Goal: Task Accomplishment & Management: Complete application form

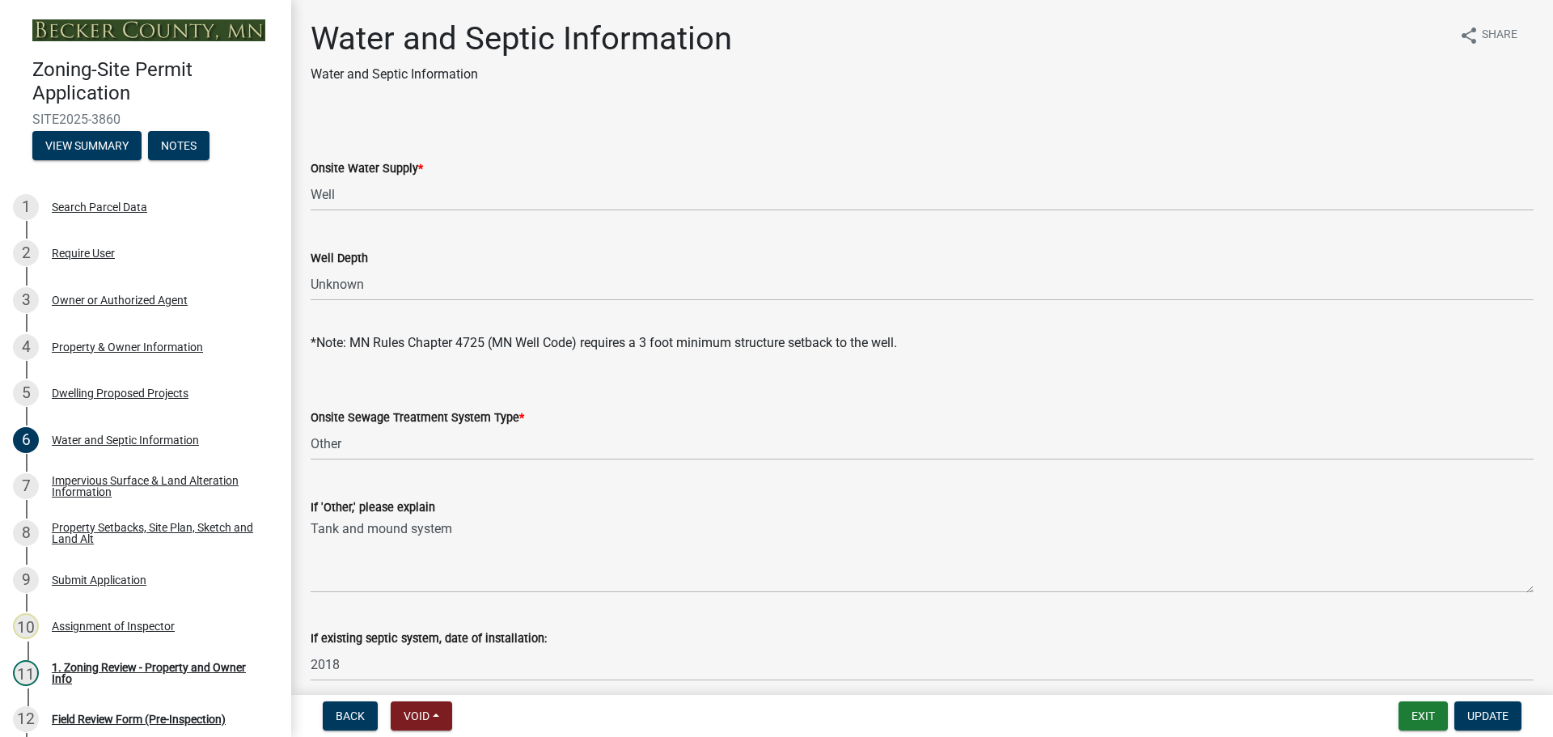
select select "9c51a48b-0bee-4836-8d5c-beab6e77ad2a"
select select "f3b2b20d-722a-45c9-937d-ba31bc47848e"
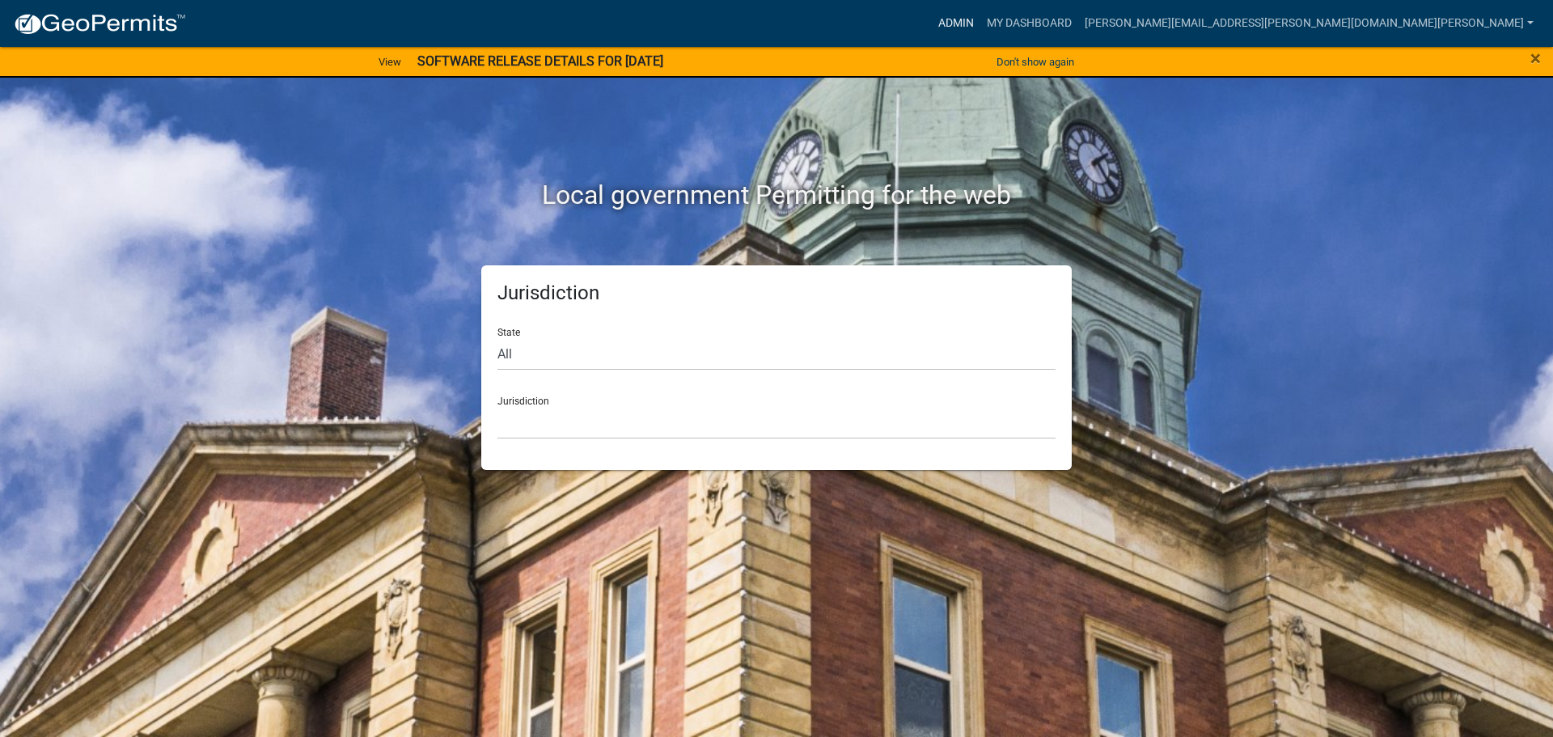
click at [980, 21] on link "Admin" at bounding box center [956, 23] width 49 height 31
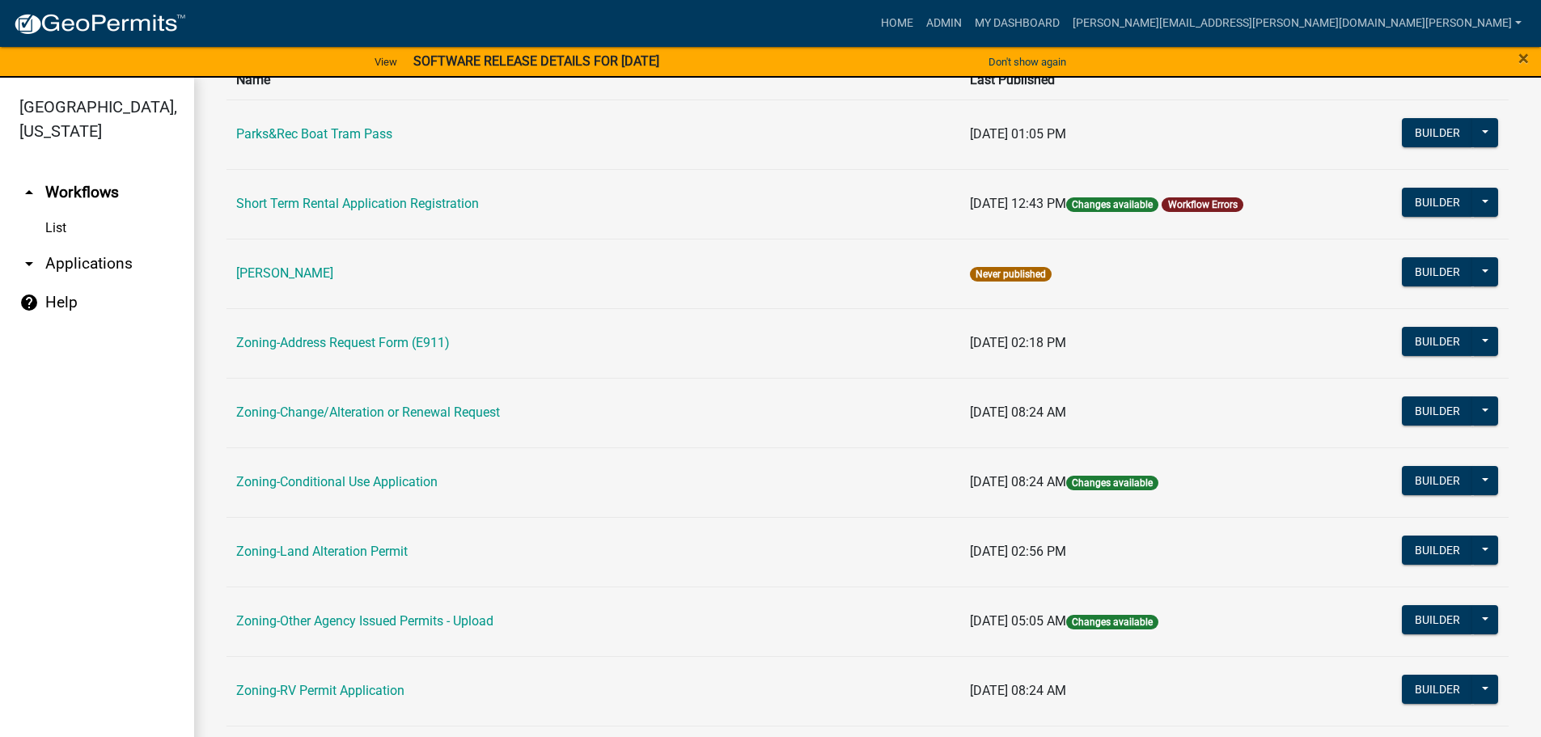
scroll to position [404, 0]
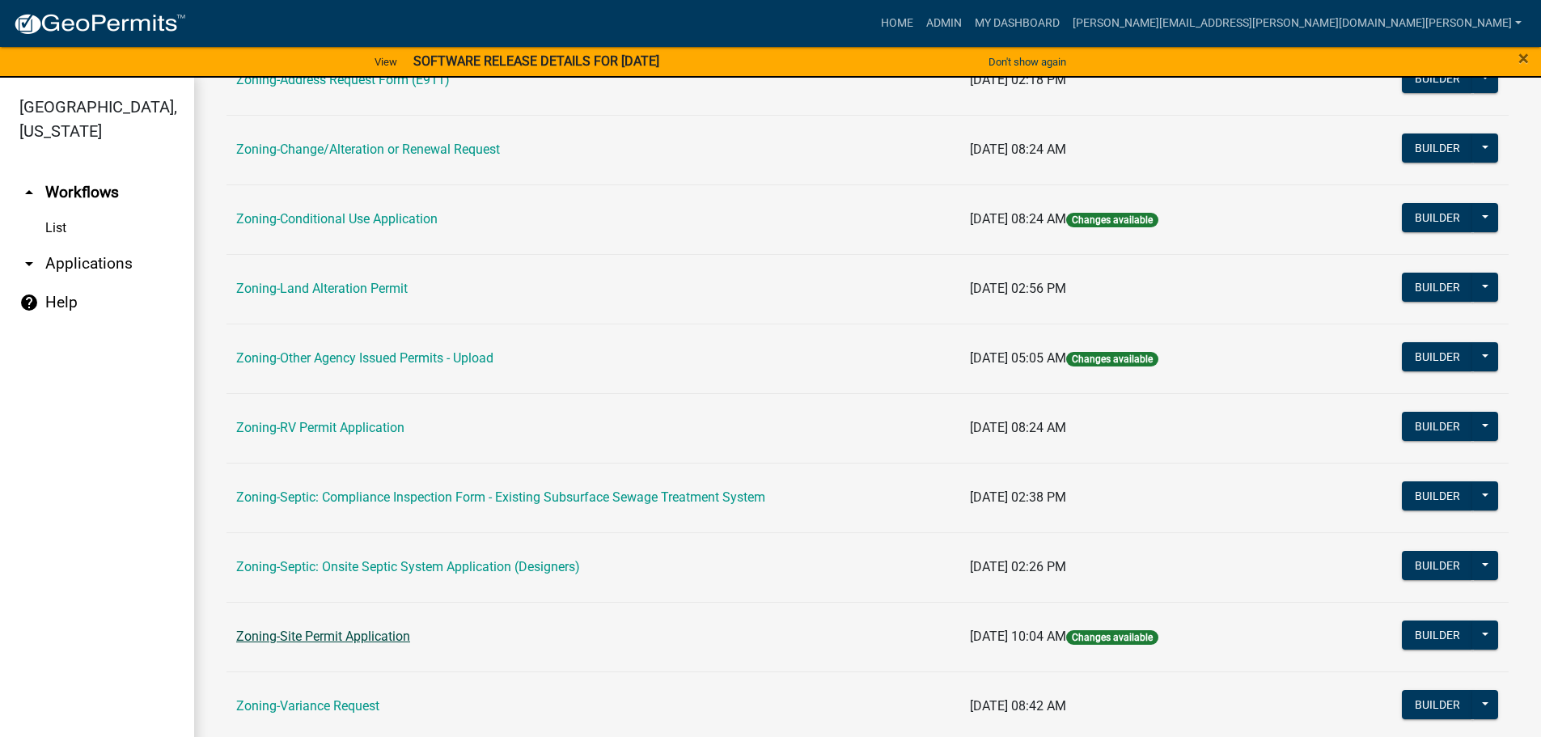
click at [329, 635] on link "Zoning-Site Permit Application" at bounding box center [323, 635] width 174 height 15
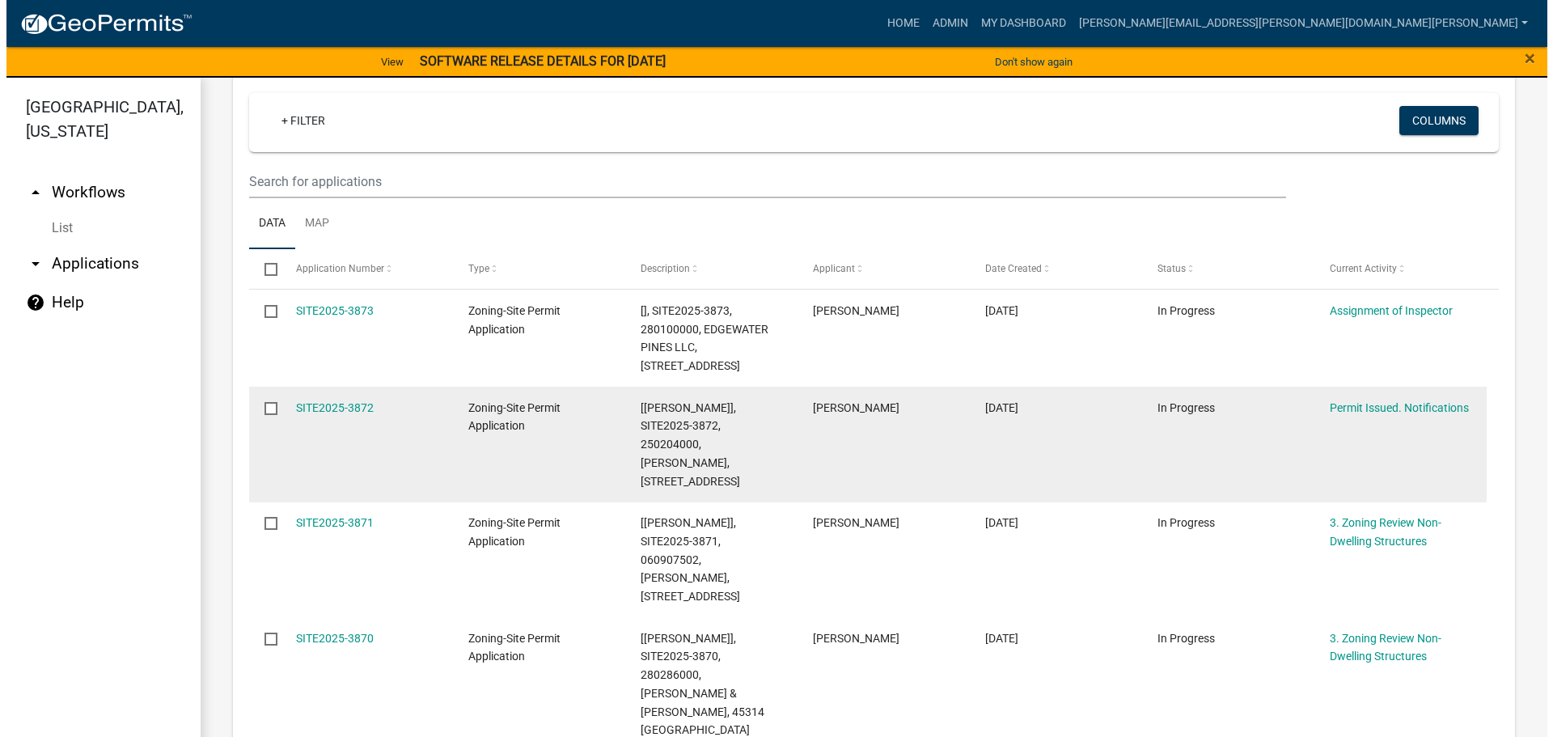
scroll to position [324, 0]
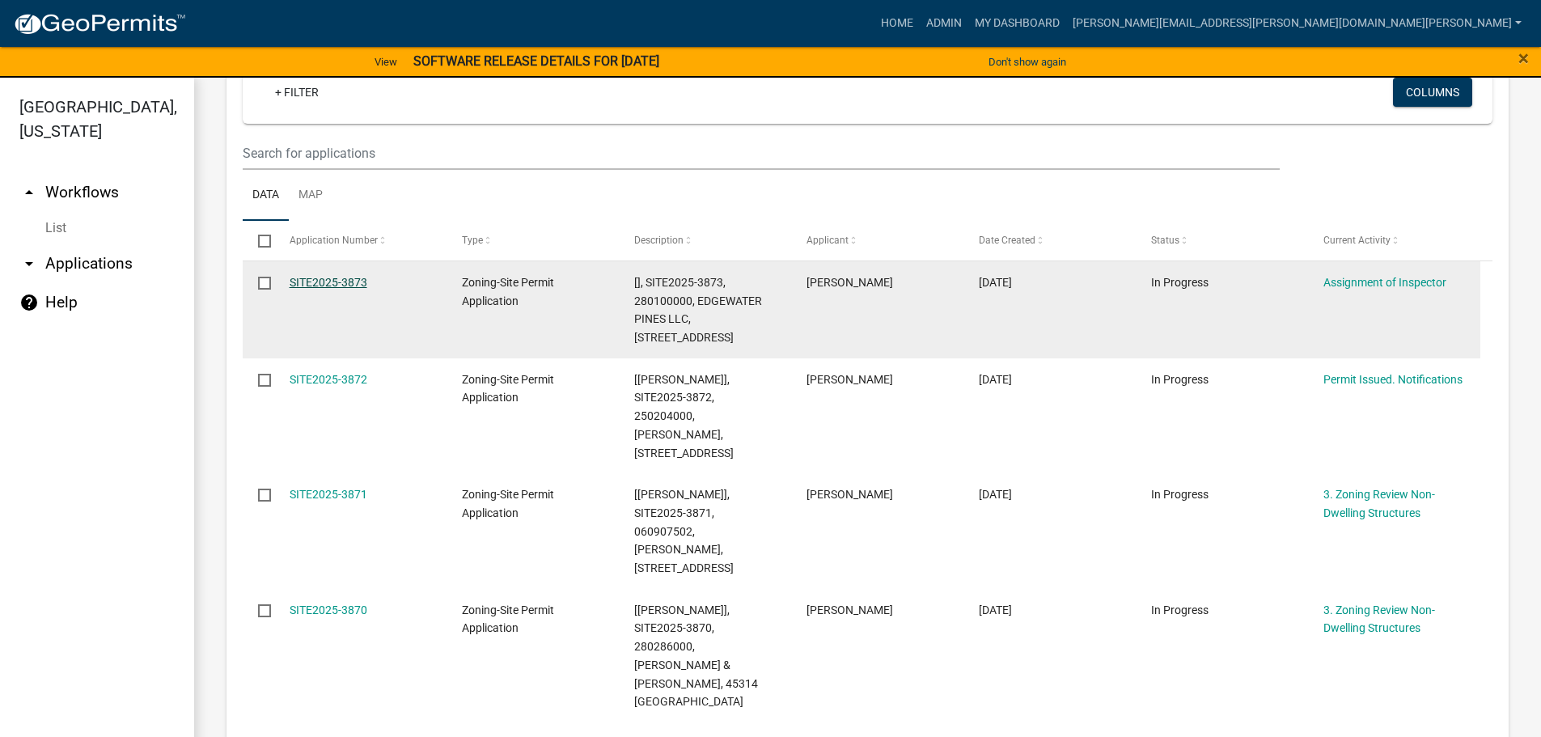
click at [363, 285] on link "SITE2025-3873" at bounding box center [329, 282] width 78 height 13
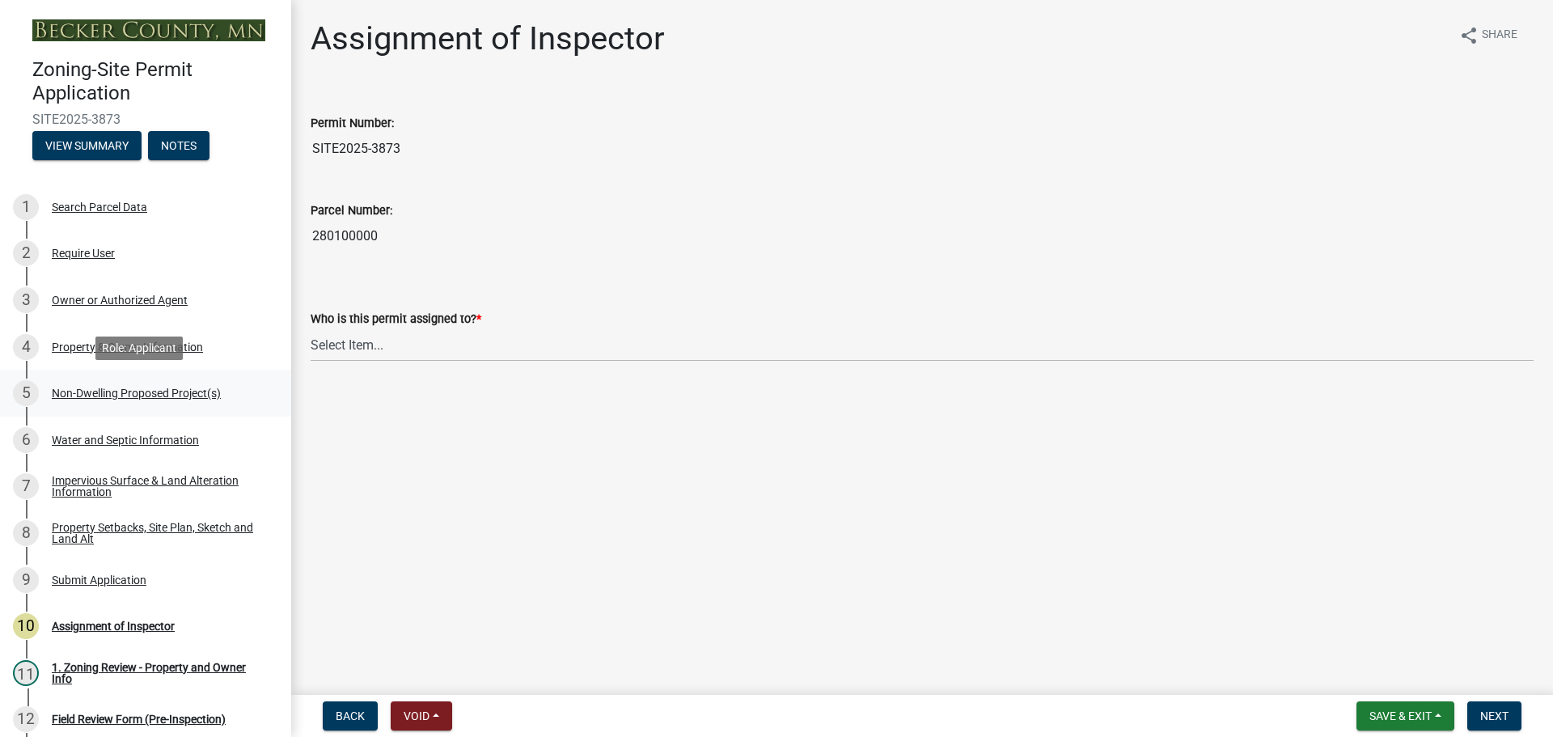
click at [155, 387] on div "Non-Dwelling Proposed Project(s)" at bounding box center [136, 392] width 169 height 11
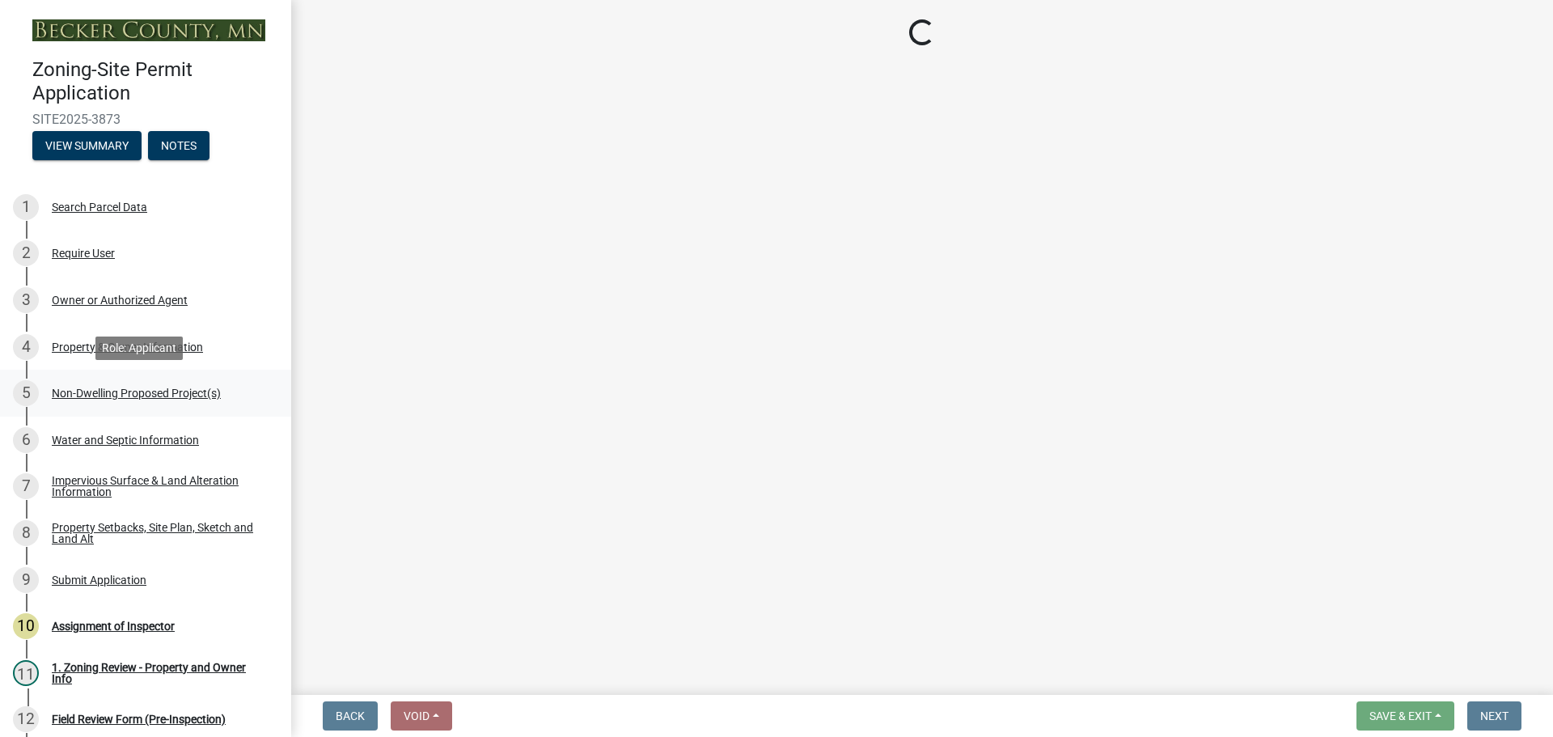
select select "273652f8-2357-47c0-90cc-77e373caeeb7"
select select "68d85482-c11a-4398-9267-999385c995bf"
select select "c901b724-8e9a-499b-811d-f72064c7192a"
select select "d5258256-81e9-4688-bc84-b01445ee29b6"
select select "258cbdbc-8629-455d-9fed-6a57bf82144e"
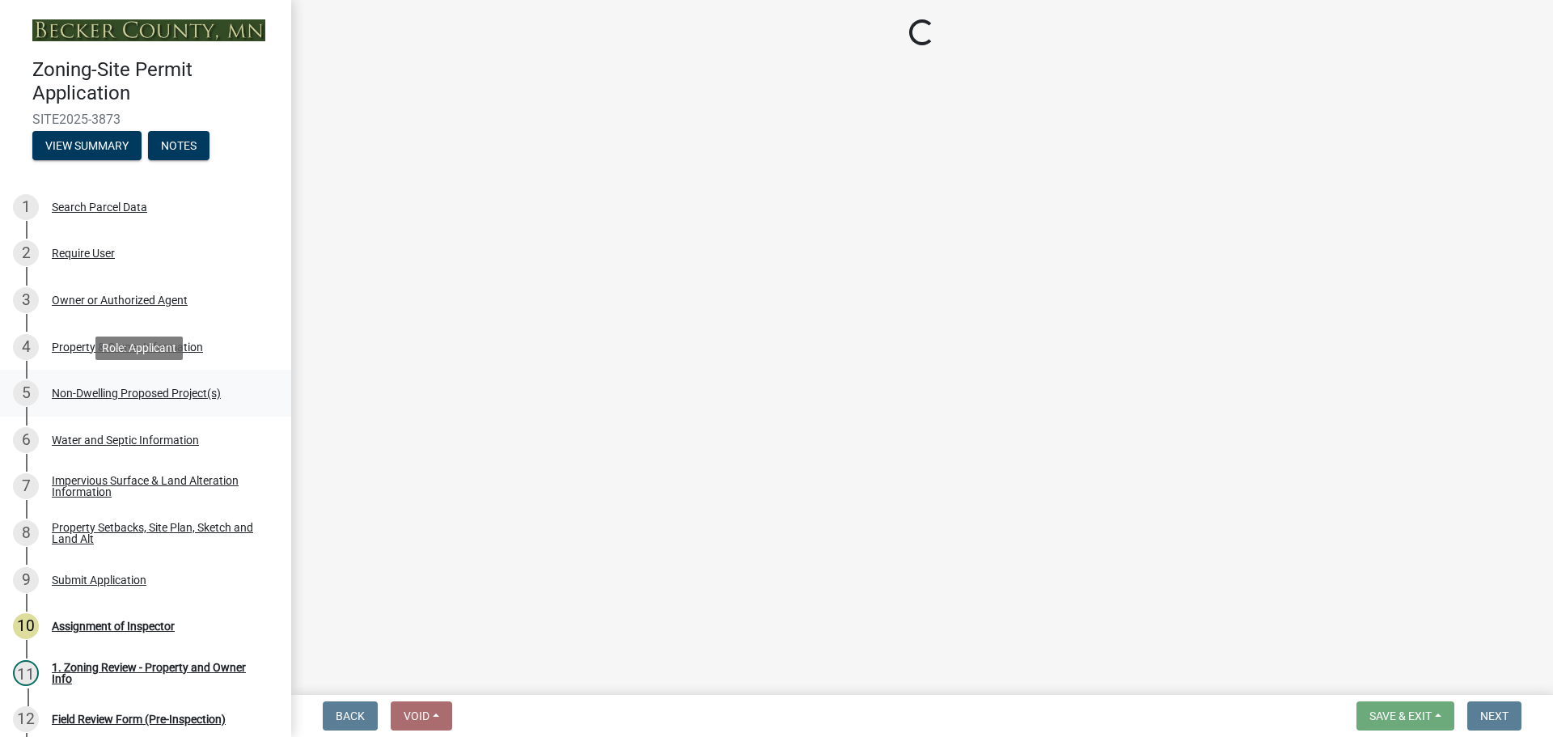
select select "a9a8393f-3c28-47b8-b6d9-84c94641c3fc"
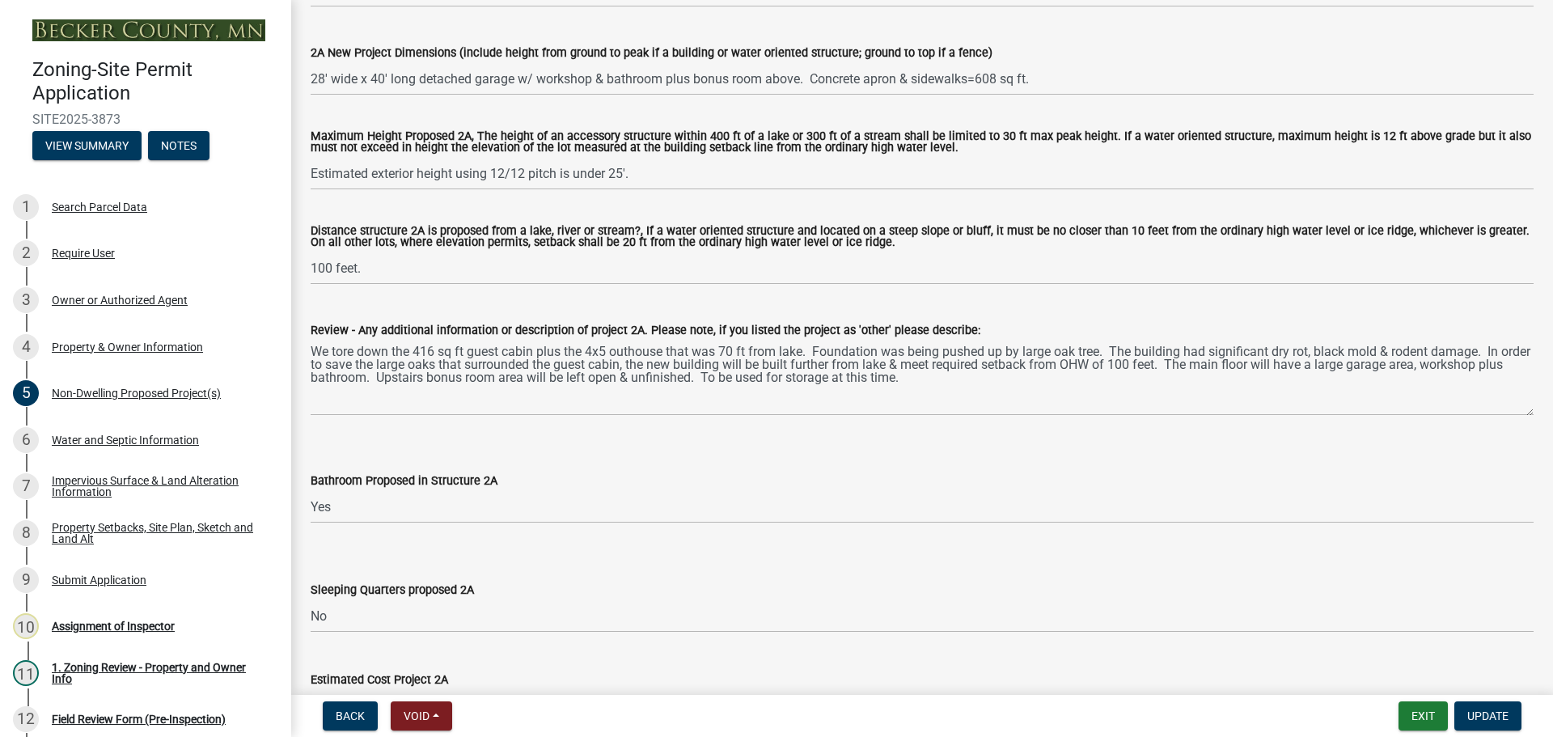
scroll to position [728, 0]
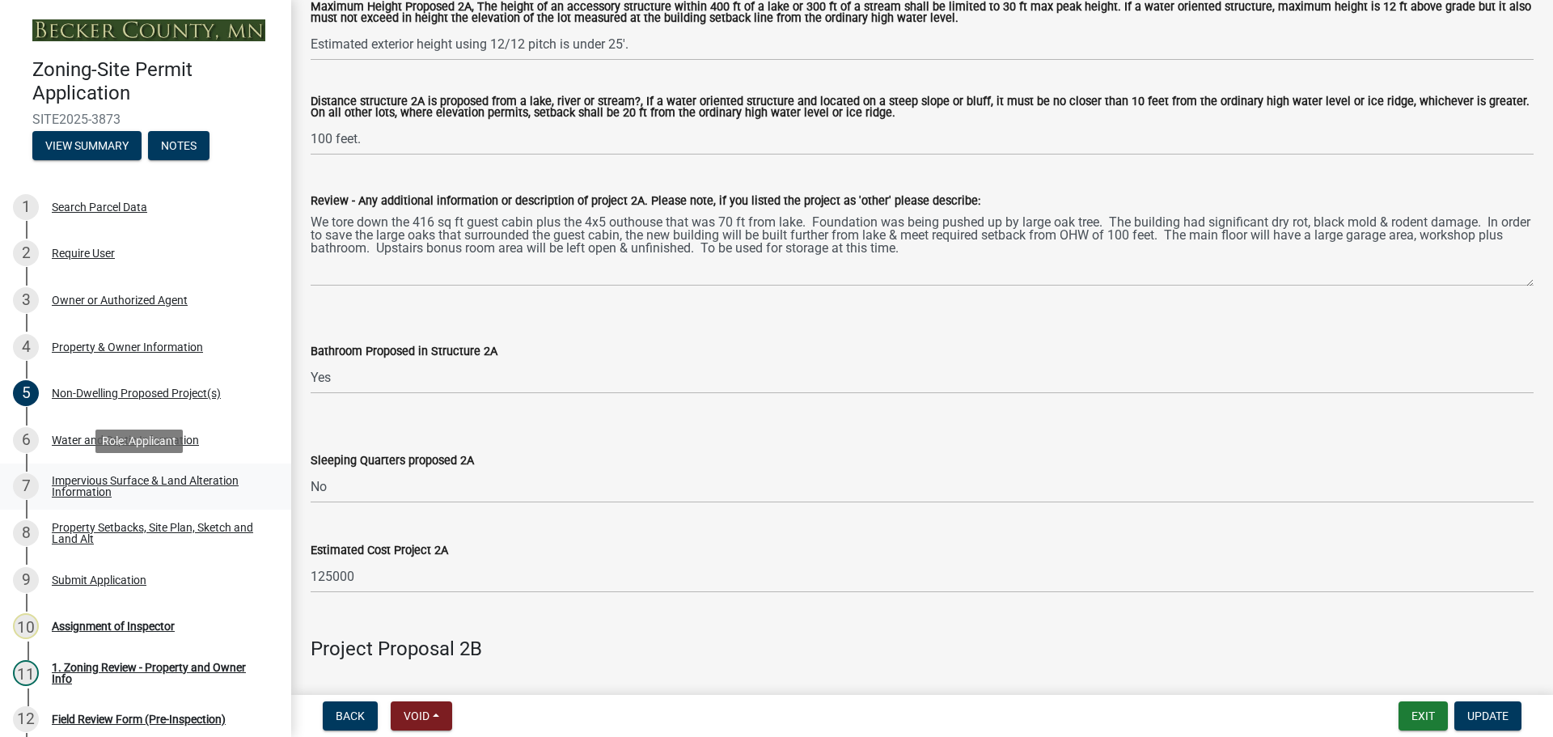
click at [147, 471] on link "7 Impervious Surface & Land Alteration Information" at bounding box center [145, 486] width 291 height 47
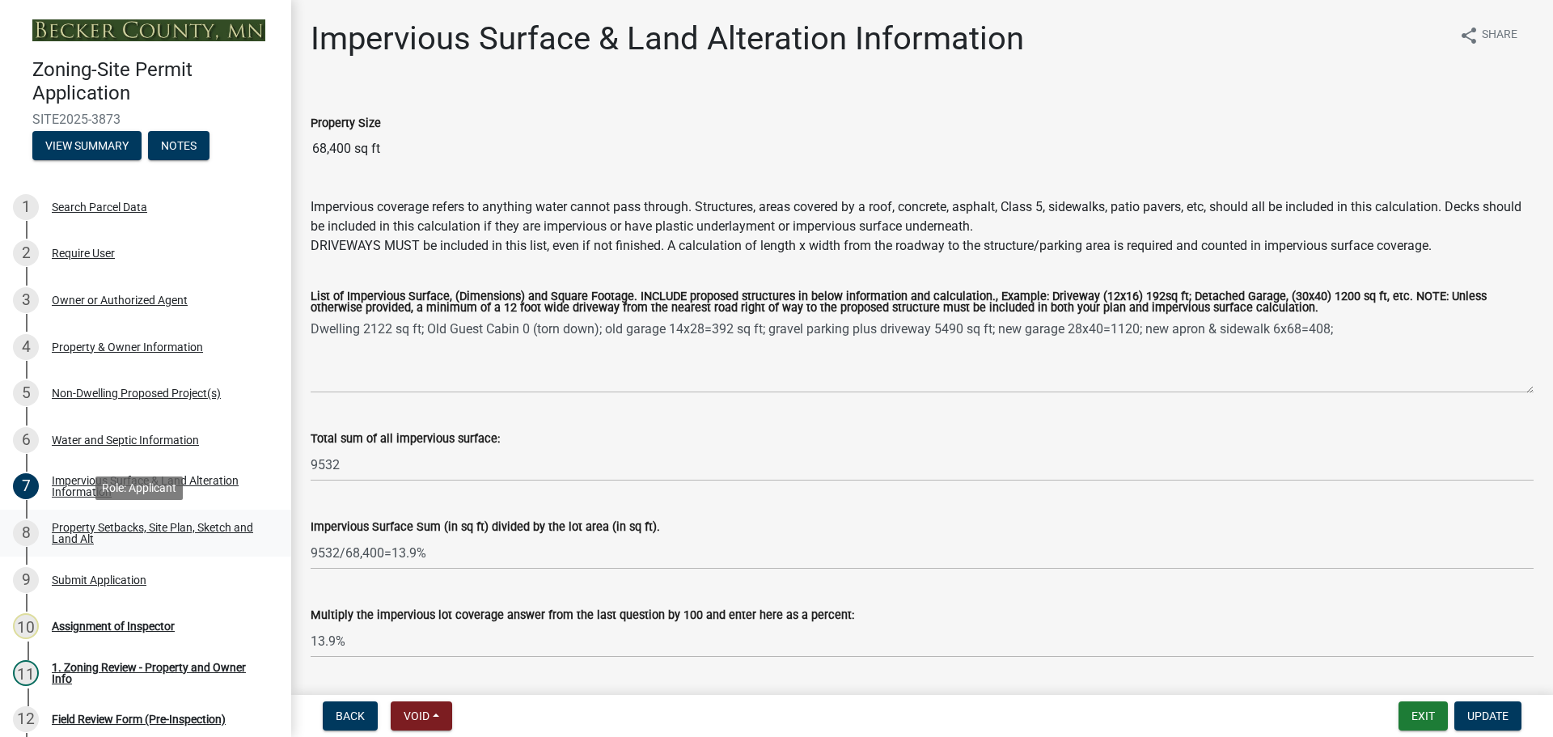
click at [118, 523] on div "Property Setbacks, Site Plan, Sketch and Land Alt" at bounding box center [159, 533] width 214 height 23
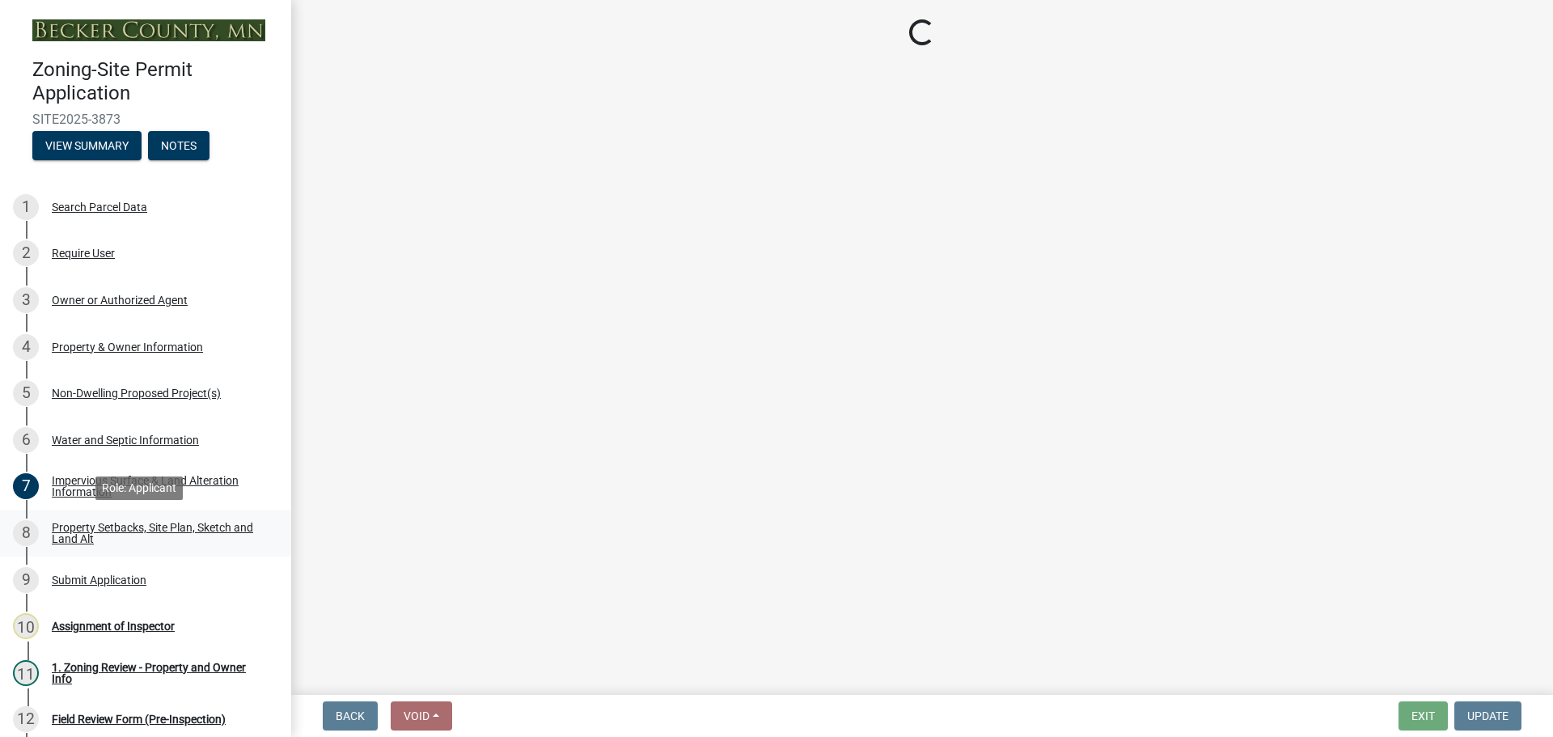
select select "7b13c63f-e699-4112-b373-98fbd28ec536"
select select "66f0b133-84ff-4595-8f2d-ce4031715124"
select select "fd58f24c-a096-4195-863e-b494ea1fd324"
select select "12f785fb-c378-4b18-841c-21c73dc99083"
select select "e8ab2dc3-aa3f-46f3-9b4a-37eb25ad84af"
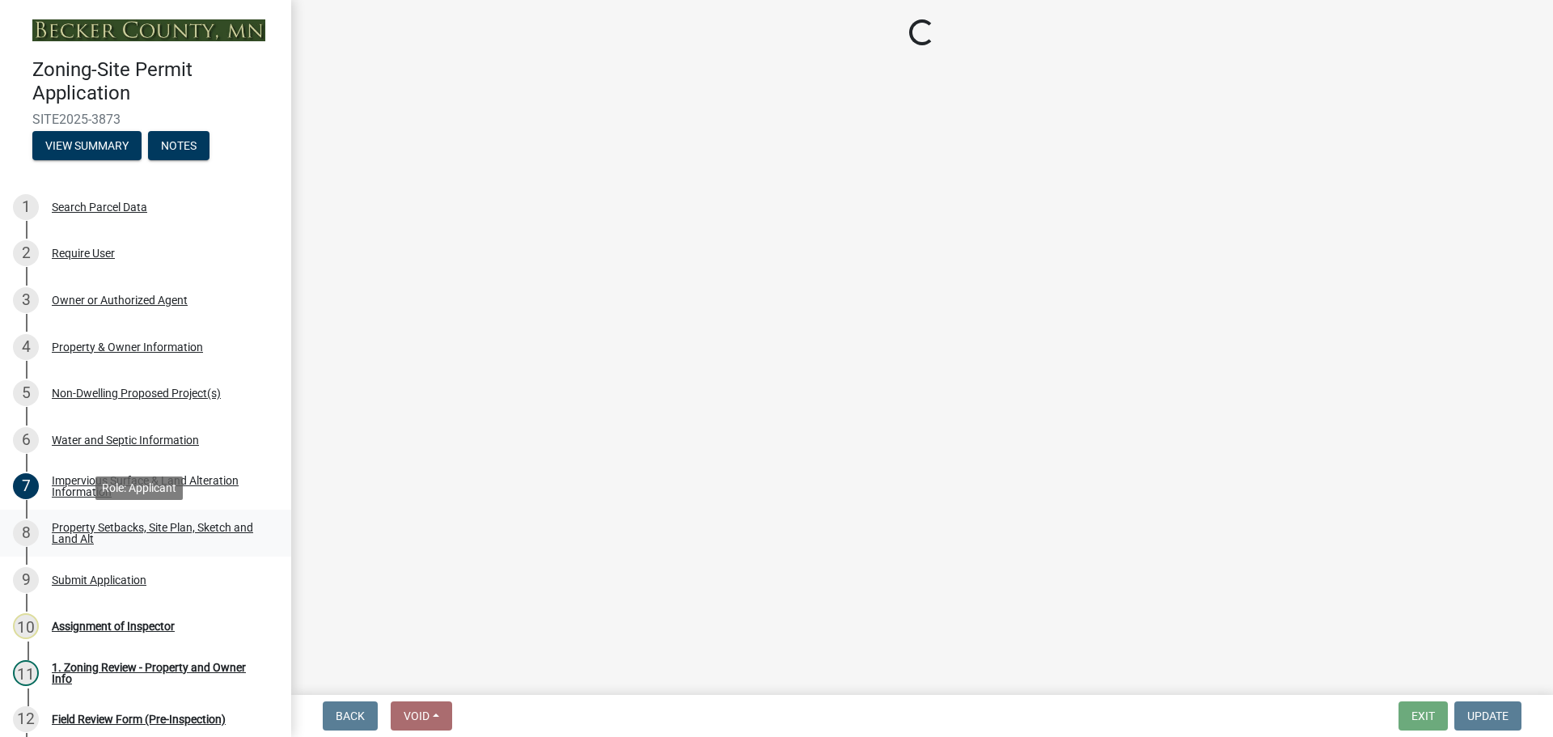
select select "27b2a8b4-abf6-463e-8c0c-7c5d2b4fe26f"
select select "5ad4ab64-b44e-481c-9000-9e5907aa74e1"
select select "a96800da-4e88-4c62-b1ff-2cd17f9e3346"
select select "288143c3-cc30-40f5-bb2a-2522511345b2"
select select "ff457040-d2bf-49fa-a716-aef4a9c76f60"
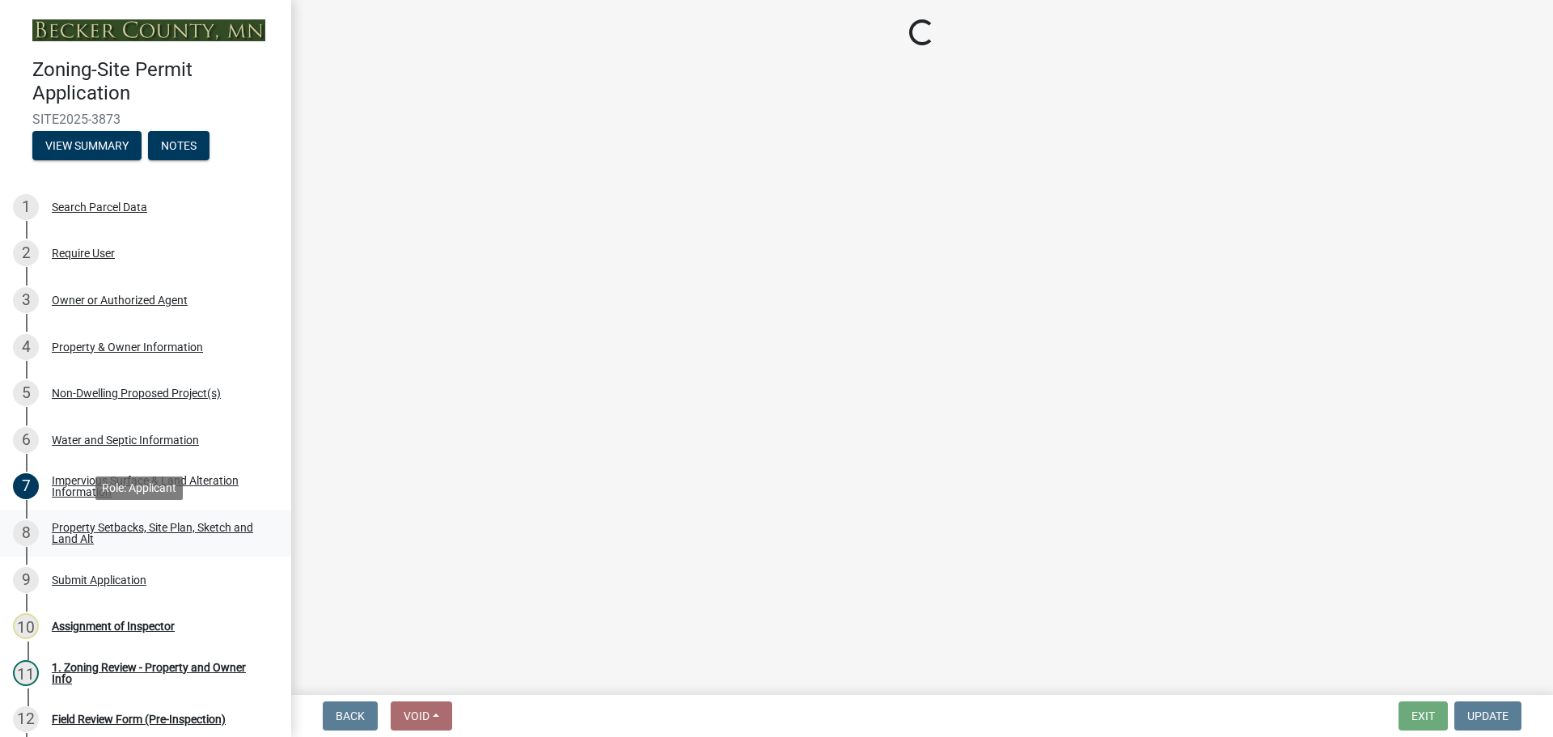
select select "19d13e65-c93d-443e-910a-7a17299544cc"
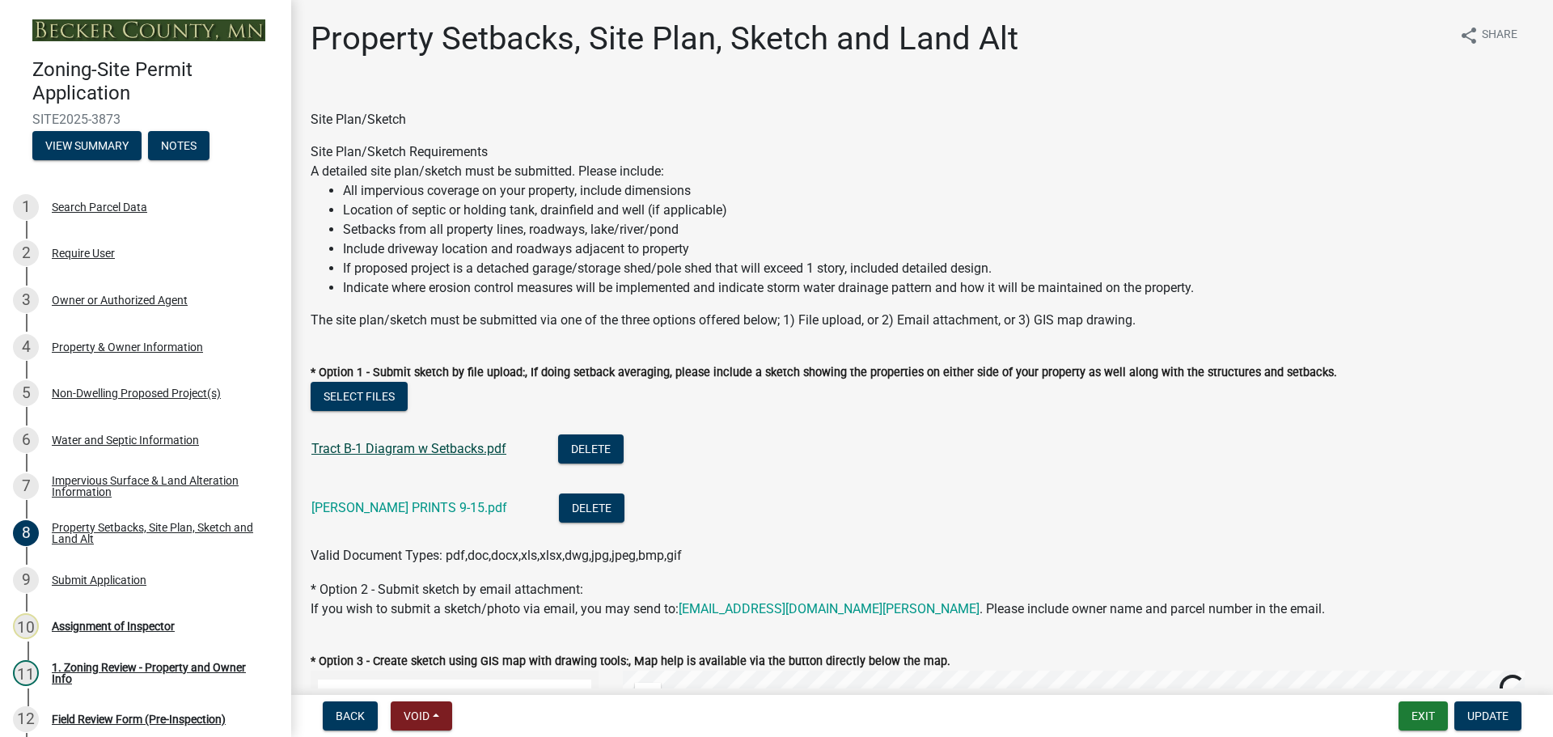
click at [413, 444] on link "Tract B-1 Diagram w Setbacks.pdf" at bounding box center [408, 448] width 195 height 15
click at [404, 501] on link "[PERSON_NAME] PRINTS 9-15.pdf" at bounding box center [409, 507] width 196 height 15
click at [115, 620] on div "Assignment of Inspector" at bounding box center [113, 625] width 123 height 11
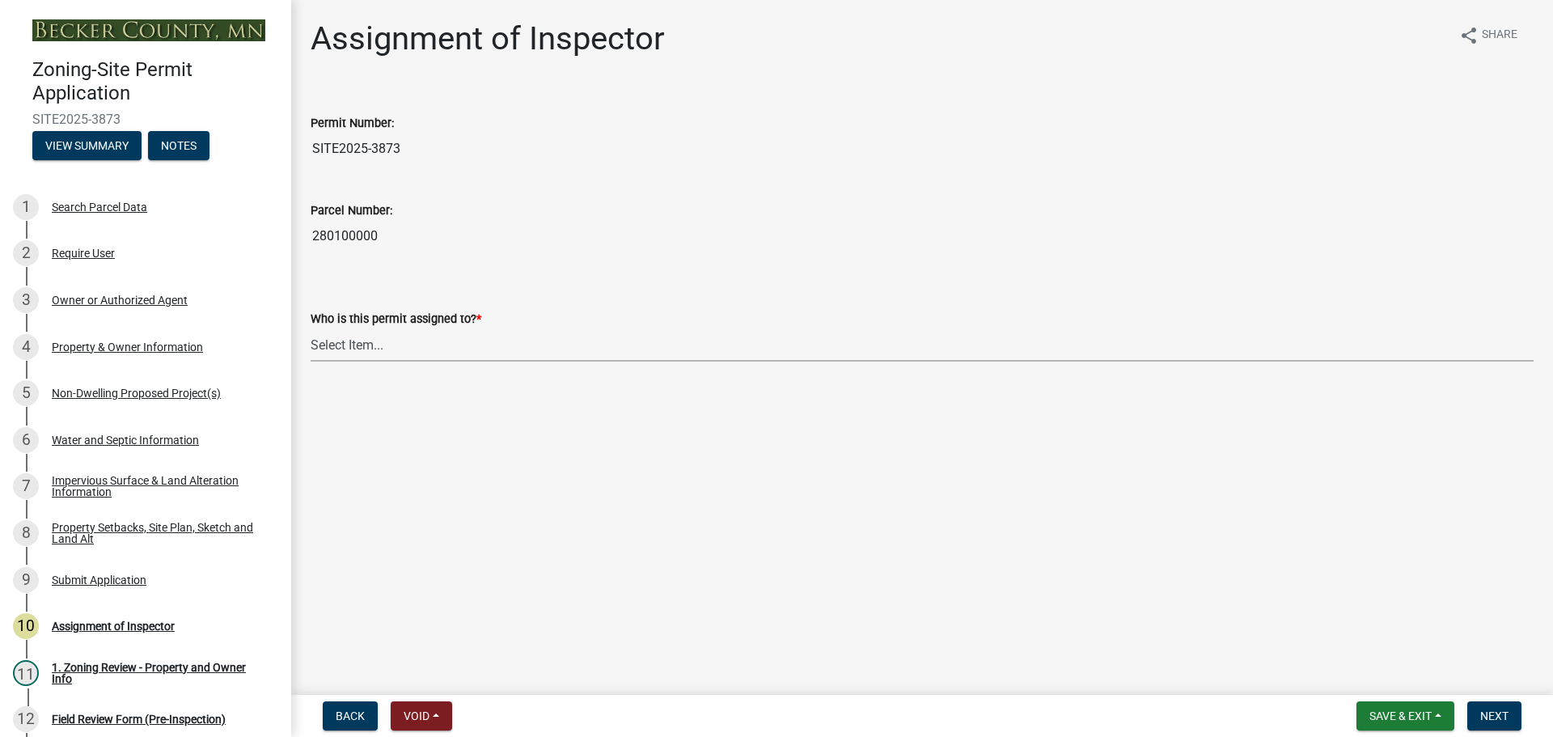
drag, startPoint x: 363, startPoint y: 345, endPoint x: 370, endPoint y: 350, distance: 8.7
click at [363, 345] on select "Select Item... [PERSON_NAME] [PERSON_NAME] [PERSON_NAME] [PERSON_NAME] [PERSON_…" at bounding box center [922, 344] width 1223 height 33
click at [311, 328] on select "Select Item... [PERSON_NAME] [PERSON_NAME] [PERSON_NAME] [PERSON_NAME] [PERSON_…" at bounding box center [922, 344] width 1223 height 33
select select "ebd8400e-d8d5-49f8-911f-e671eb76408a"
click at [1488, 709] on span "Next" at bounding box center [1494, 715] width 28 height 13
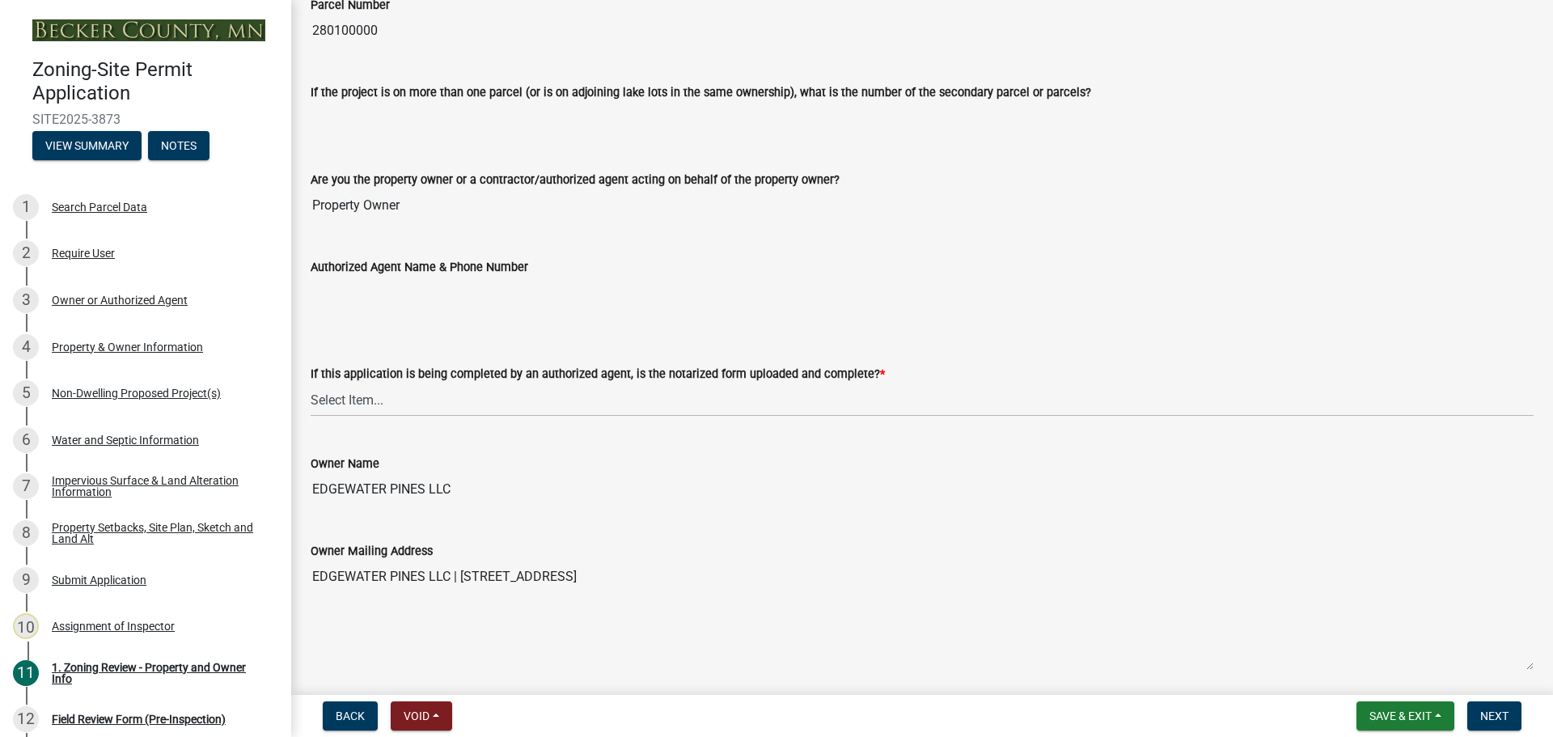
scroll to position [243, 0]
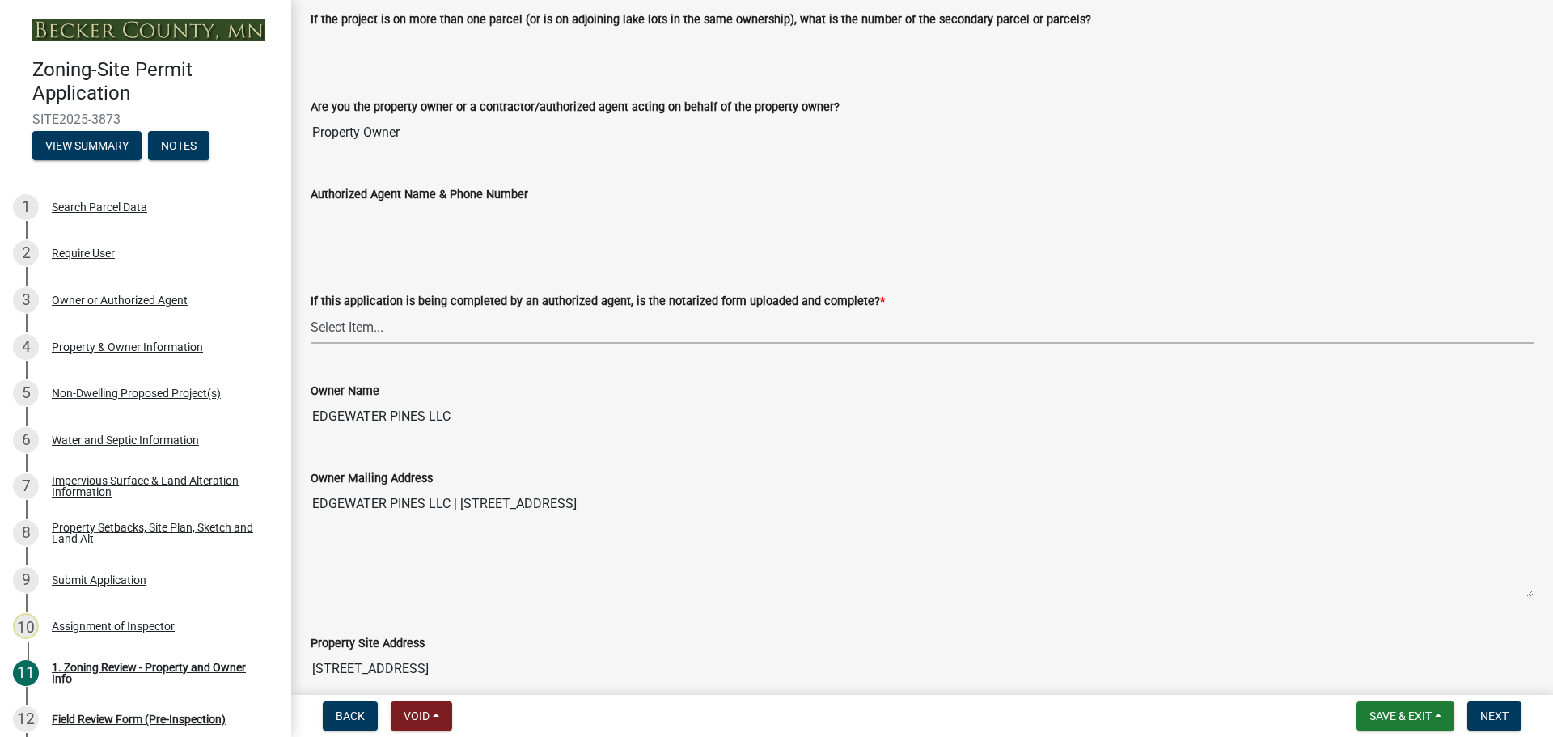
click at [350, 322] on select "Select Item... Yes No N/A" at bounding box center [922, 327] width 1223 height 33
click at [311, 311] on select "Select Item... Yes No N/A" at bounding box center [922, 327] width 1223 height 33
select select "b279cdb4-a9c7-4e65-a8bd-797316f5be14"
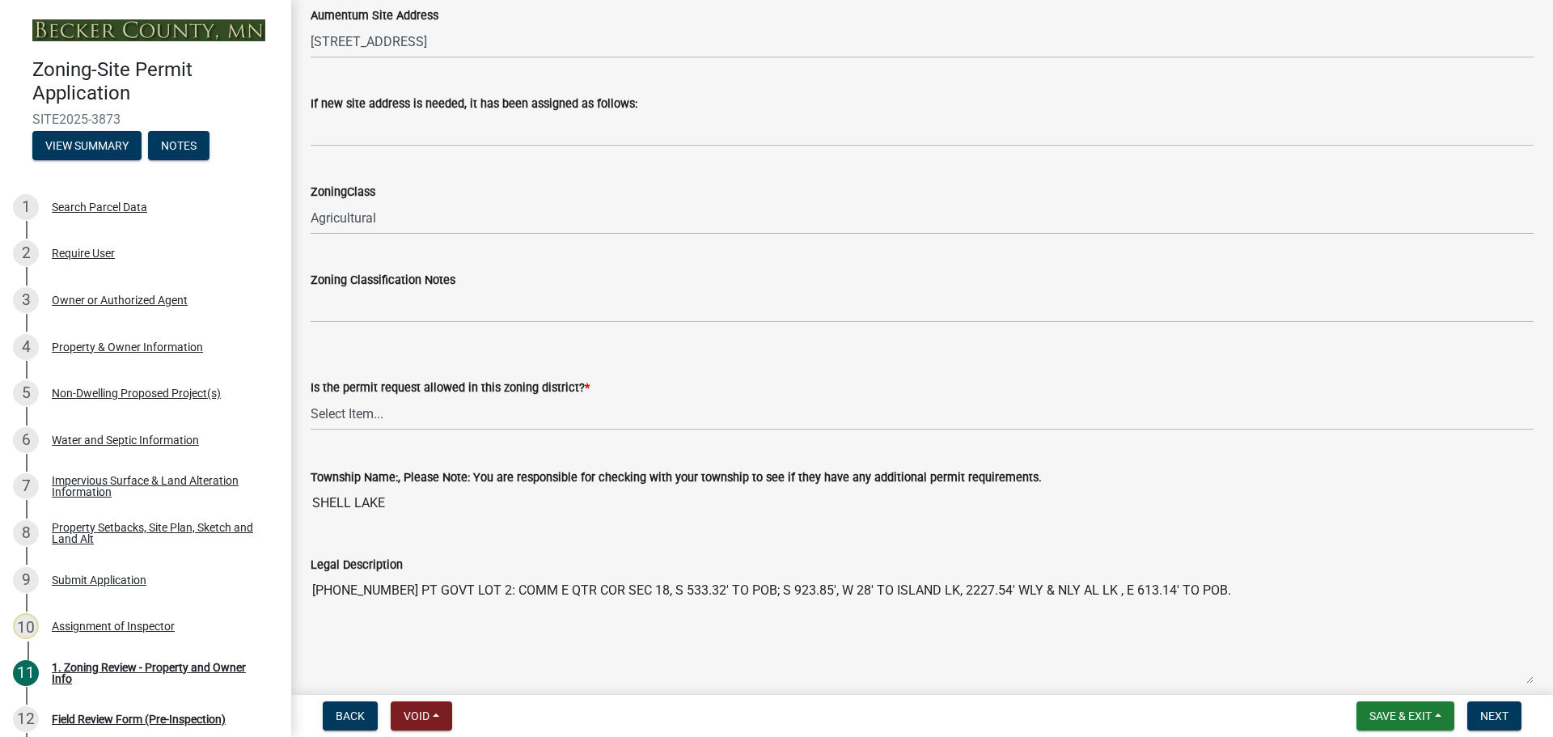
scroll to position [1052, 0]
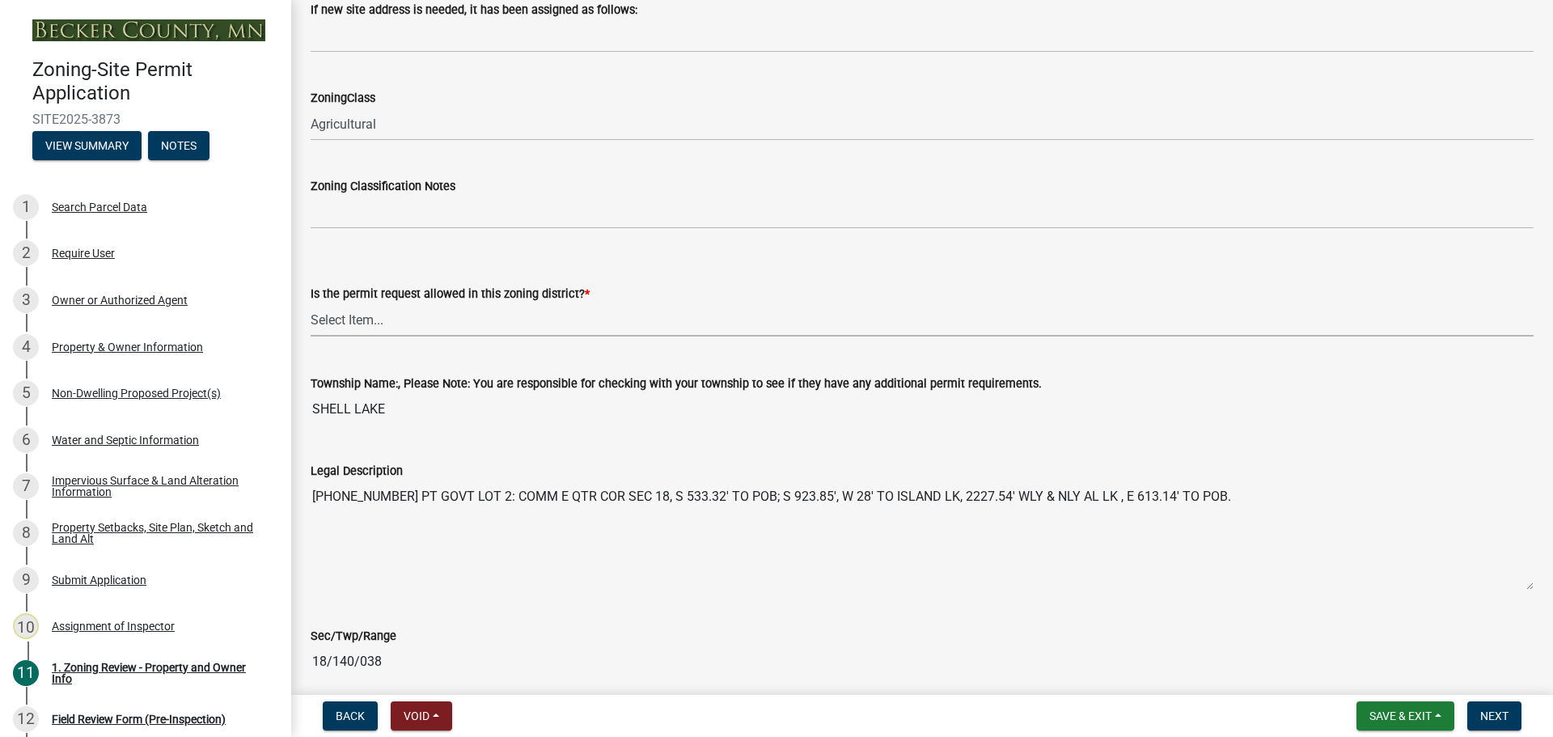
click at [357, 323] on select "Select Item... Yes No" at bounding box center [922, 319] width 1223 height 33
click at [311, 303] on select "Select Item... Yes No" at bounding box center [922, 319] width 1223 height 33
select select "b4f32c46-6248-4748-b47c-fa4933858724"
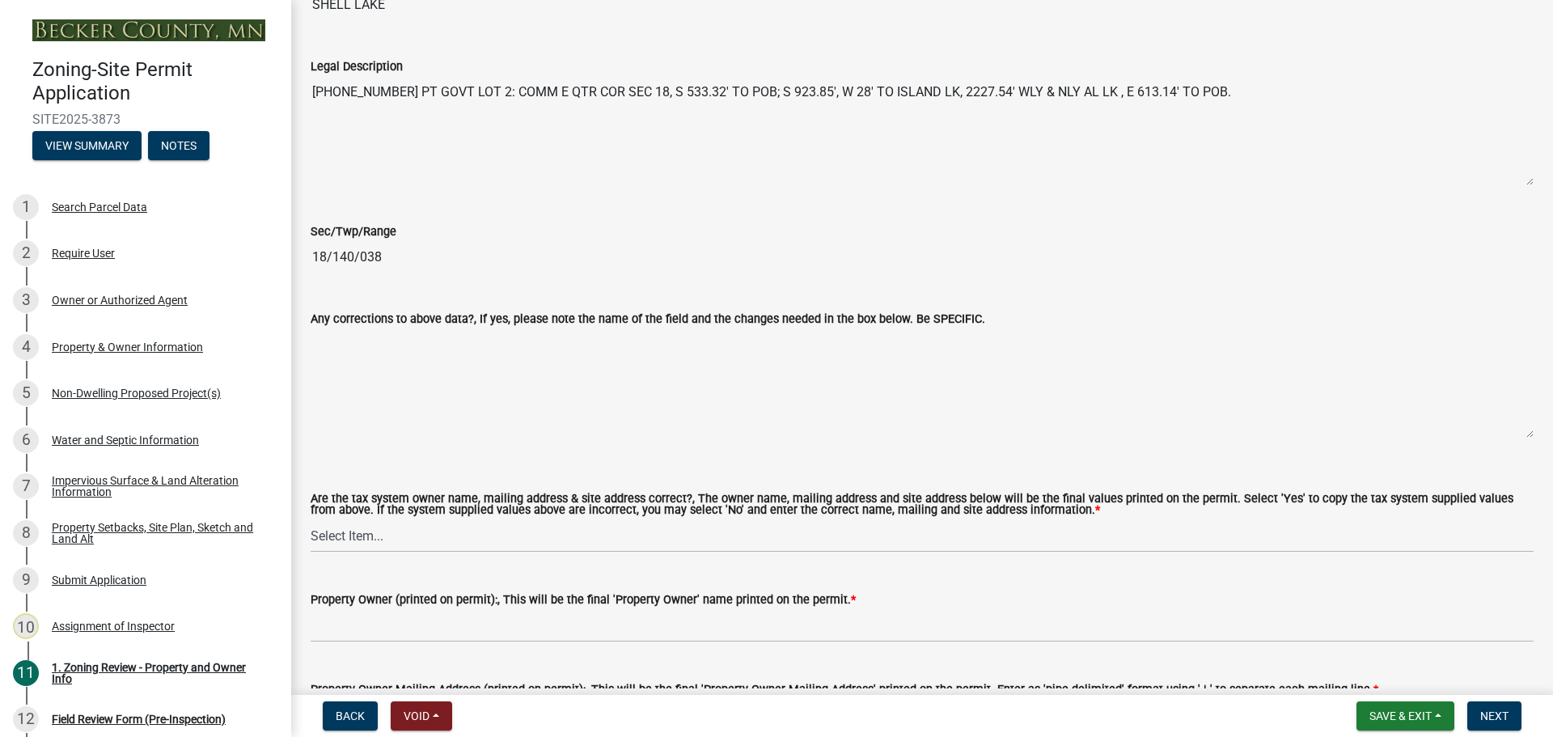
scroll to position [1618, 0]
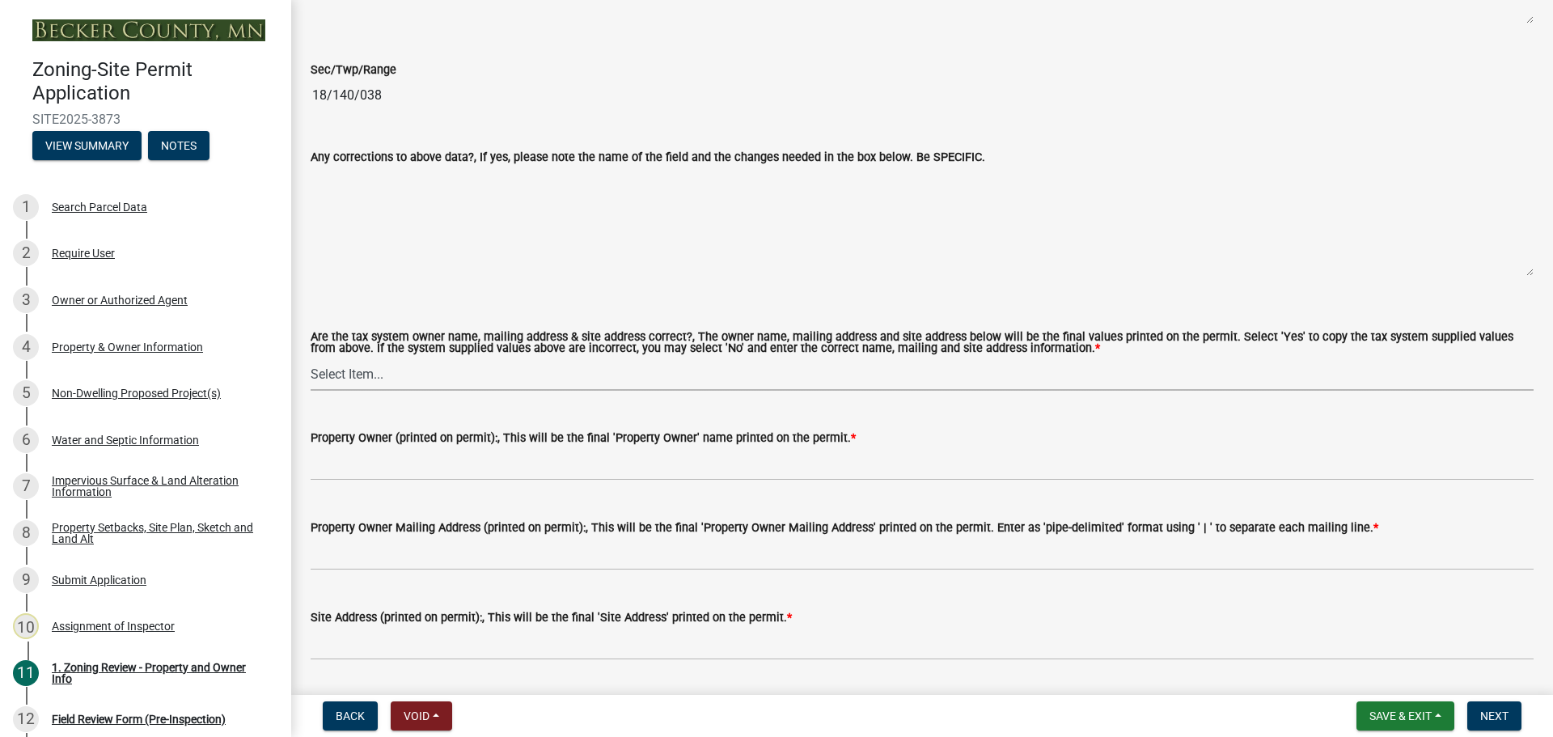
drag, startPoint x: 345, startPoint y: 372, endPoint x: 362, endPoint y: 383, distance: 20.0
click at [345, 372] on select "Select Item... Yes No" at bounding box center [922, 374] width 1223 height 33
click at [311, 358] on select "Select Item... Yes No" at bounding box center [922, 374] width 1223 height 33
select select "ab6c2257-4786-48e5-86d0-1194833f57c8"
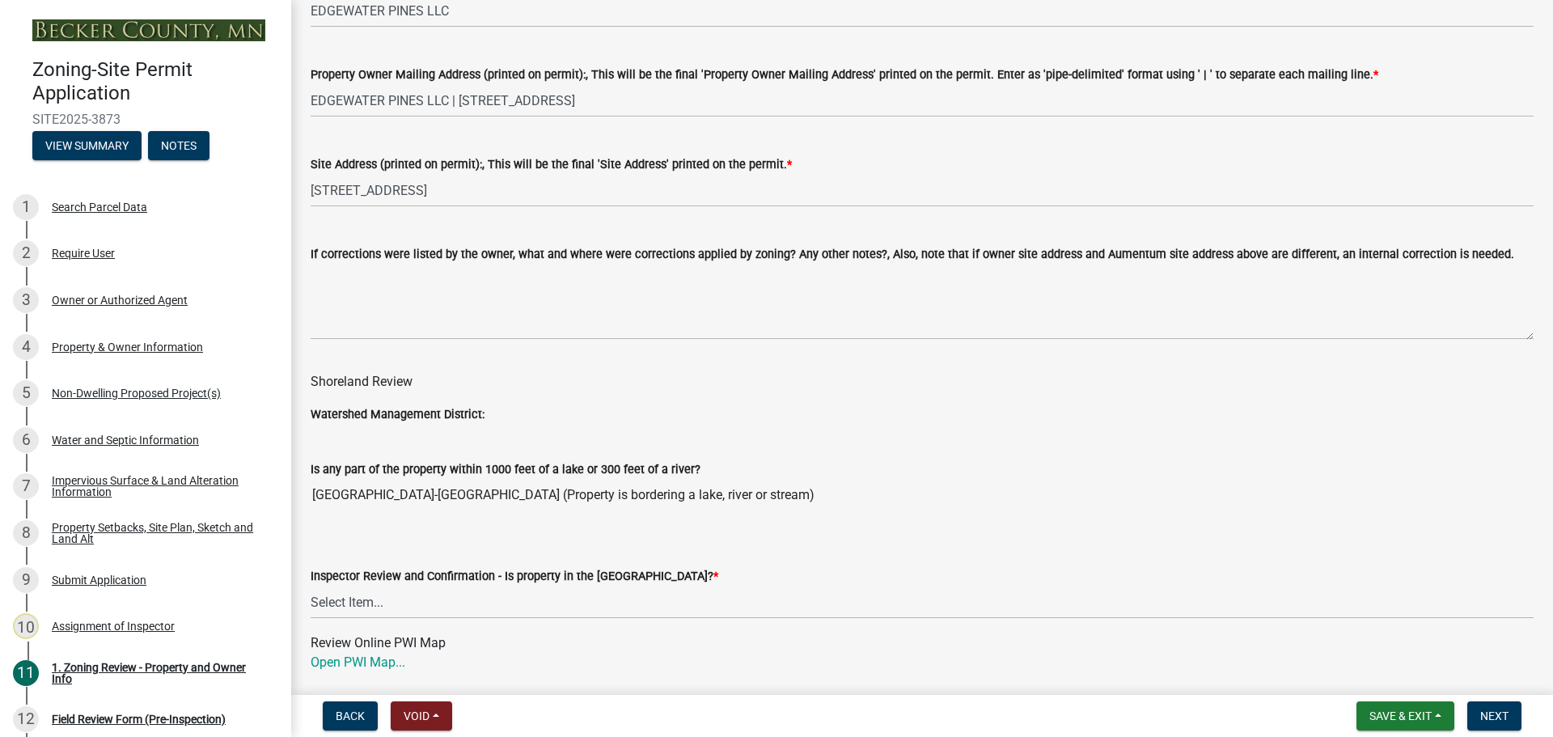
scroll to position [2103, 0]
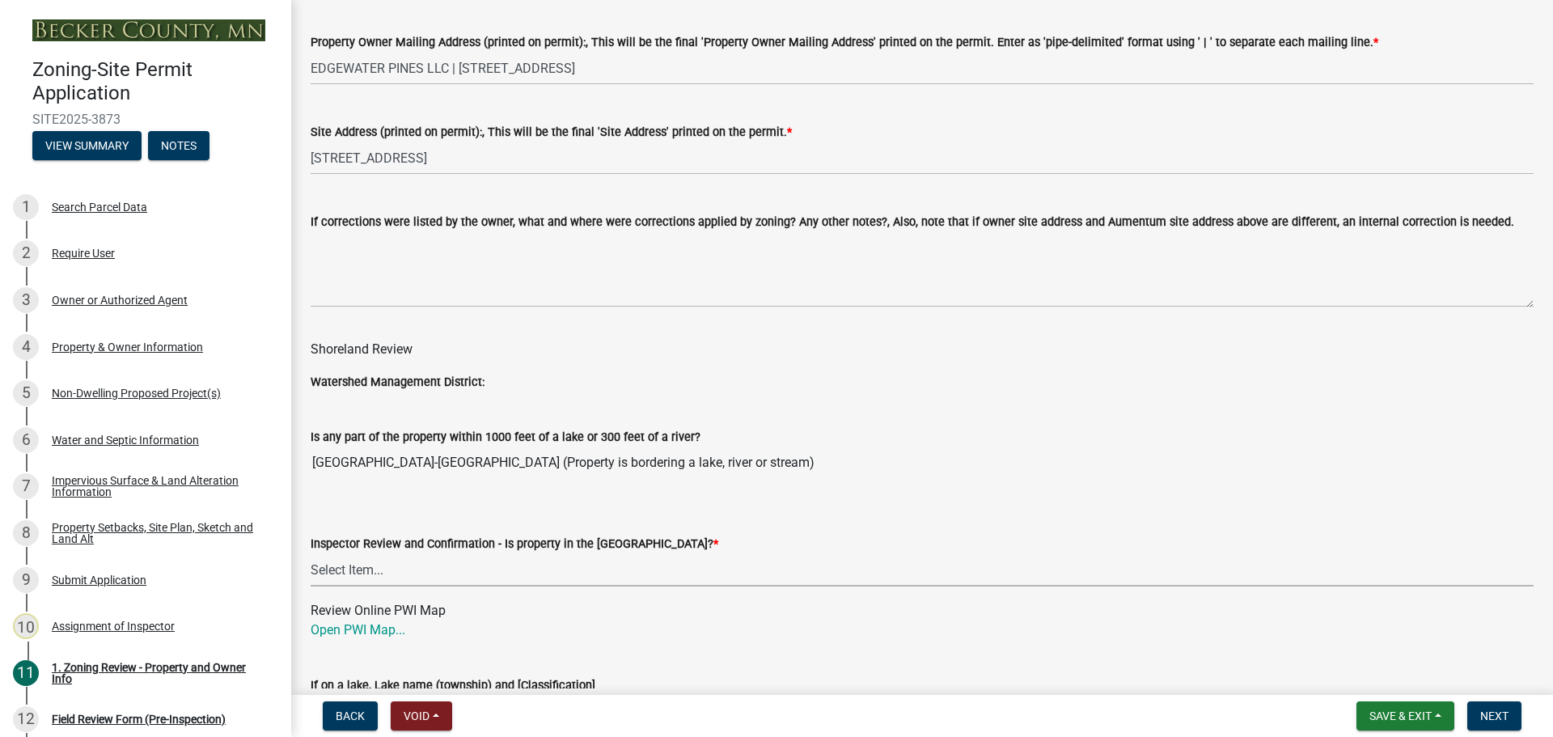
click at [332, 572] on select "Select Item... Within [GEOGRAPHIC_DATA] (SD) Not in [GEOGRAPHIC_DATA] (NOTSL)" at bounding box center [922, 569] width 1223 height 33
click at [311, 554] on select "Select Item... Within [GEOGRAPHIC_DATA] (SD) Not in [GEOGRAPHIC_DATA] (NOTSL)" at bounding box center [922, 569] width 1223 height 33
select select "de99b201-fb85-4000-88f5-6f49f4ff2101"
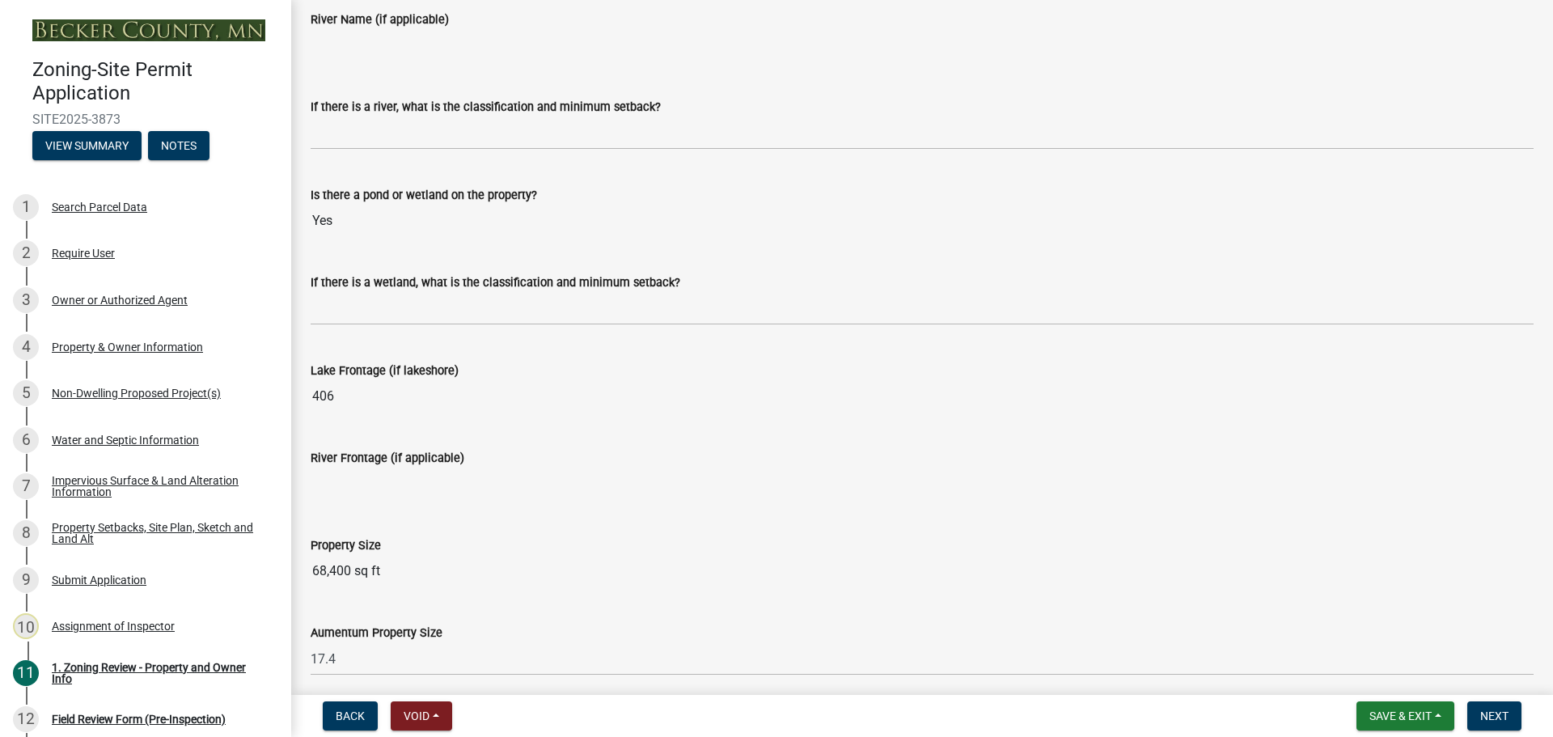
scroll to position [2903, 0]
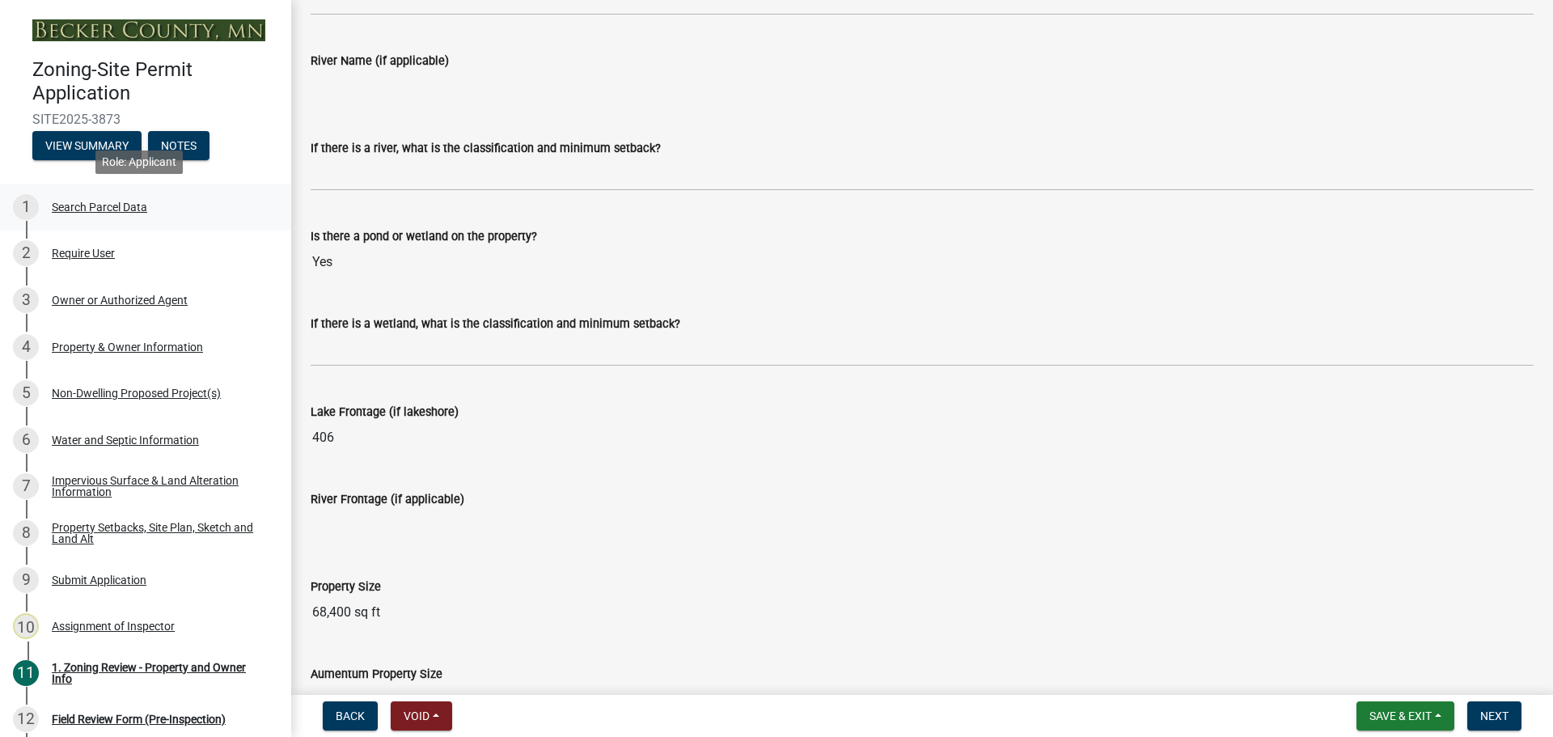
click at [83, 201] on div "Search Parcel Data" at bounding box center [99, 206] width 95 height 11
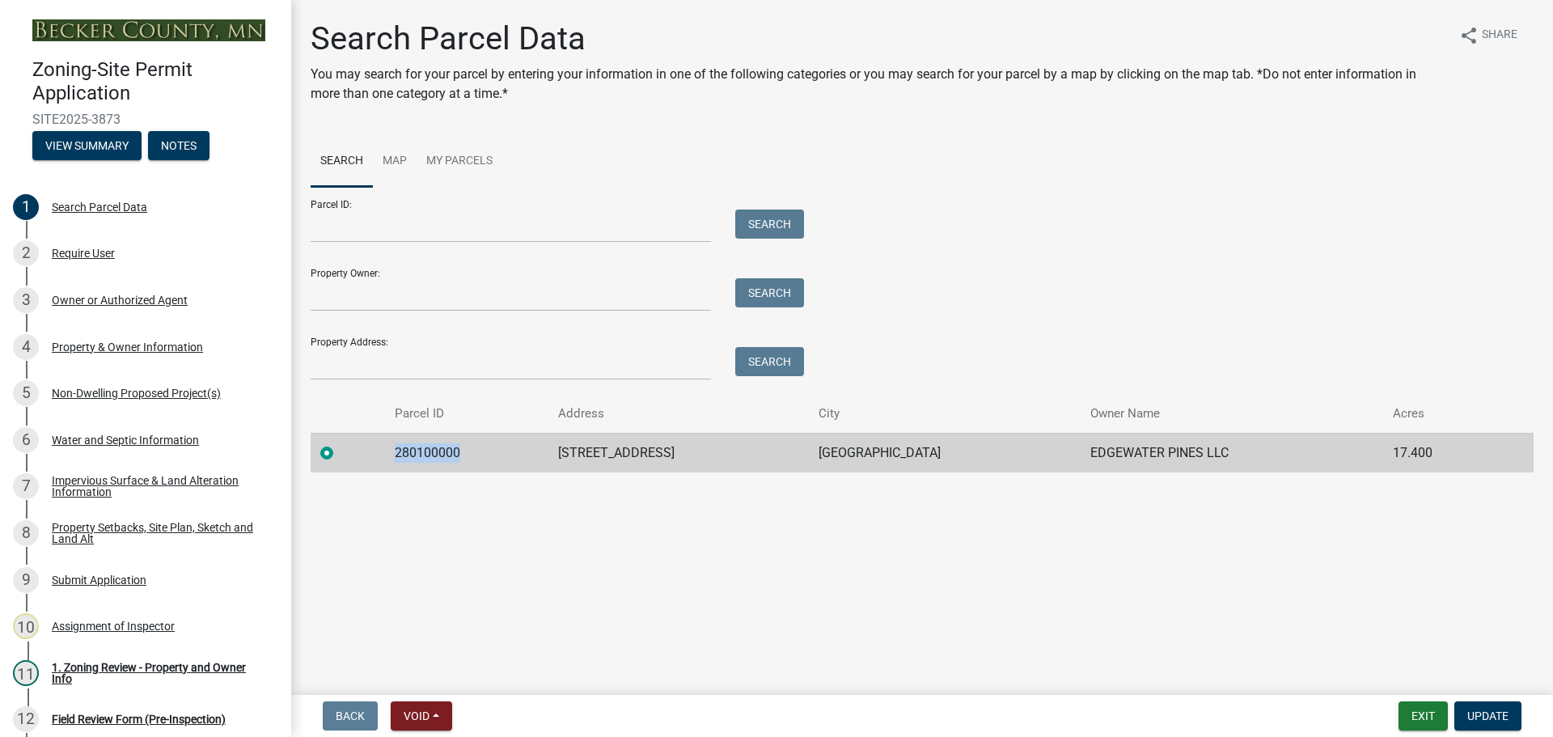
drag, startPoint x: 458, startPoint y: 451, endPoint x: 385, endPoint y: 442, distance: 73.2
click at [385, 442] on td "280100000" at bounding box center [466, 453] width 163 height 40
copy td "280100000"
click at [110, 662] on div "1. Zoning Review - Property and Owner Info" at bounding box center [159, 673] width 214 height 23
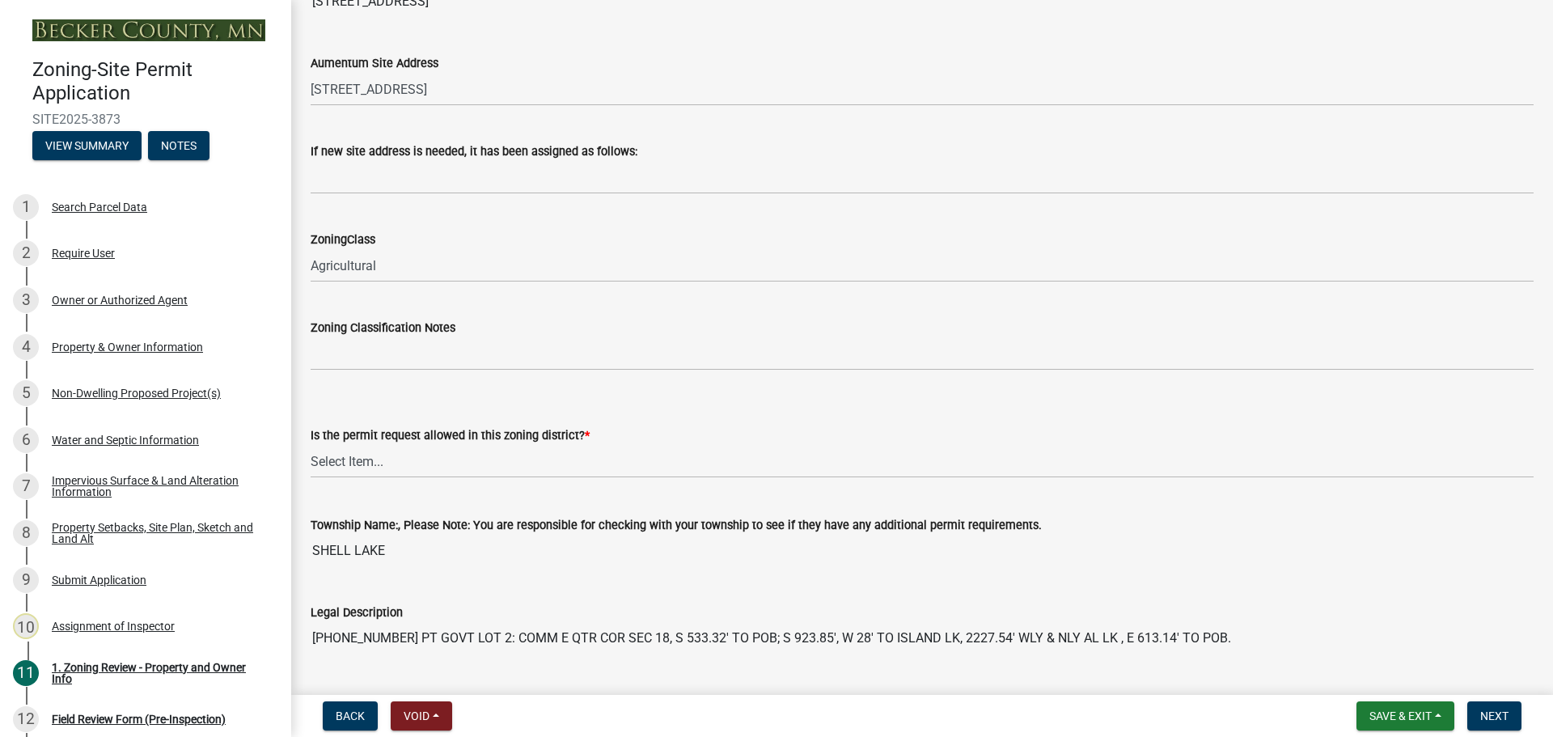
scroll to position [1052, 0]
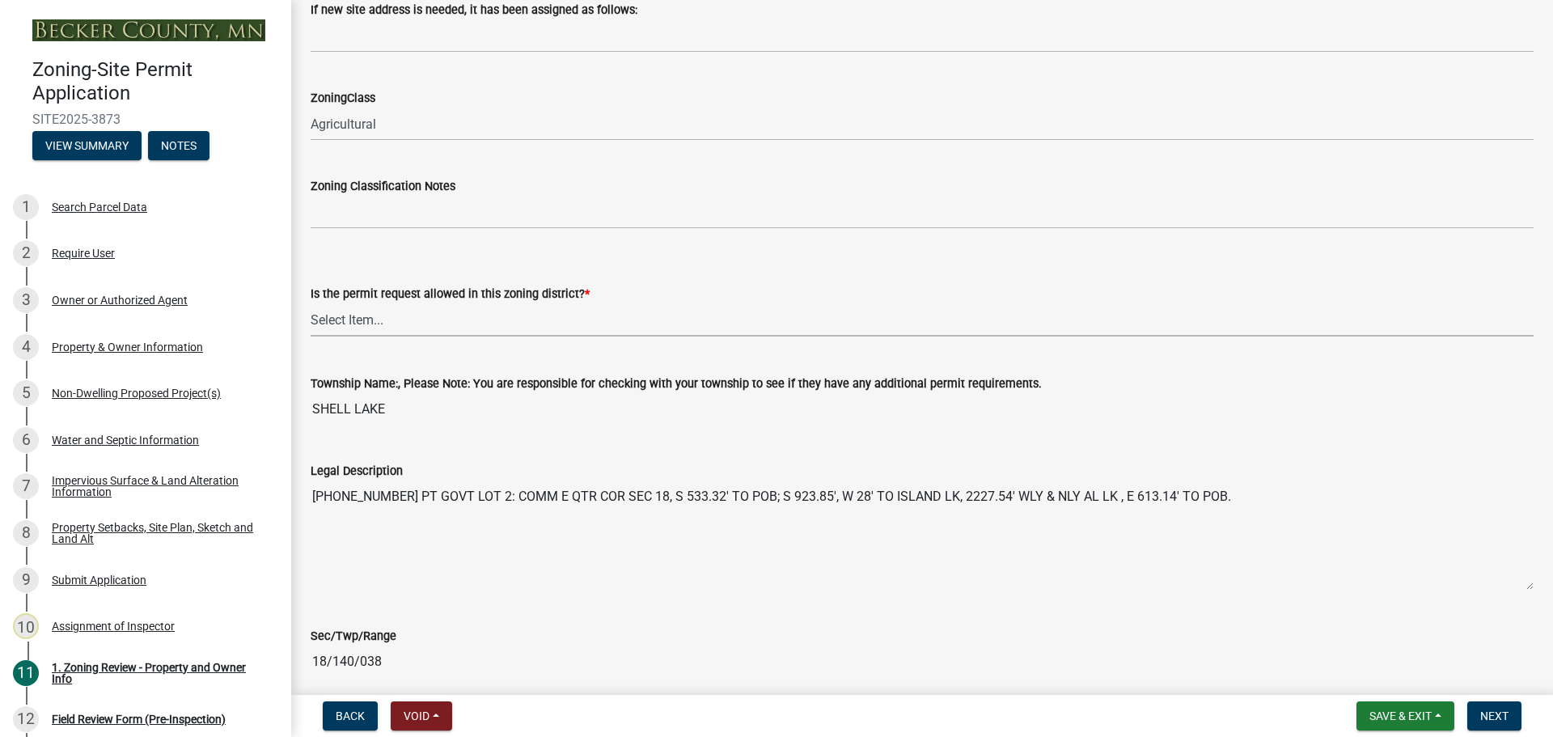
click at [347, 314] on select "Select Item... Yes No" at bounding box center [922, 319] width 1223 height 33
click at [311, 303] on select "Select Item... Yes No" at bounding box center [922, 319] width 1223 height 33
select select "b4f32c46-6248-4748-b47c-fa4933858724"
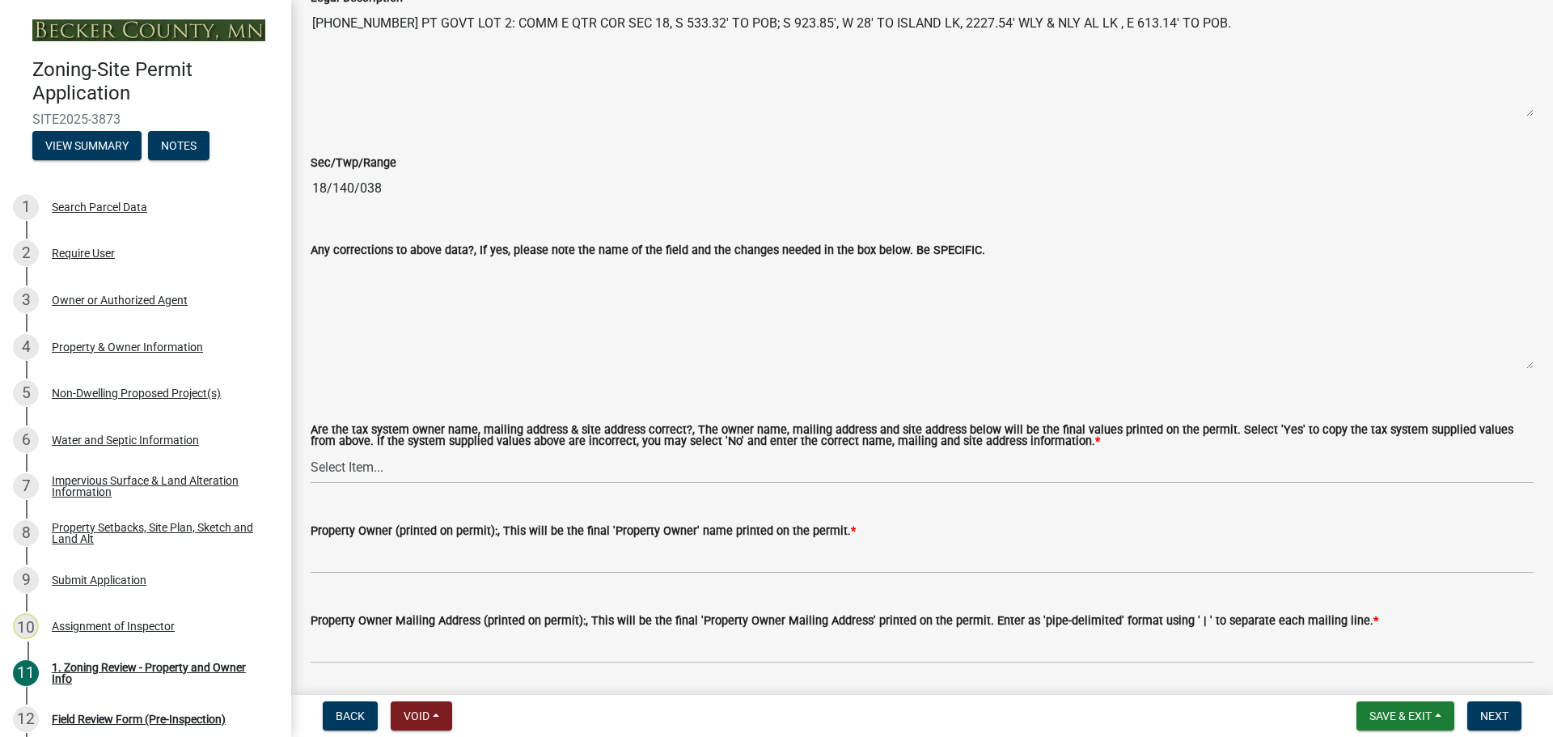
scroll to position [1699, 0]
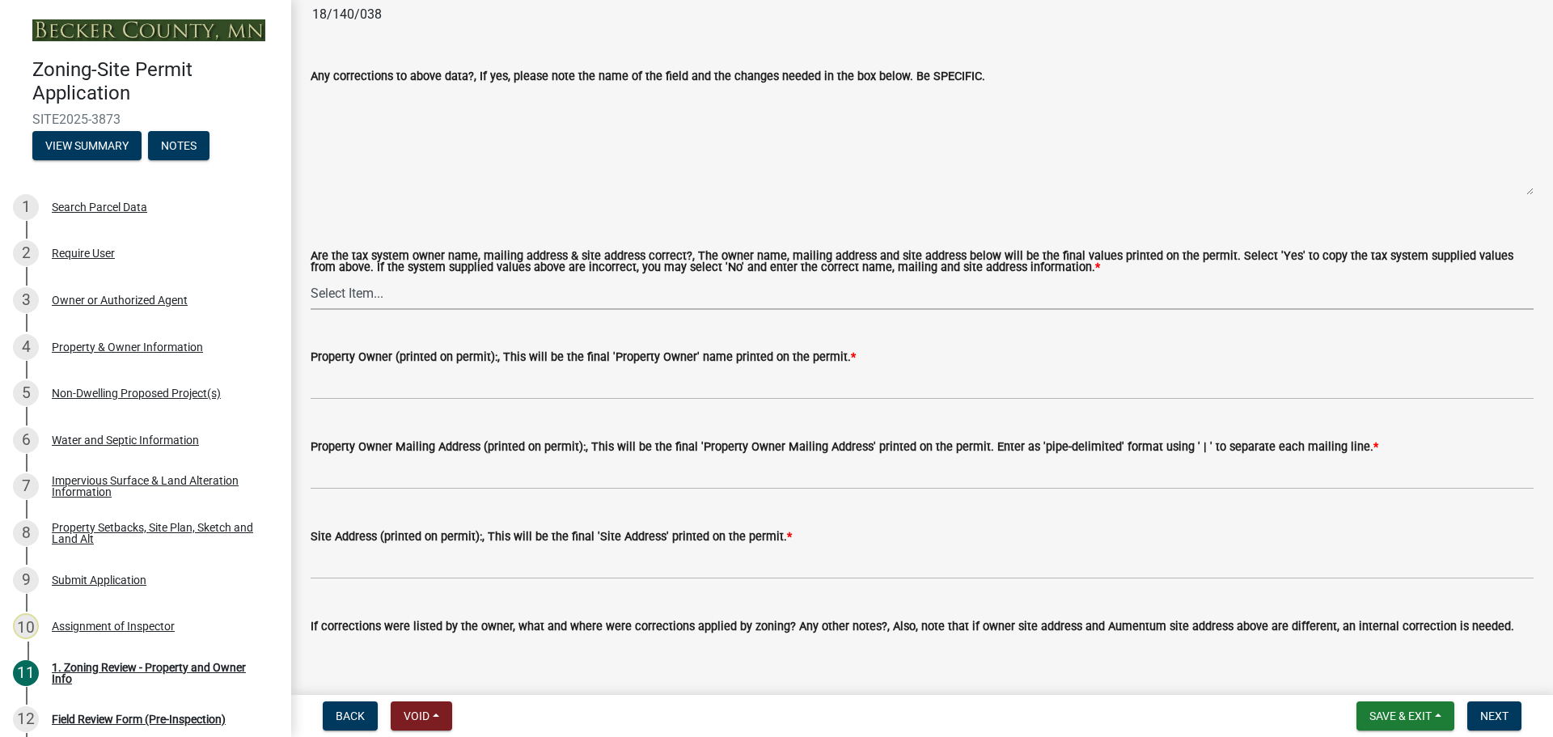
click at [354, 292] on select "Select Item... Yes No" at bounding box center [922, 293] width 1223 height 33
click at [311, 277] on select "Select Item... Yes No" at bounding box center [922, 293] width 1223 height 33
select select "ab6c2257-4786-48e5-86d0-1194833f57c8"
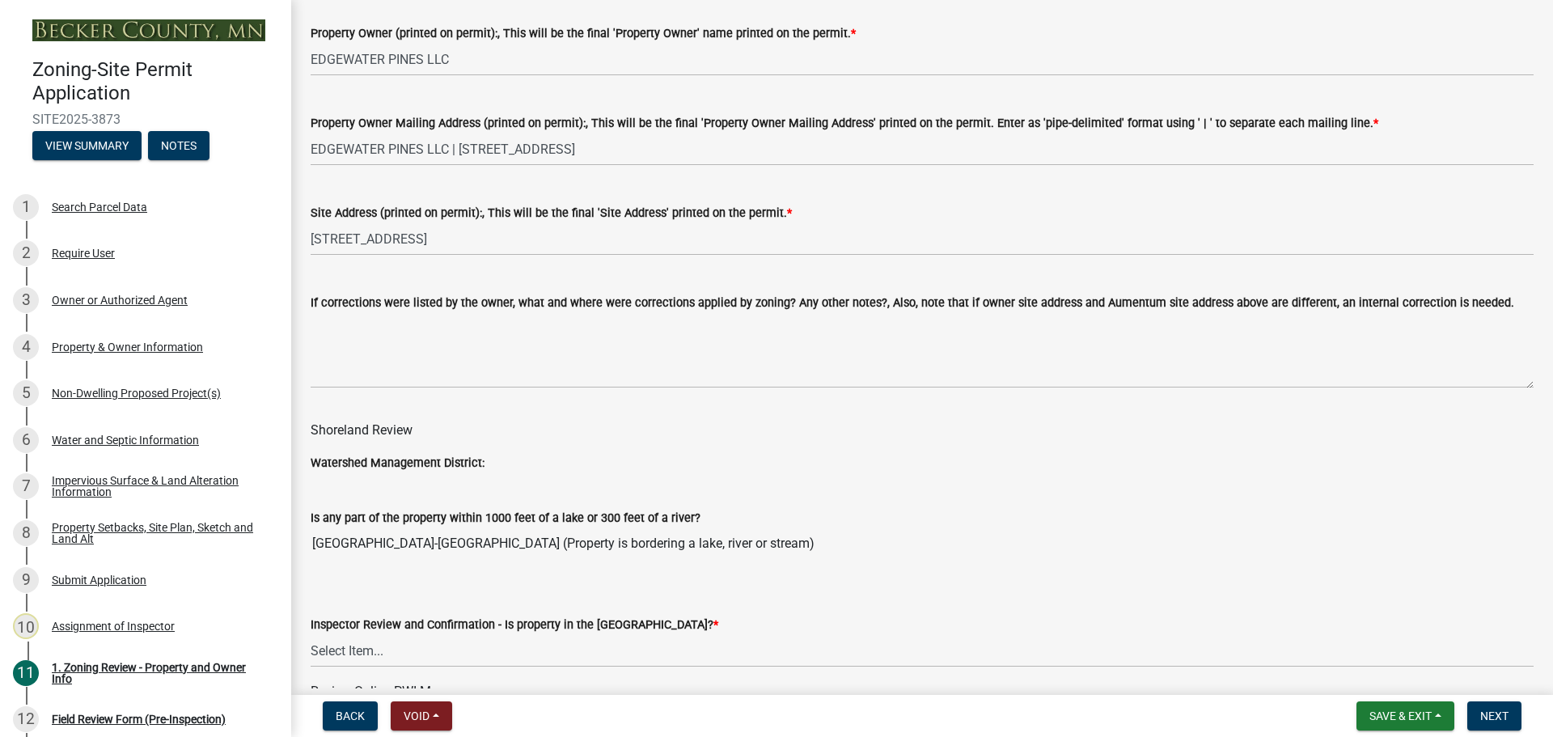
scroll to position [2184, 0]
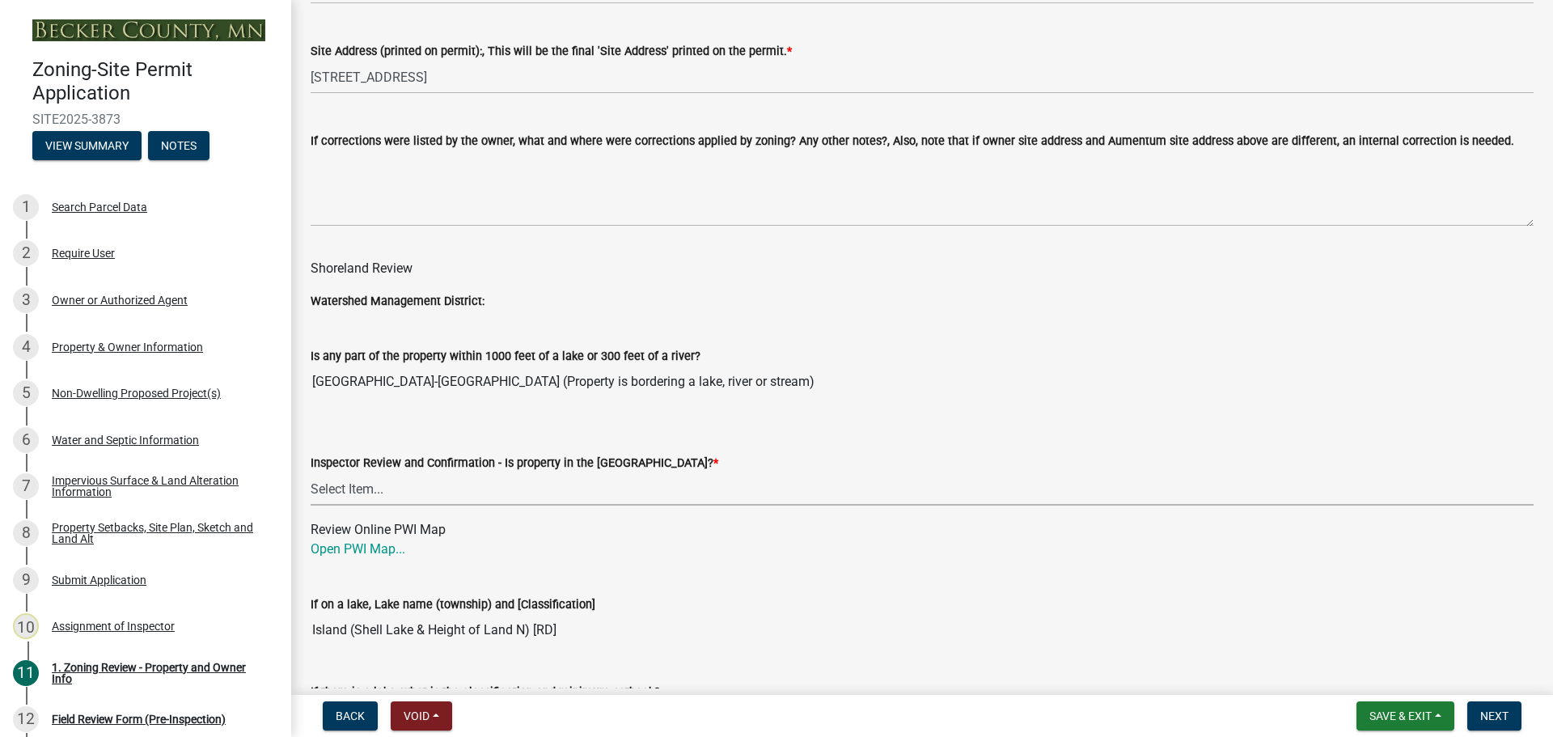
click at [358, 476] on select "Select Item... Within [GEOGRAPHIC_DATA] (SD) Not in [GEOGRAPHIC_DATA] (NOTSL)" at bounding box center [922, 488] width 1223 height 33
click at [311, 473] on select "Select Item... Within [GEOGRAPHIC_DATA] (SD) Not in [GEOGRAPHIC_DATA] (NOTSL)" at bounding box center [922, 488] width 1223 height 33
select select "de99b201-fb85-4000-88f5-6f49f4ff2101"
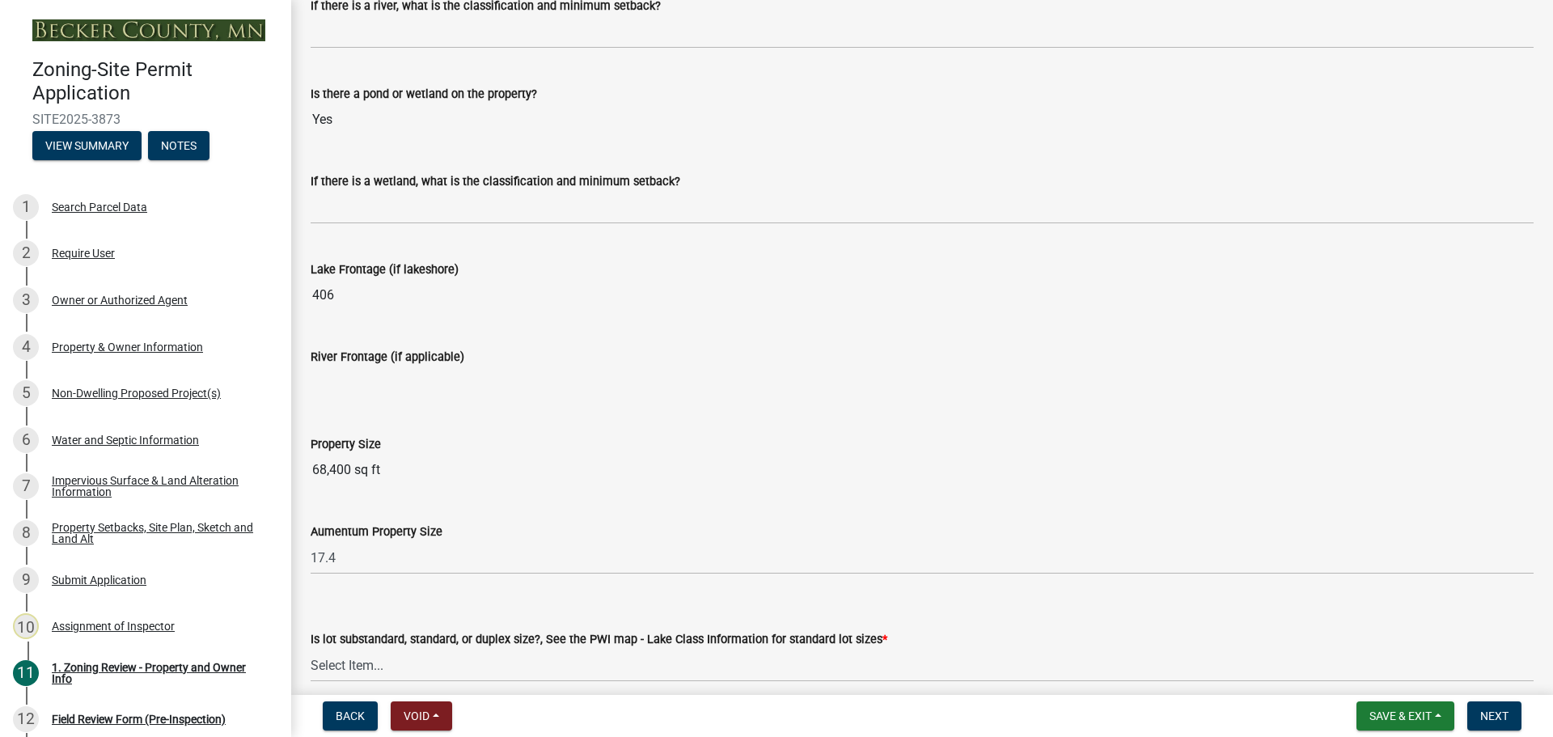
scroll to position [3074, 0]
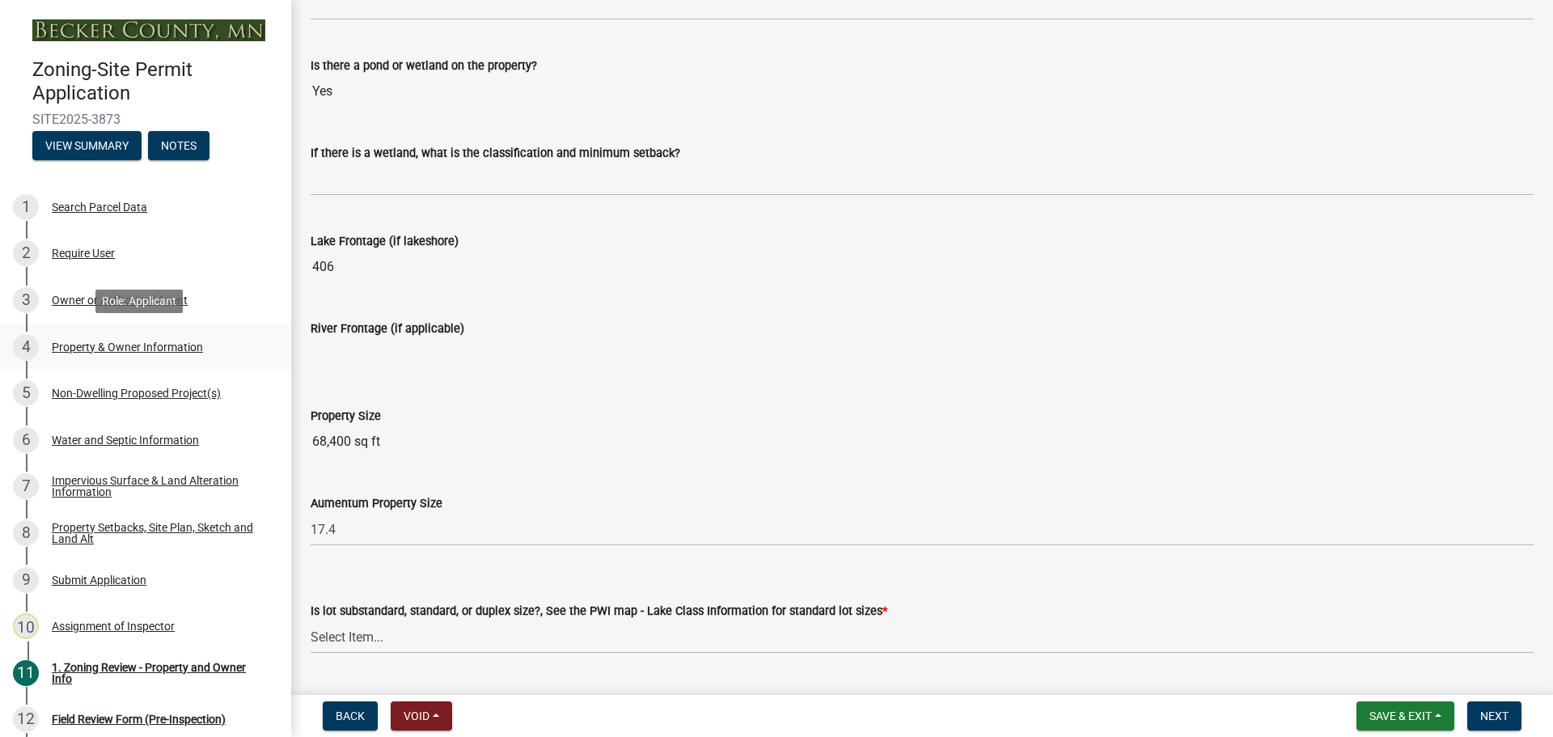
click at [146, 347] on div "Property & Owner Information" at bounding box center [127, 346] width 151 height 11
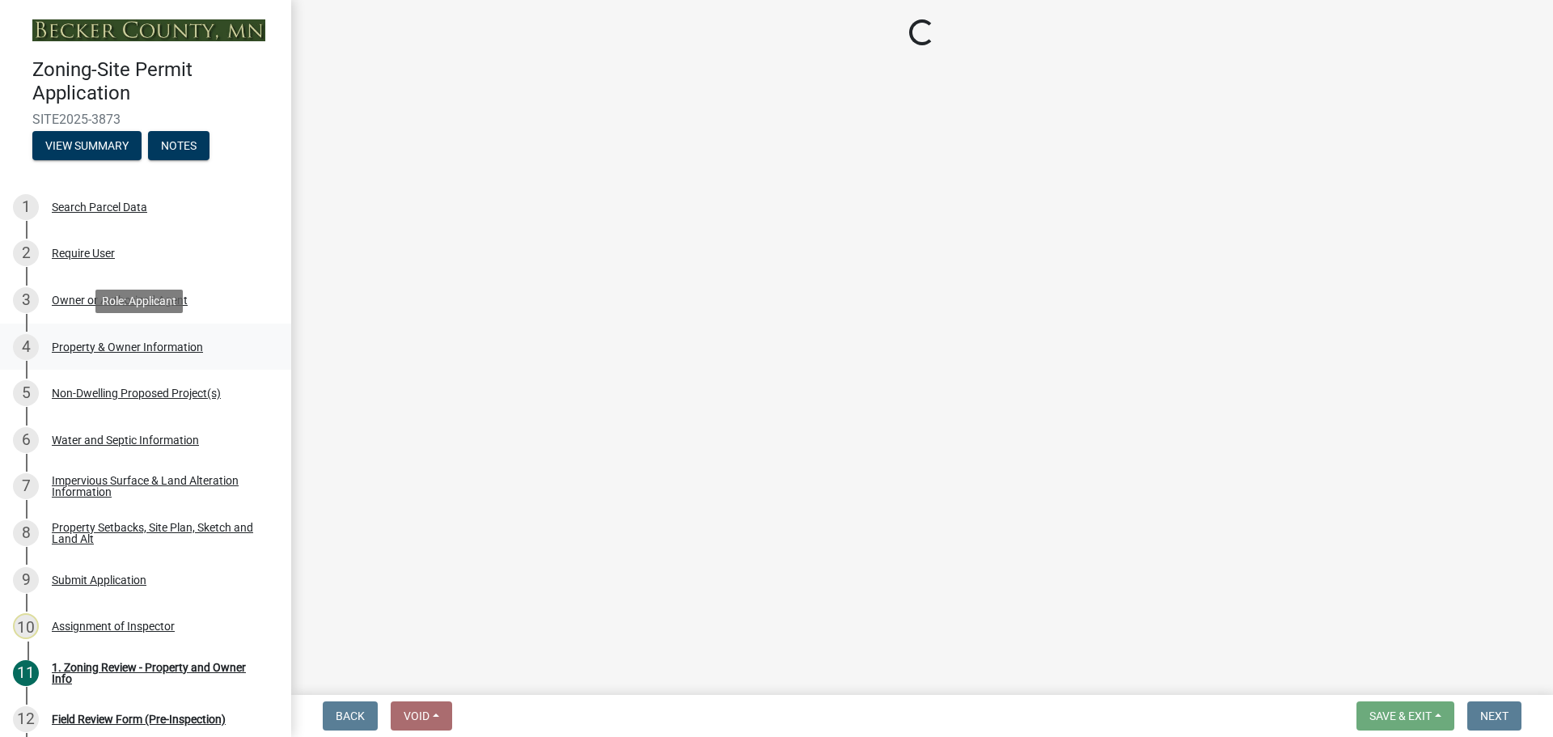
scroll to position [0, 0]
select select "9a801f8d-6fe7-4b43-b097-b8e07a42bfaf"
select select "fcf6d223-6c57-4dc5-b63a-a94704169022"
select select "5a5634ed-f11e-4c7b-90e1-096e6cfd17b9"
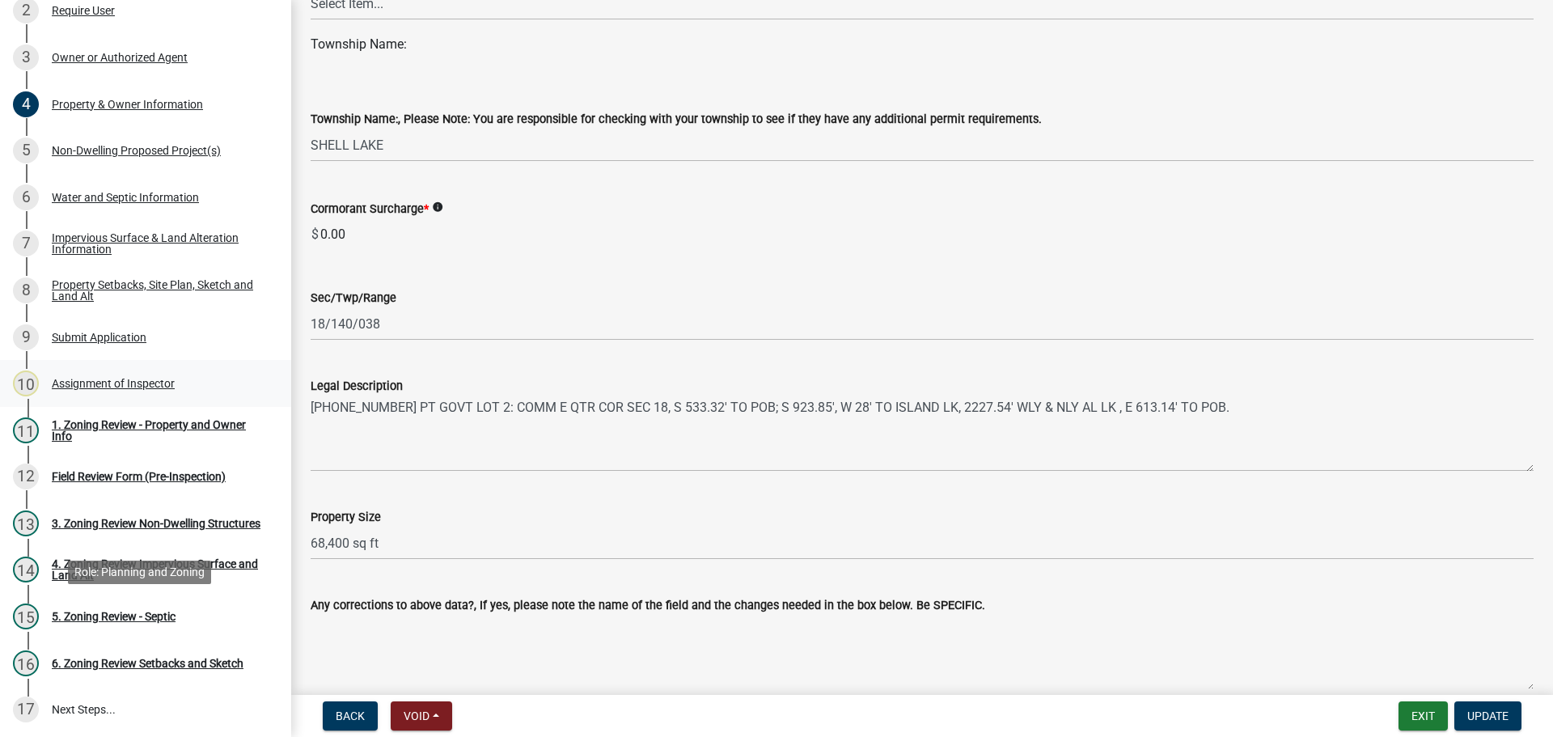
scroll to position [162, 0]
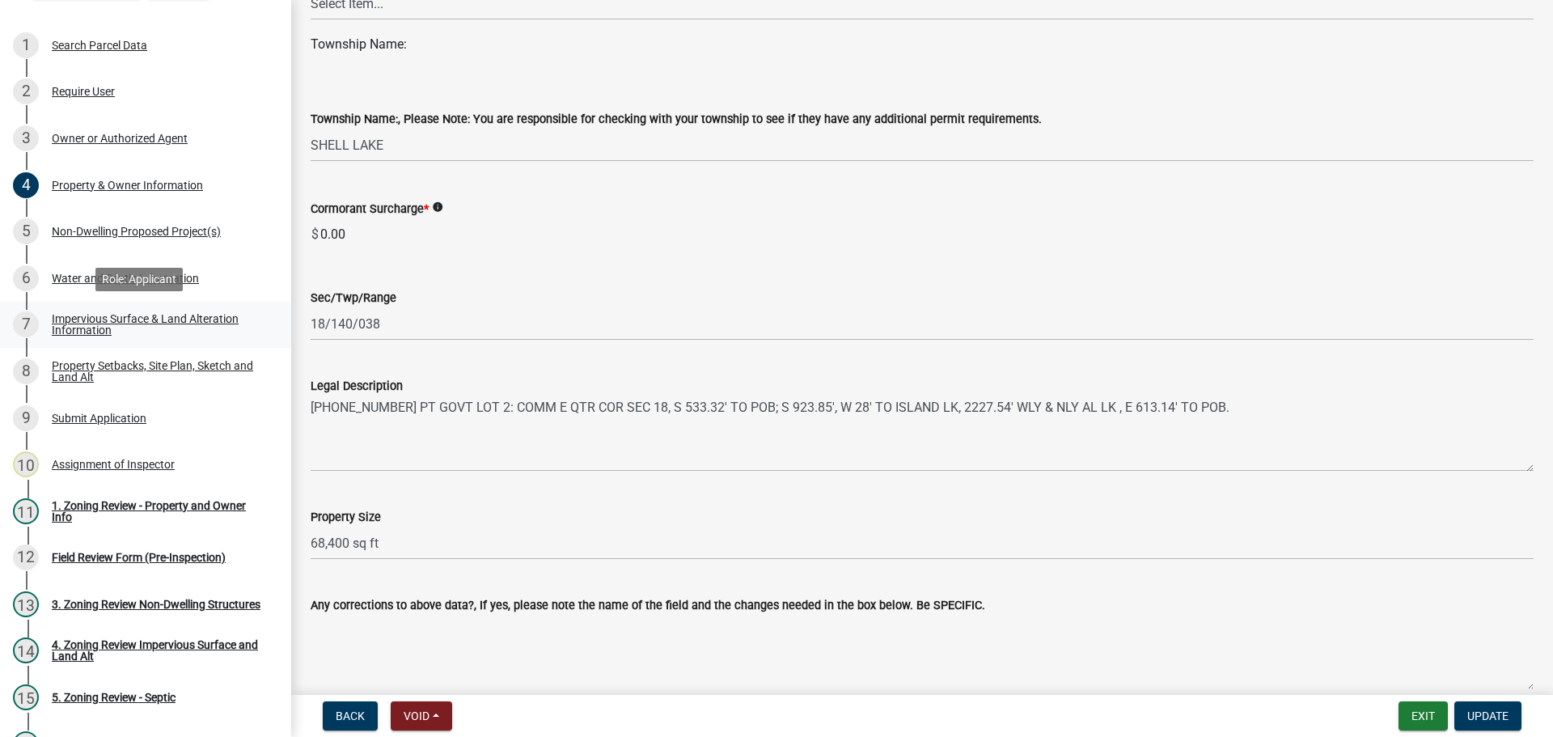
click at [111, 308] on link "7 Impervious Surface & Land Alteration Information" at bounding box center [145, 325] width 291 height 47
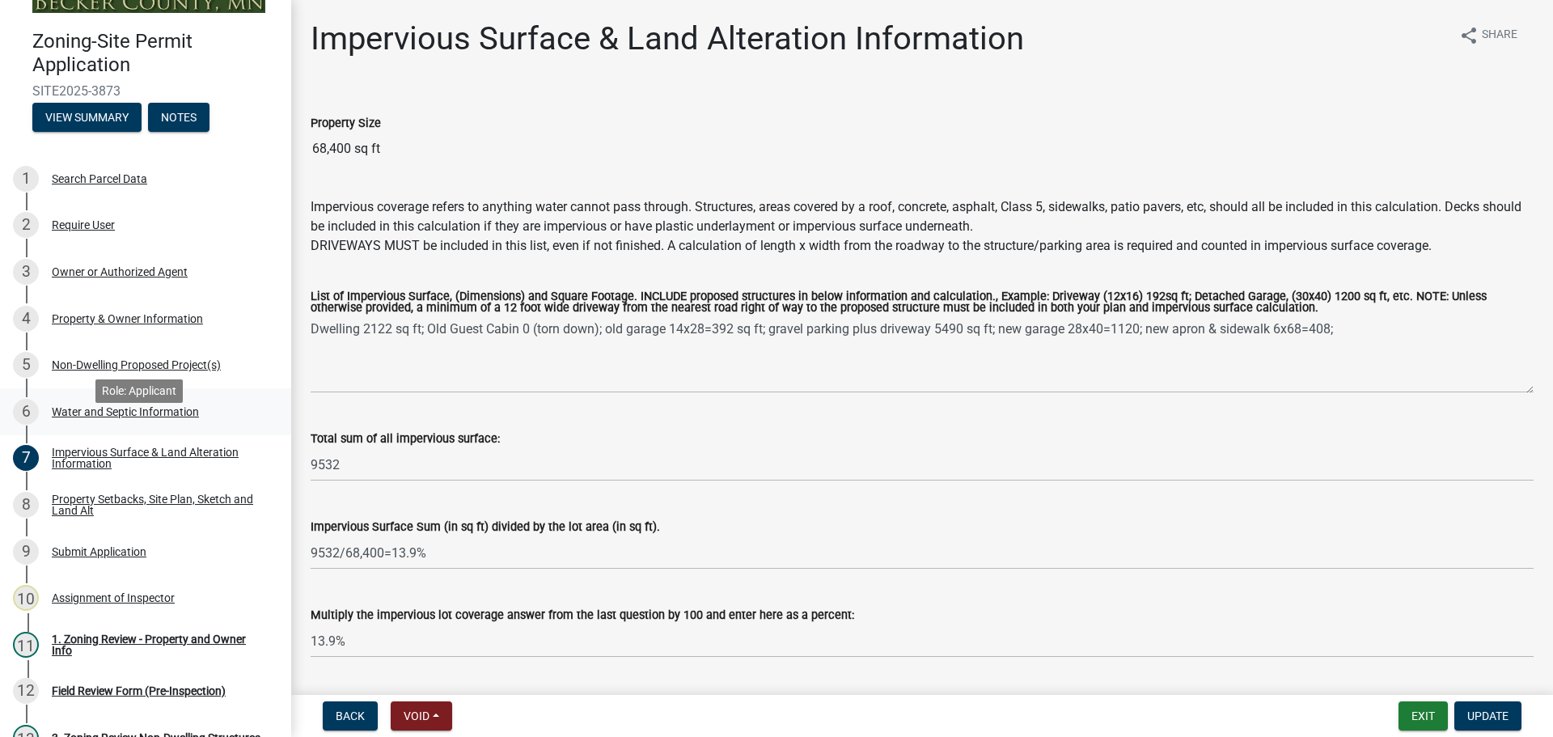
scroll to position [0, 0]
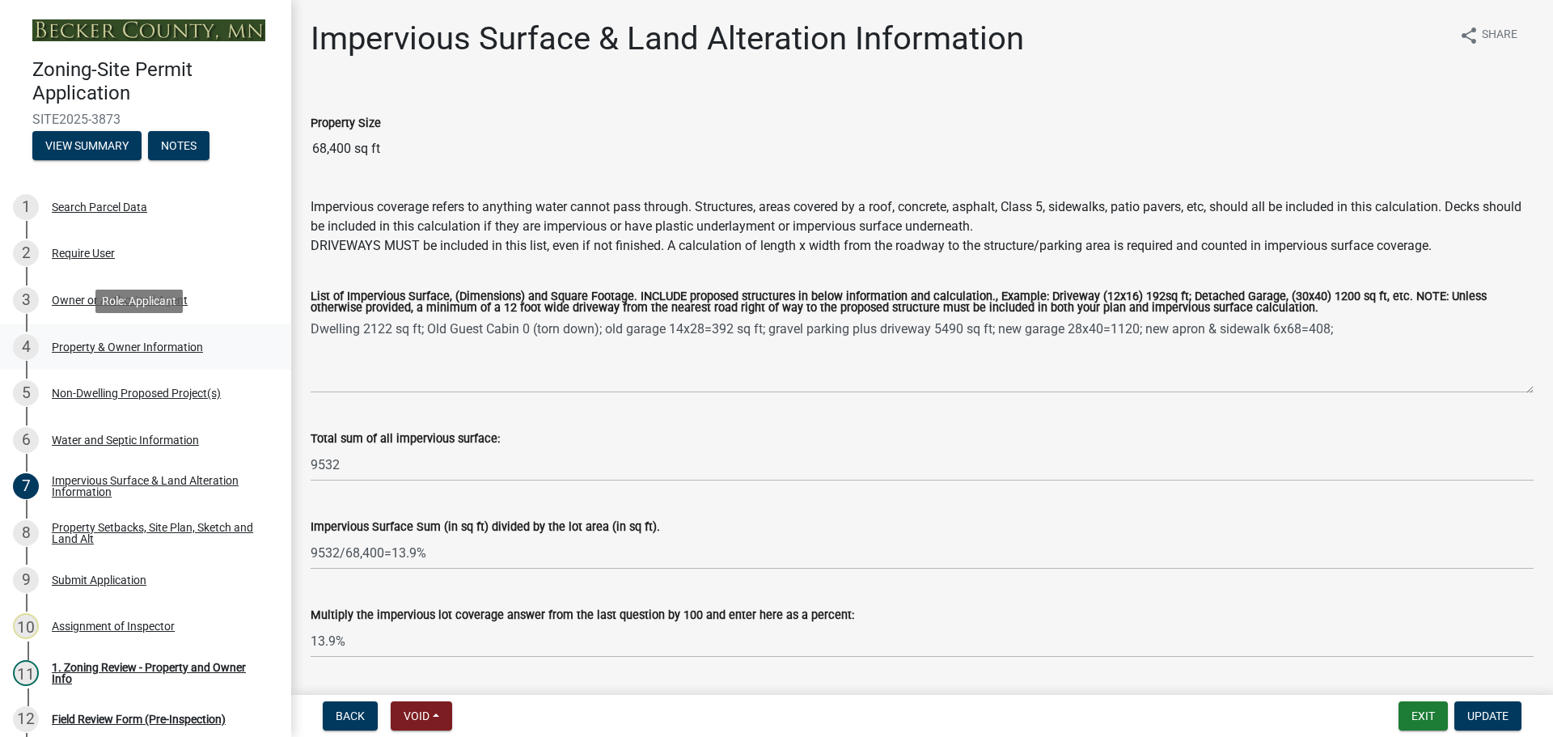
click at [150, 341] on div "Property & Owner Information" at bounding box center [127, 346] width 151 height 11
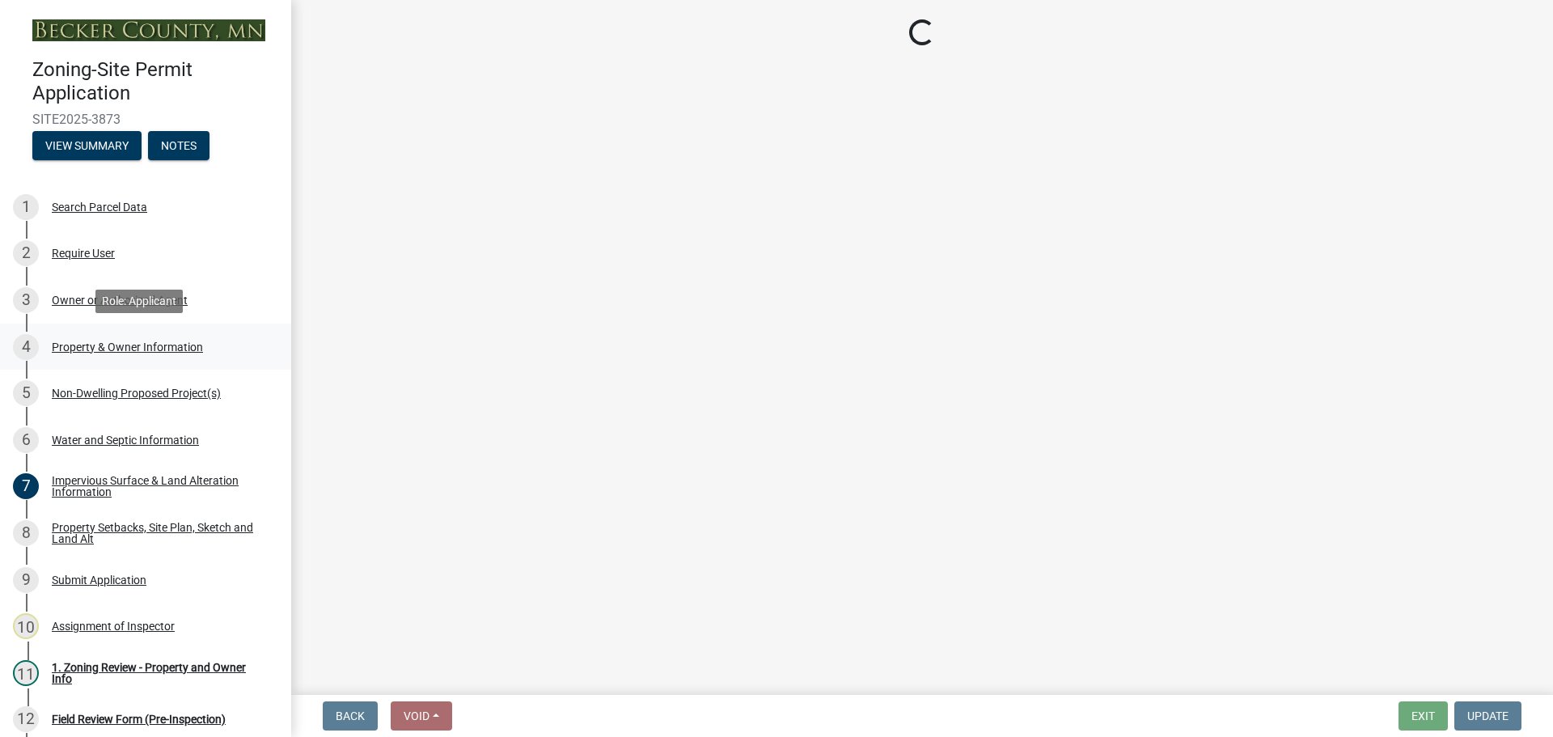
select select "9a801f8d-6fe7-4b43-b097-b8e07a42bfaf"
select select "fcf6d223-6c57-4dc5-b63a-a94704169022"
select select "5a5634ed-f11e-4c7b-90e1-096e6cfd17b9"
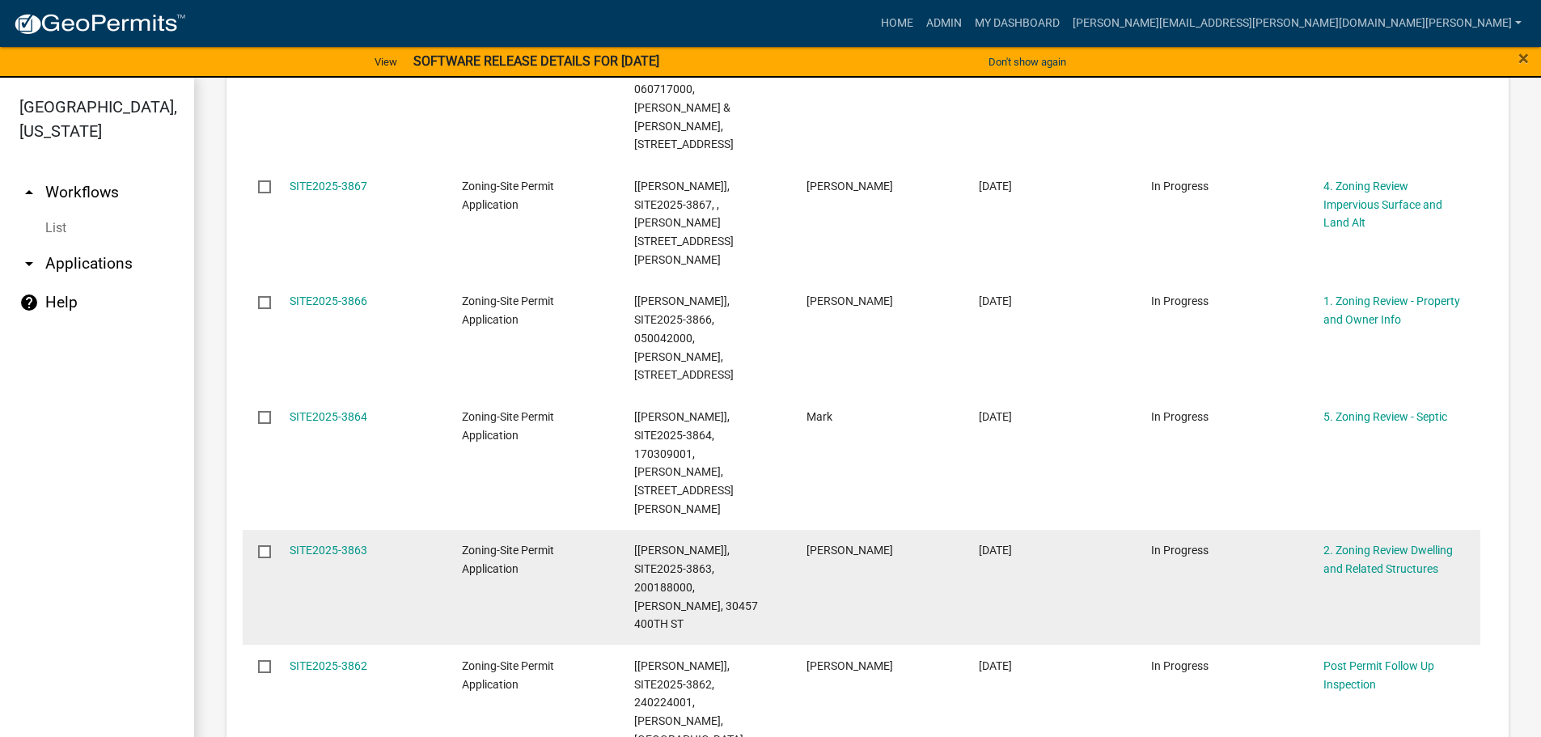
scroll to position [1294, 0]
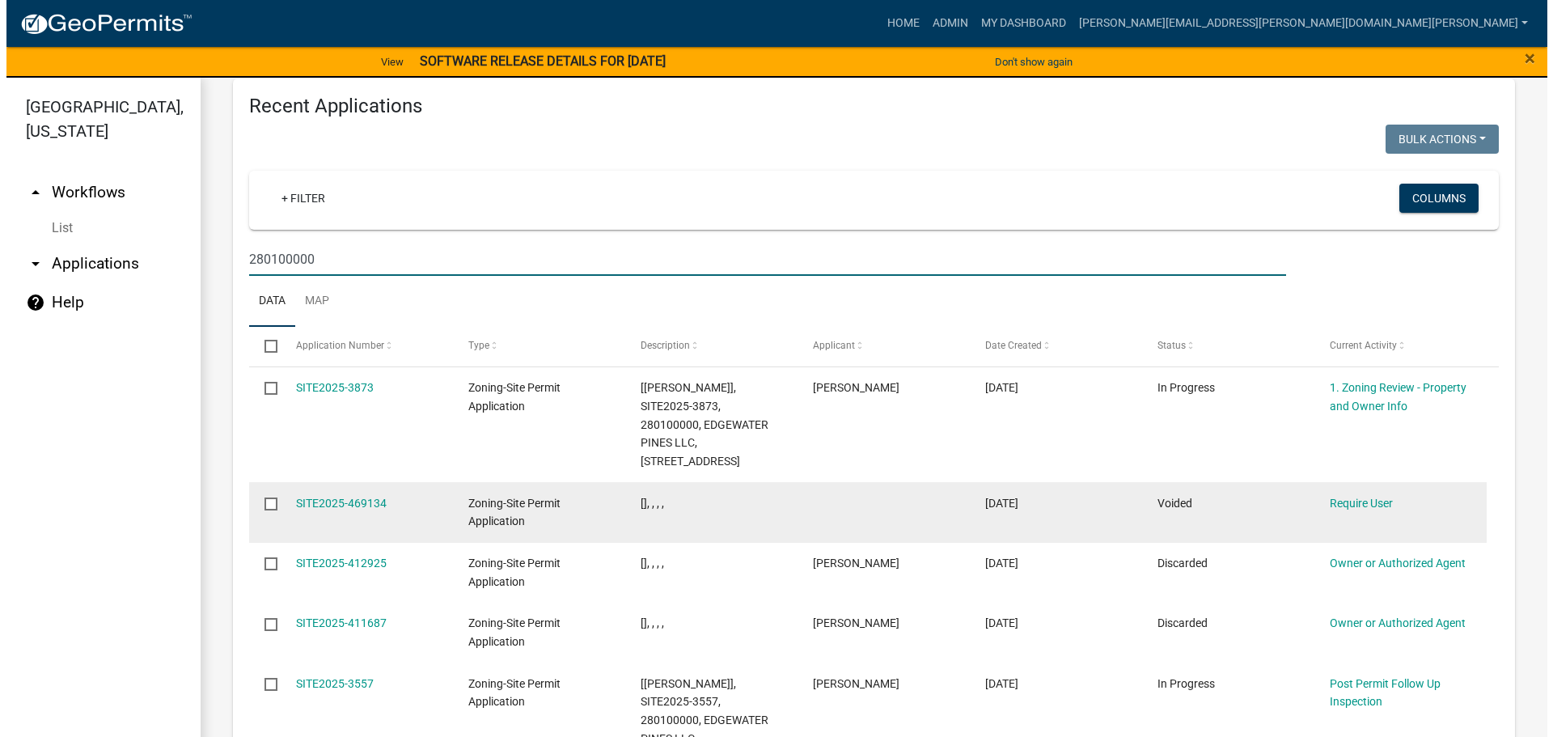
scroll to position [1860, 0]
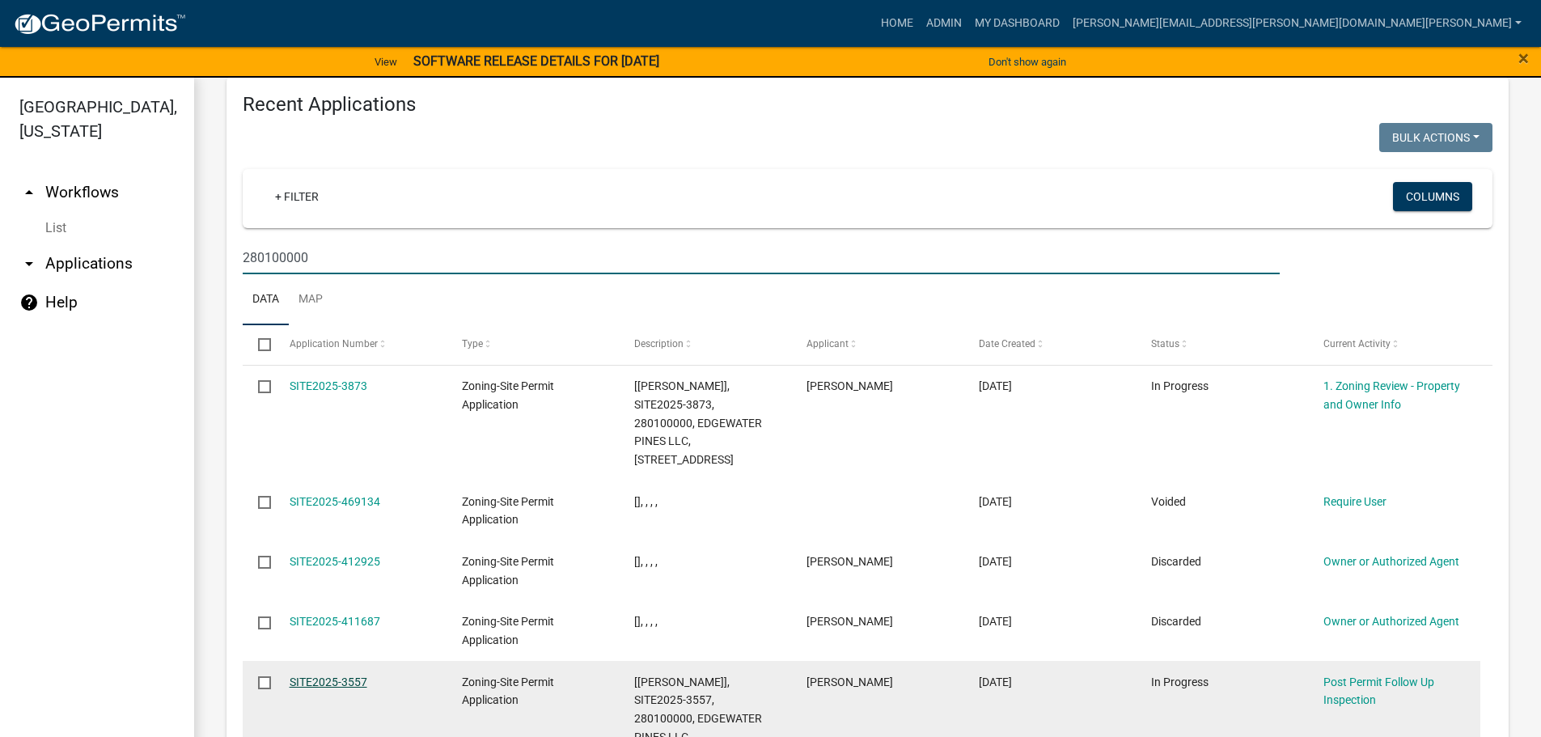
type input "280100000"
click at [334, 675] on link "SITE2025-3557" at bounding box center [329, 681] width 78 height 13
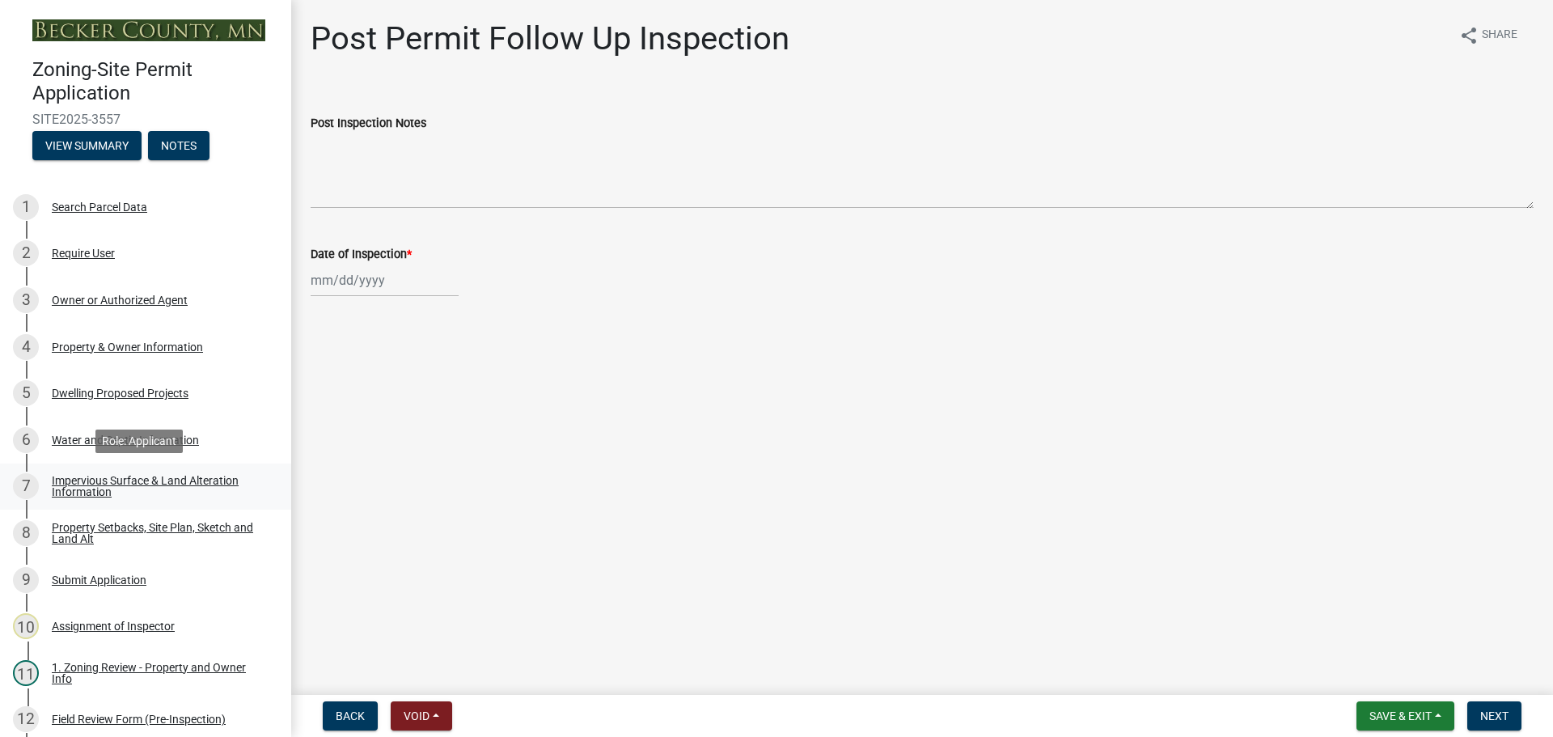
click at [157, 475] on div "Impervious Surface & Land Alteration Information" at bounding box center [159, 486] width 214 height 23
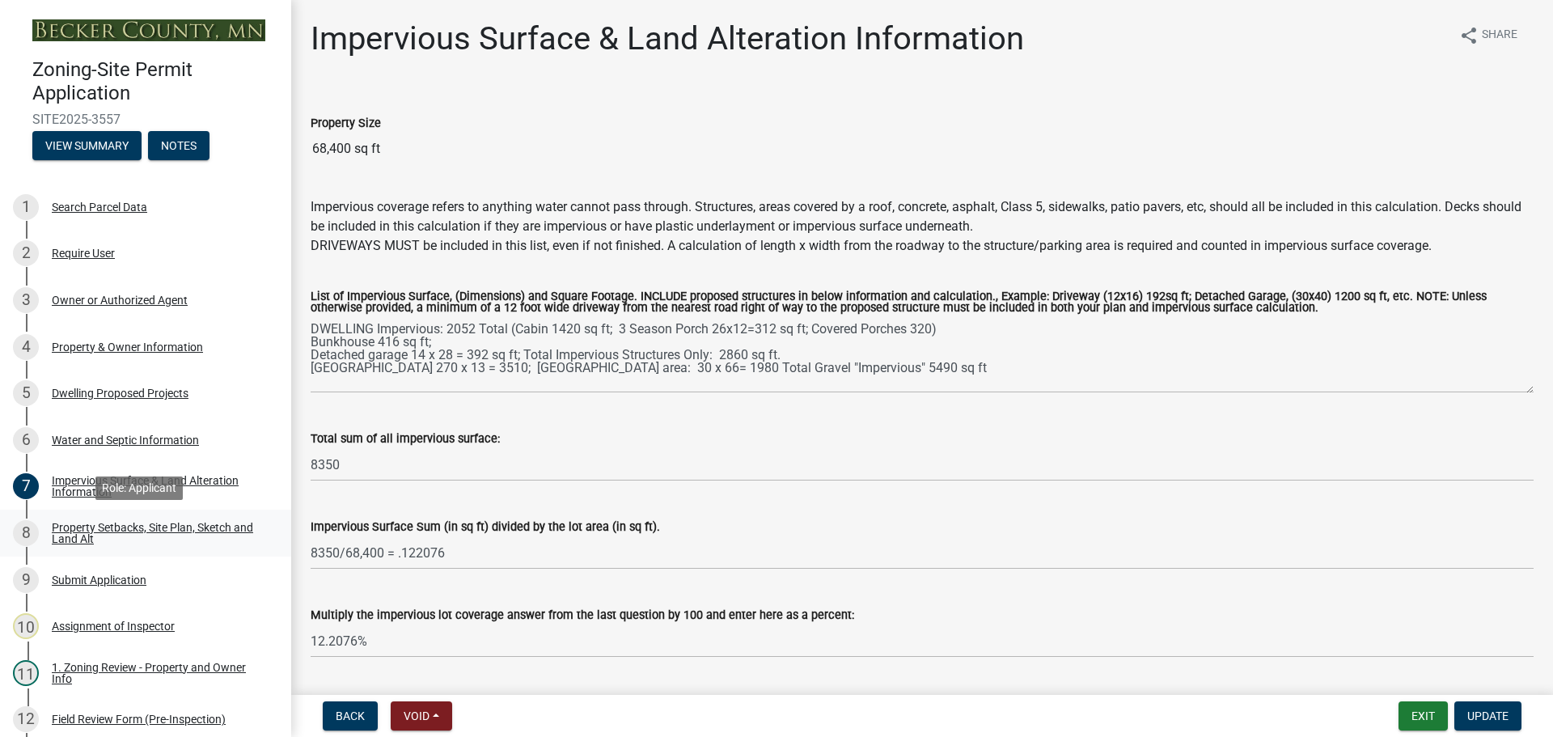
click at [111, 526] on div "Property Setbacks, Site Plan, Sketch and Land Alt" at bounding box center [159, 533] width 214 height 23
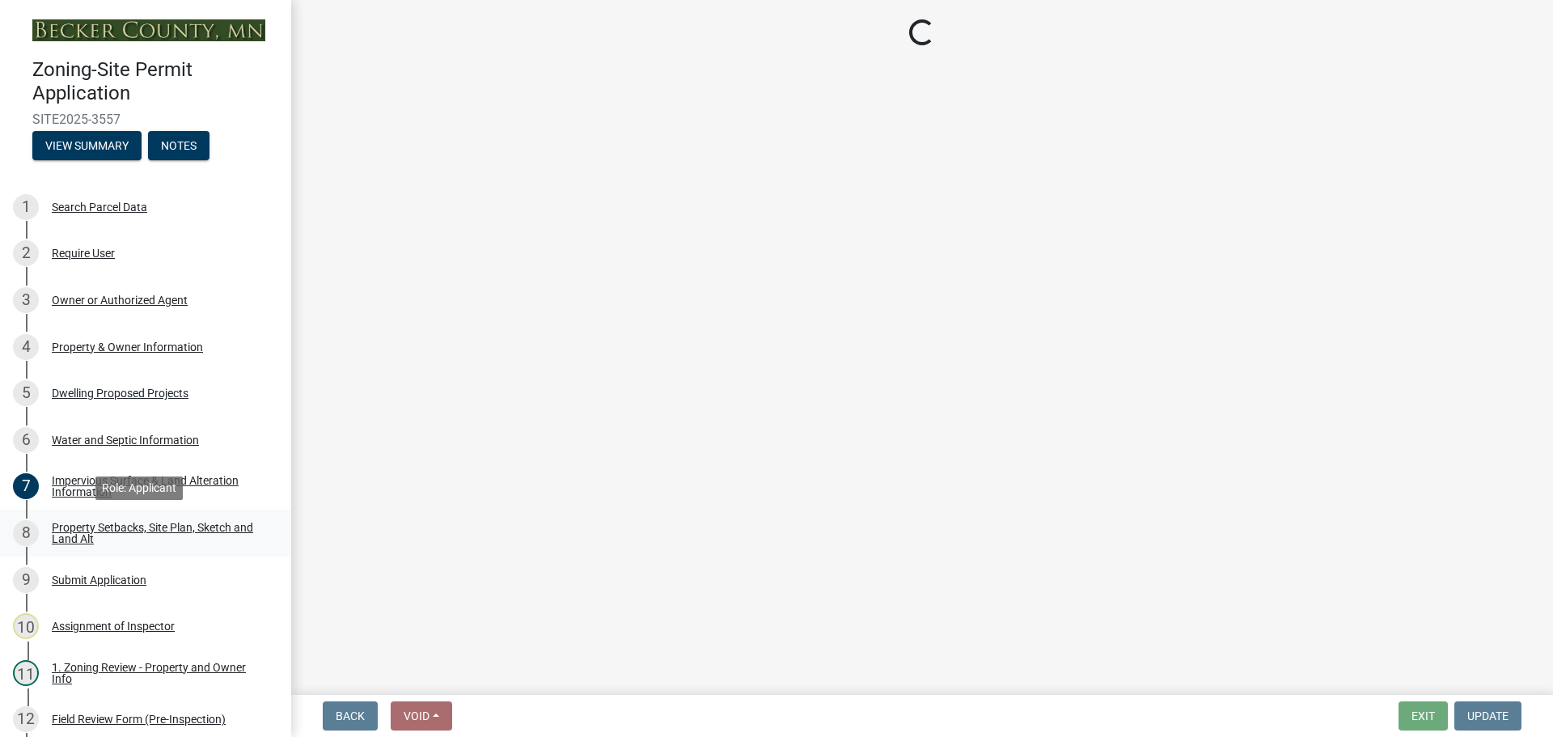
select select "7b13c63f-e699-4112-b373-98fbd28ec536"
select select "66f0b133-84ff-4595-8f2d-ce4031715124"
select select "fd58f24c-a096-4195-863e-b494ea1fd324"
select select "12f785fb-c378-4b18-841c-21c73dc99083"
select select "5c3bc124-316a-4e31-81ed-fa9247a28fef"
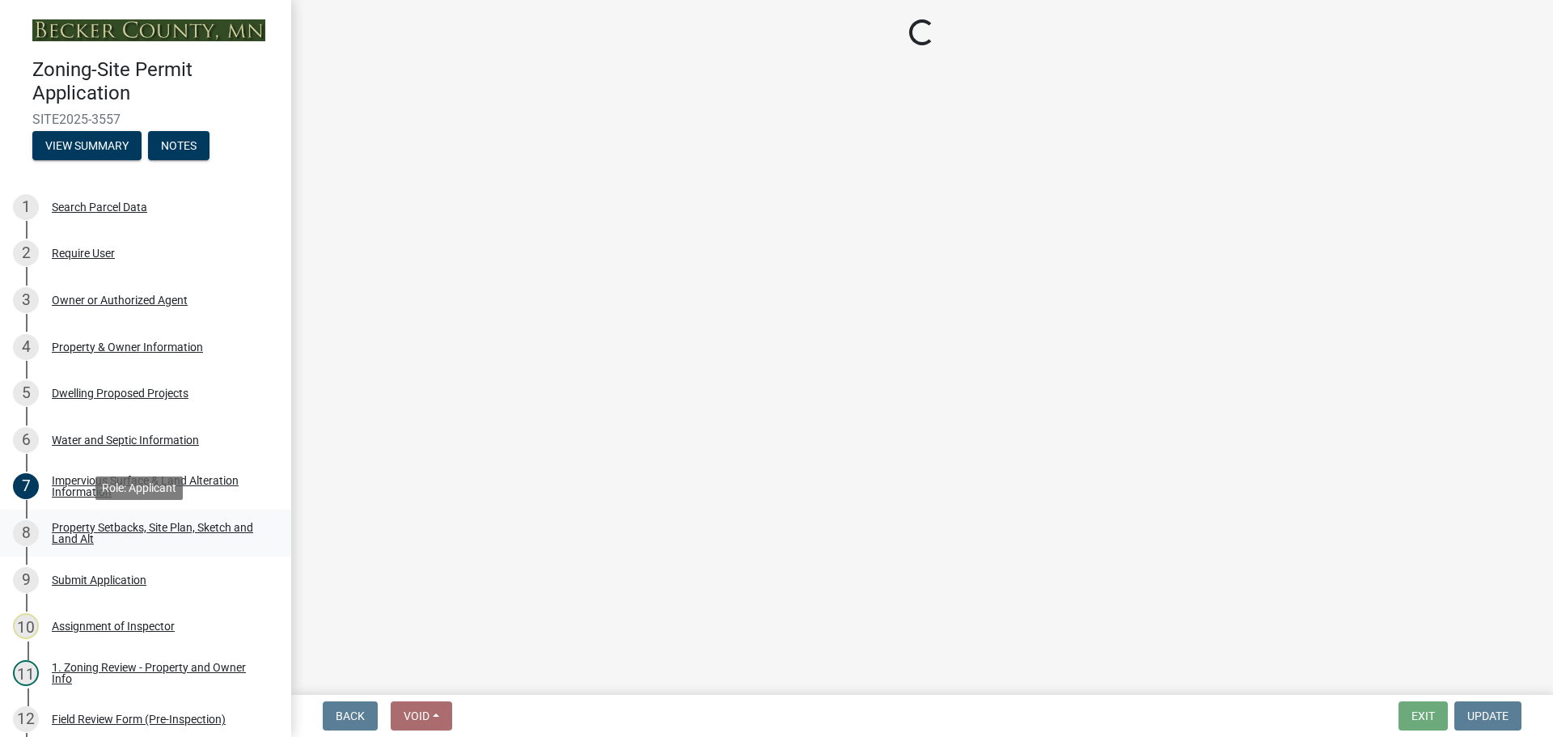
select select "aa6c7ffd-a452-4f17-af46-2abaeaed4180"
select select "5ad4ab64-b44e-481c-9000-9e5907aa74e1"
select select "3ef6ed64-418f-4dfa-9020-48b6b52c6910"
select select "288143c3-cc30-40f5-bb2a-2522511345b2"
select select "ff457040-d2bf-49fa-a716-aef4a9c76f60"
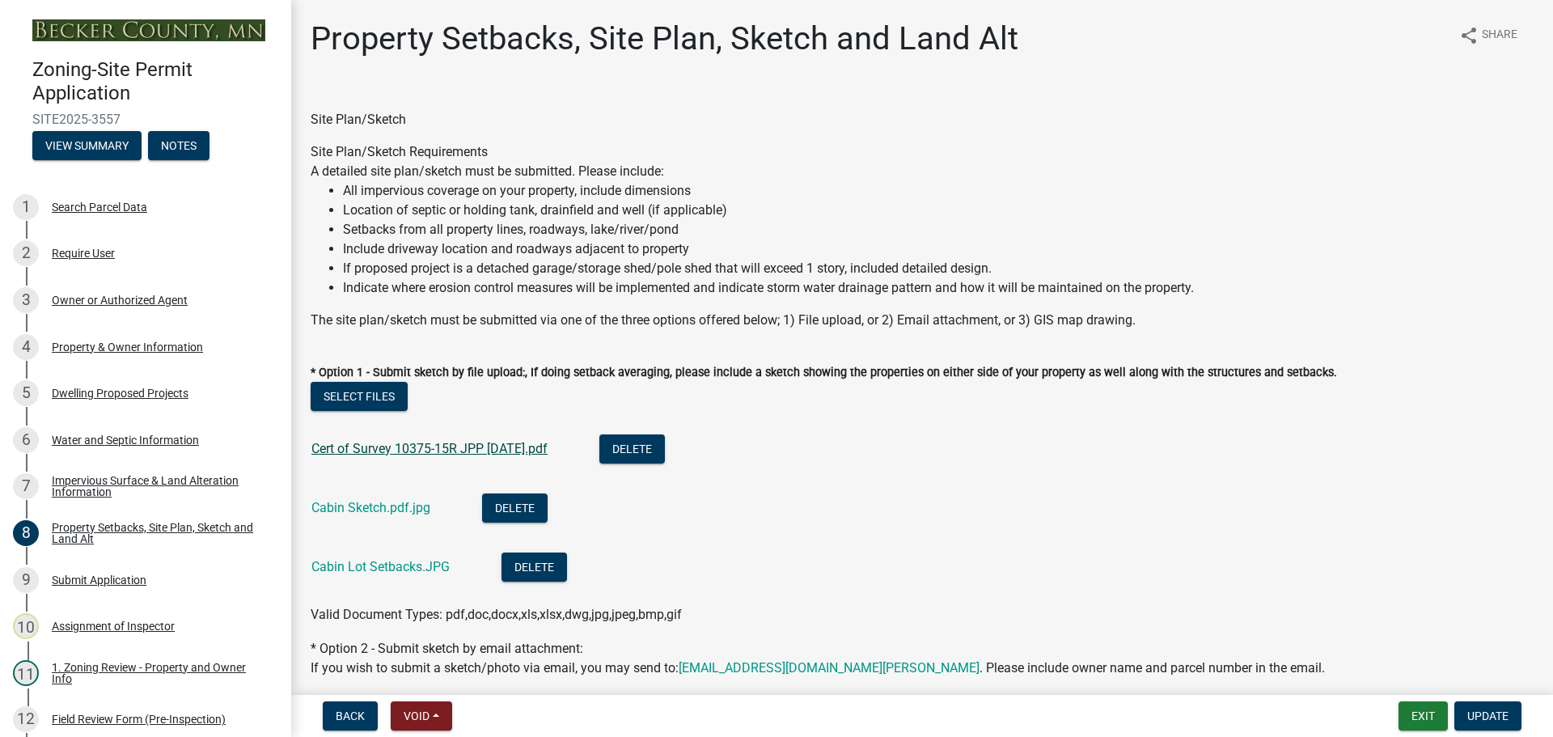
click at [338, 448] on link "Cert of Survey 10375-15R JPP [DATE].pdf" at bounding box center [429, 448] width 236 height 15
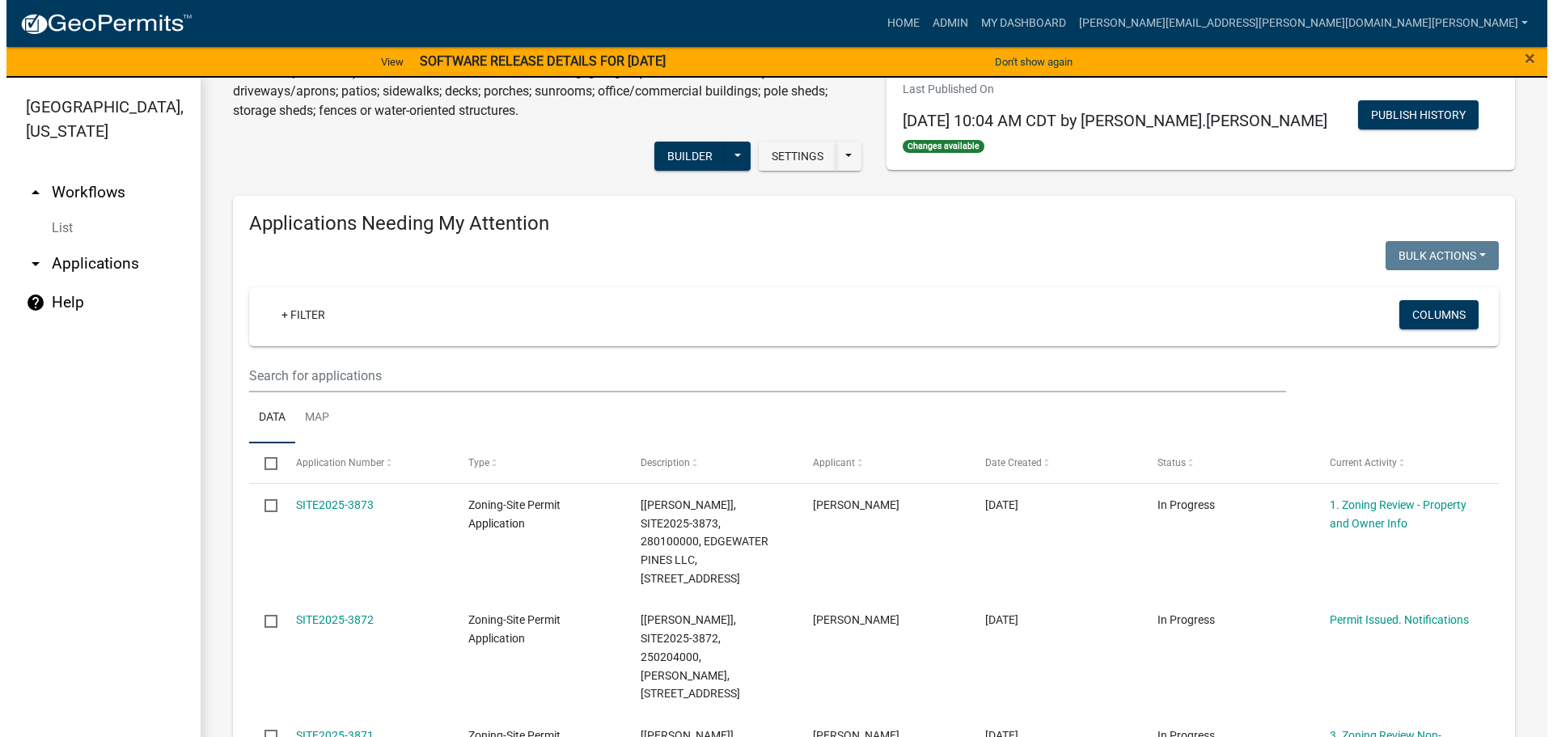
scroll to position [324, 0]
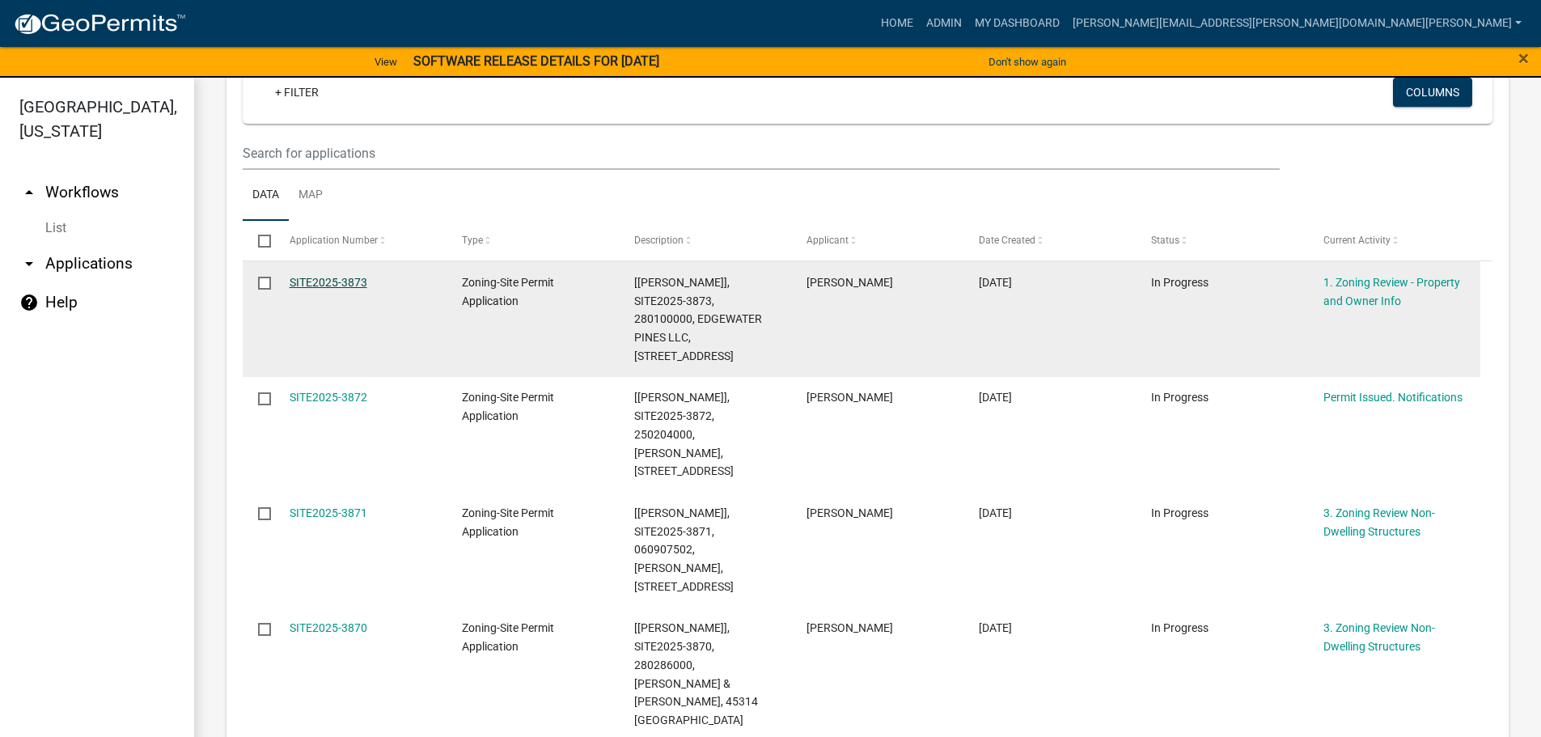
click at [333, 280] on link "SITE2025-3873" at bounding box center [329, 282] width 78 height 13
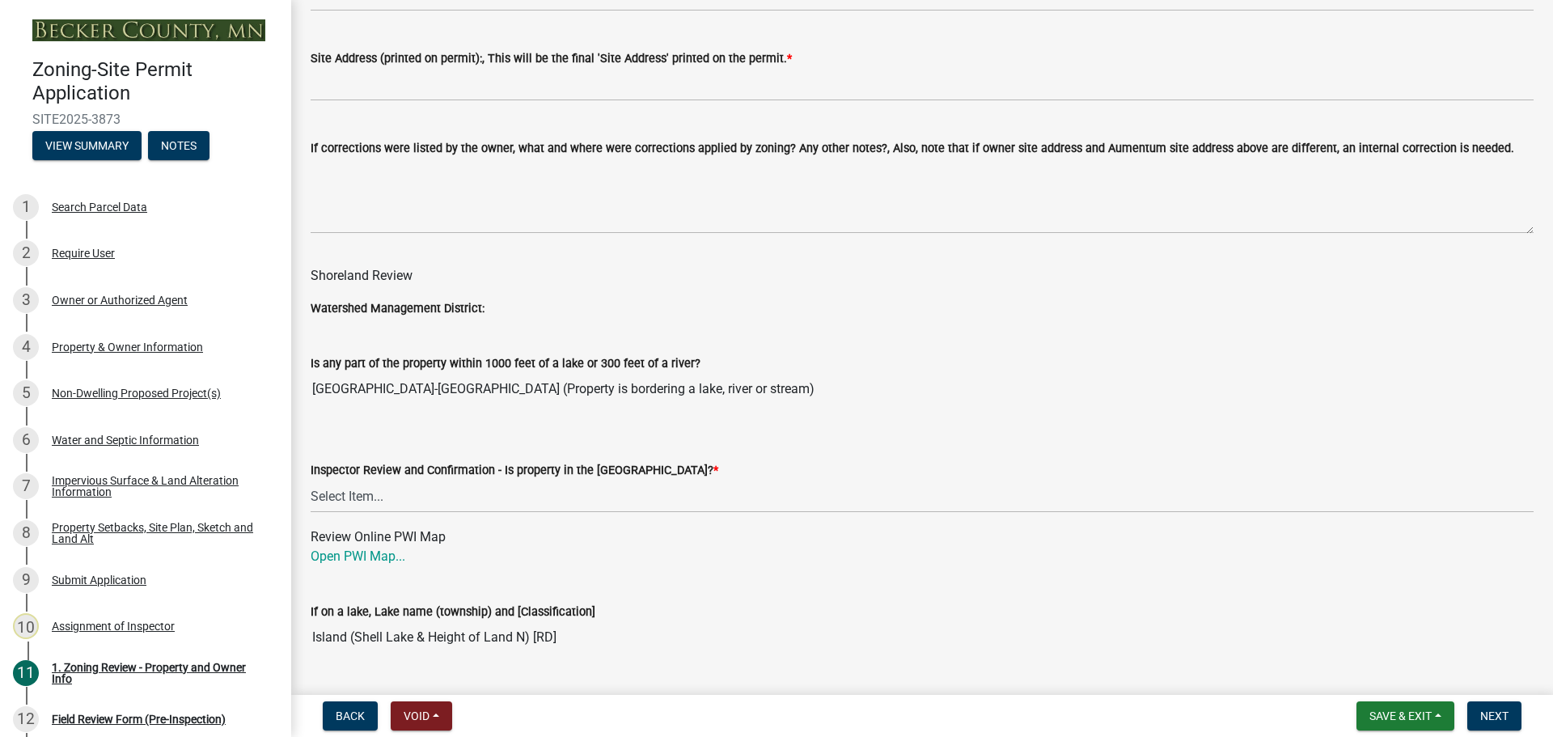
scroll to position [2184, 0]
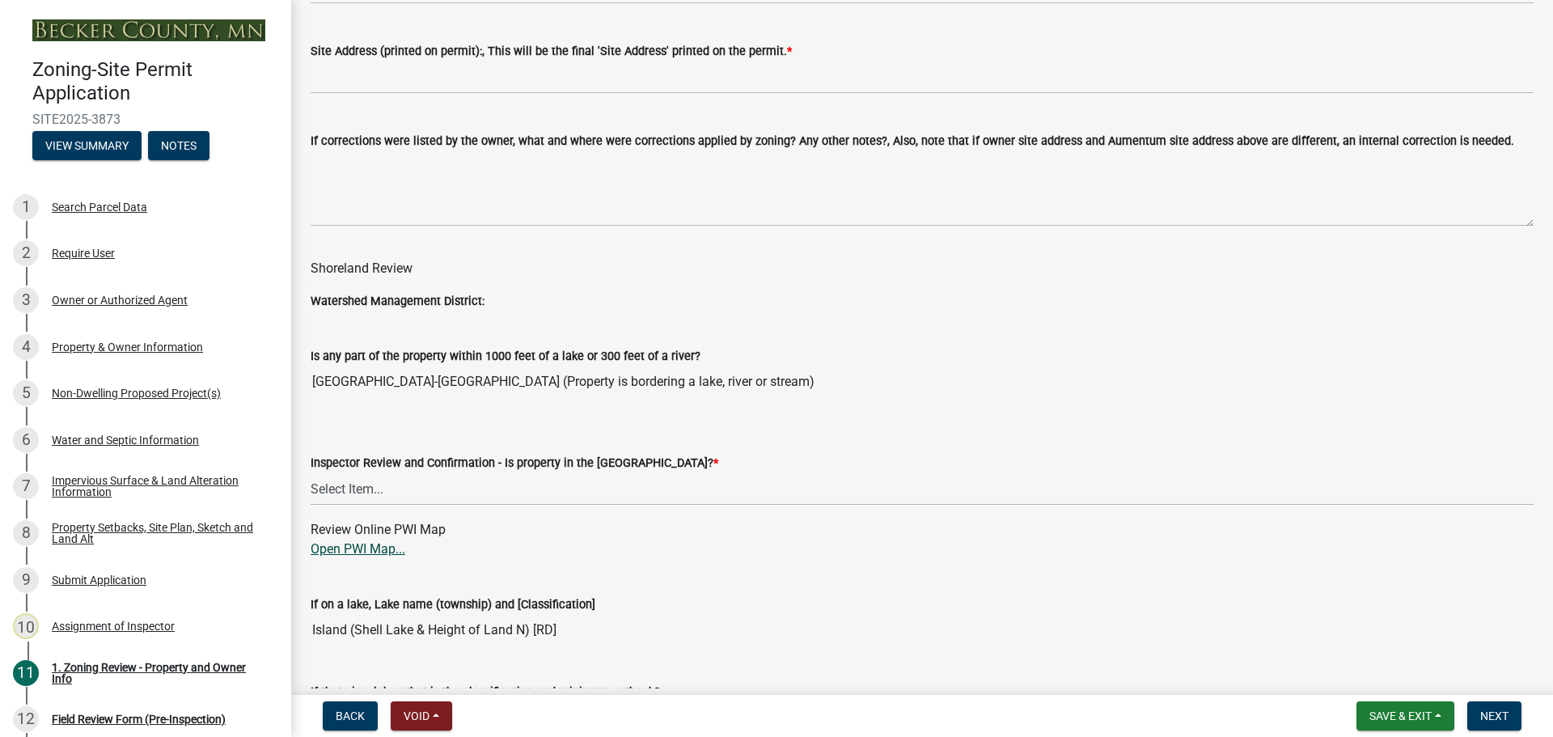
click at [365, 545] on link "Open PWI Map..." at bounding box center [358, 548] width 95 height 15
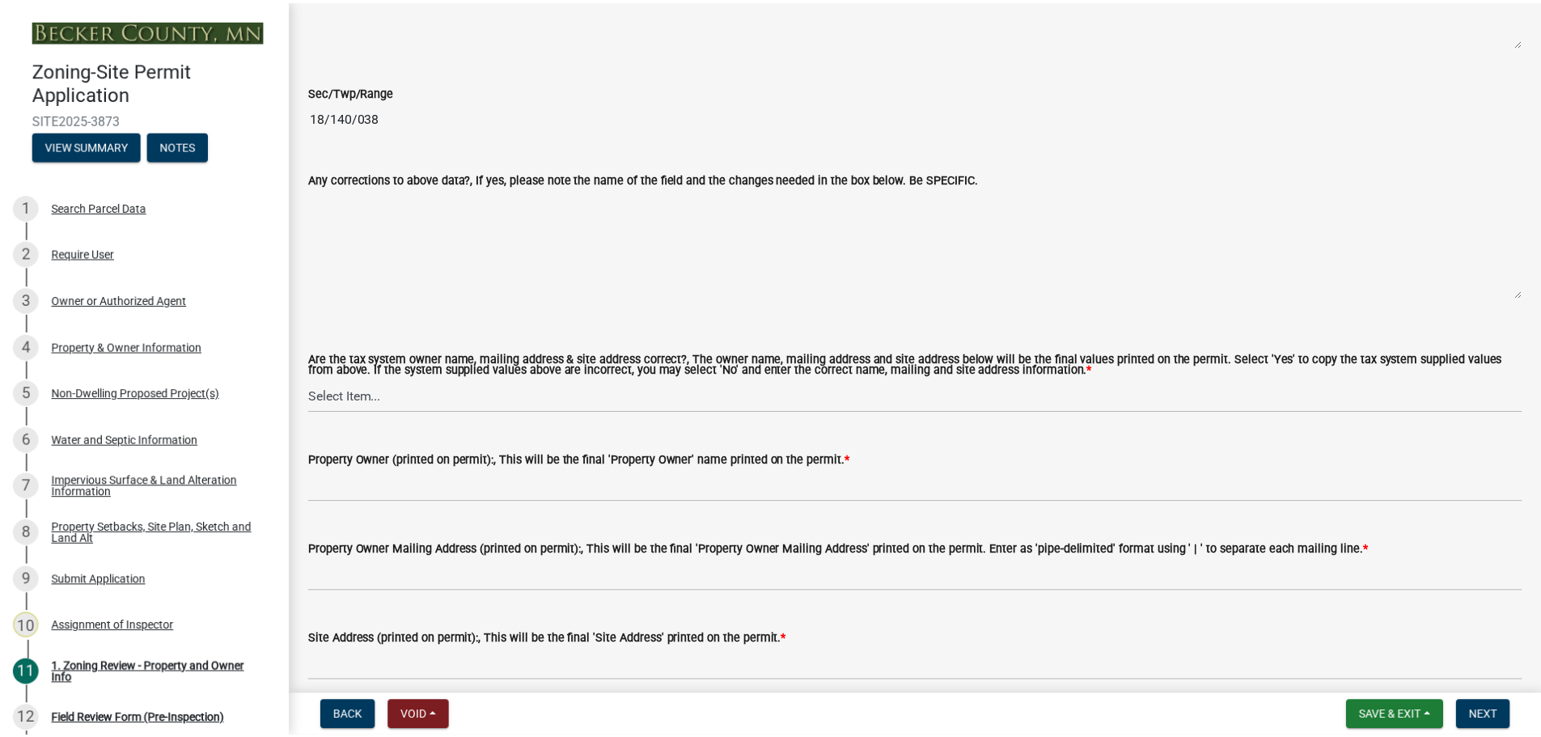
scroll to position [1537, 0]
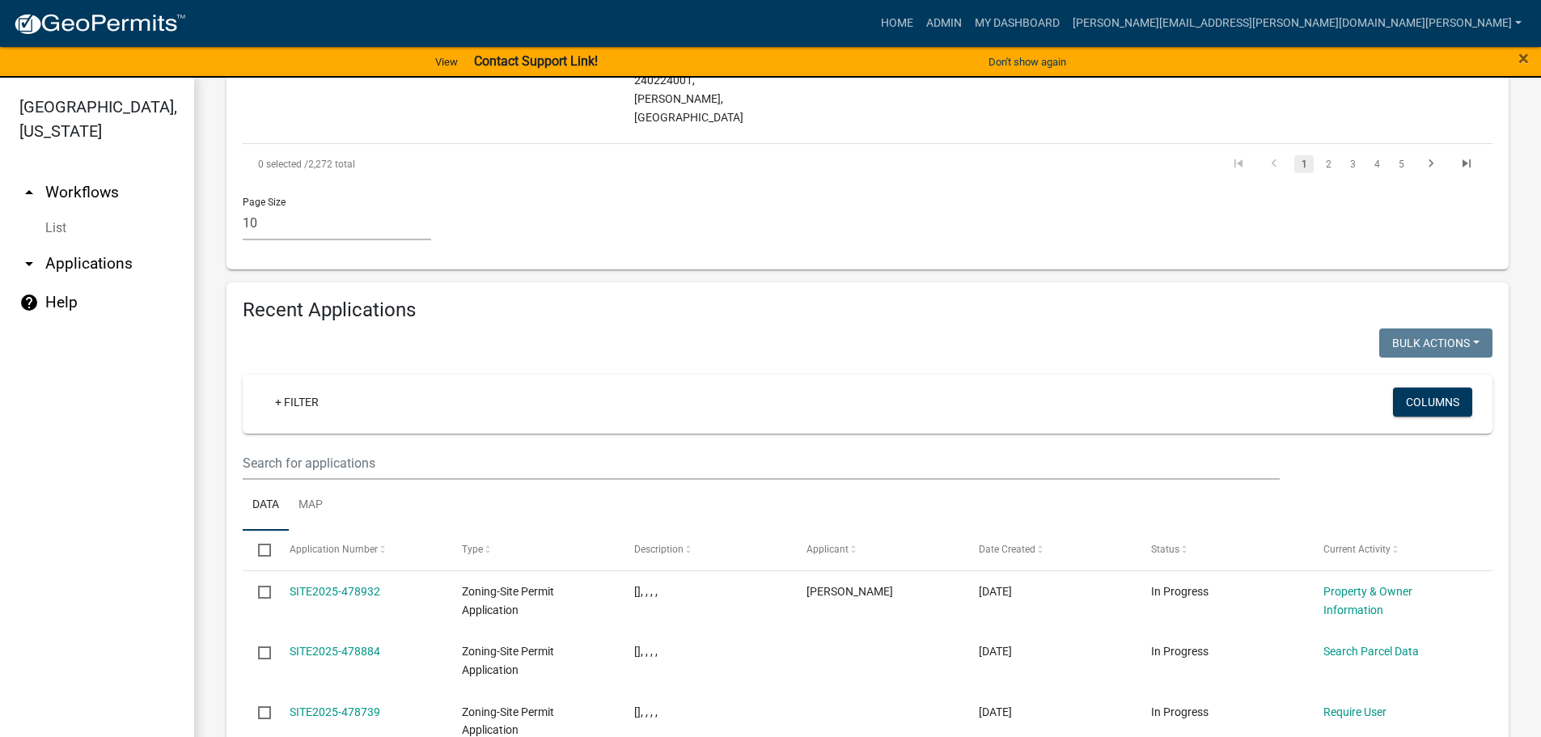
scroll to position [1941, 0]
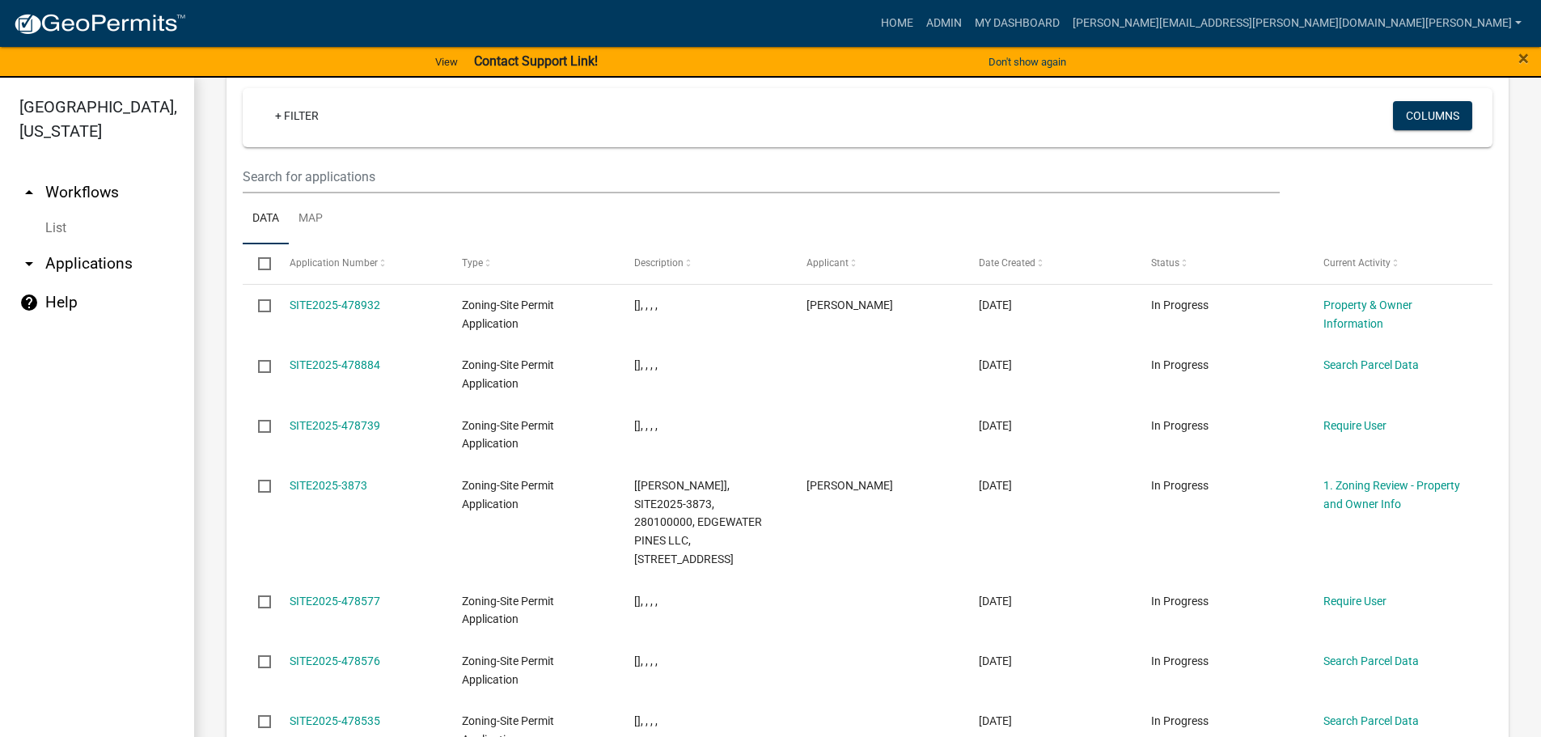
drag, startPoint x: 348, startPoint y: 633, endPoint x: 354, endPoint y: 627, distance: 8.6
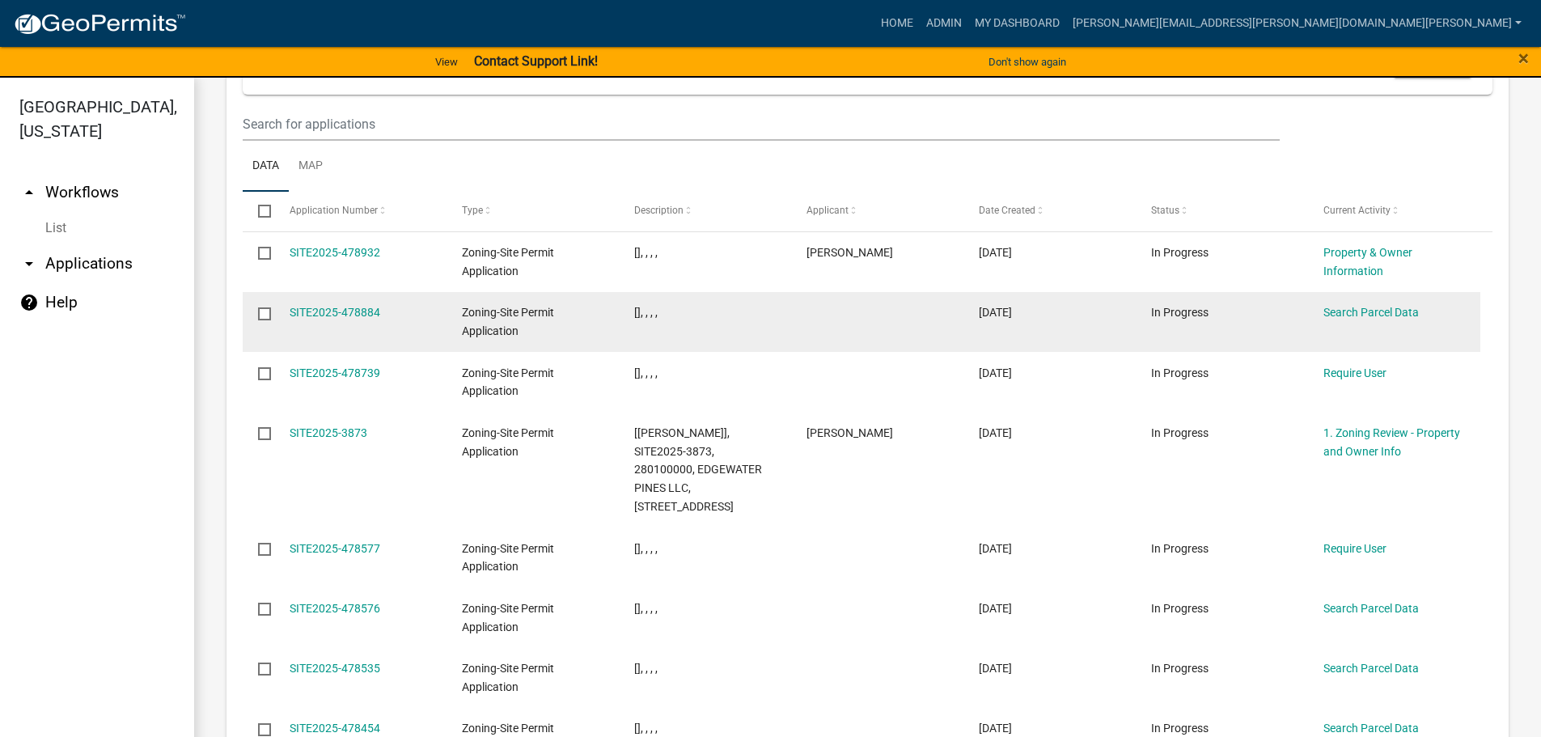
scroll to position [2022, 0]
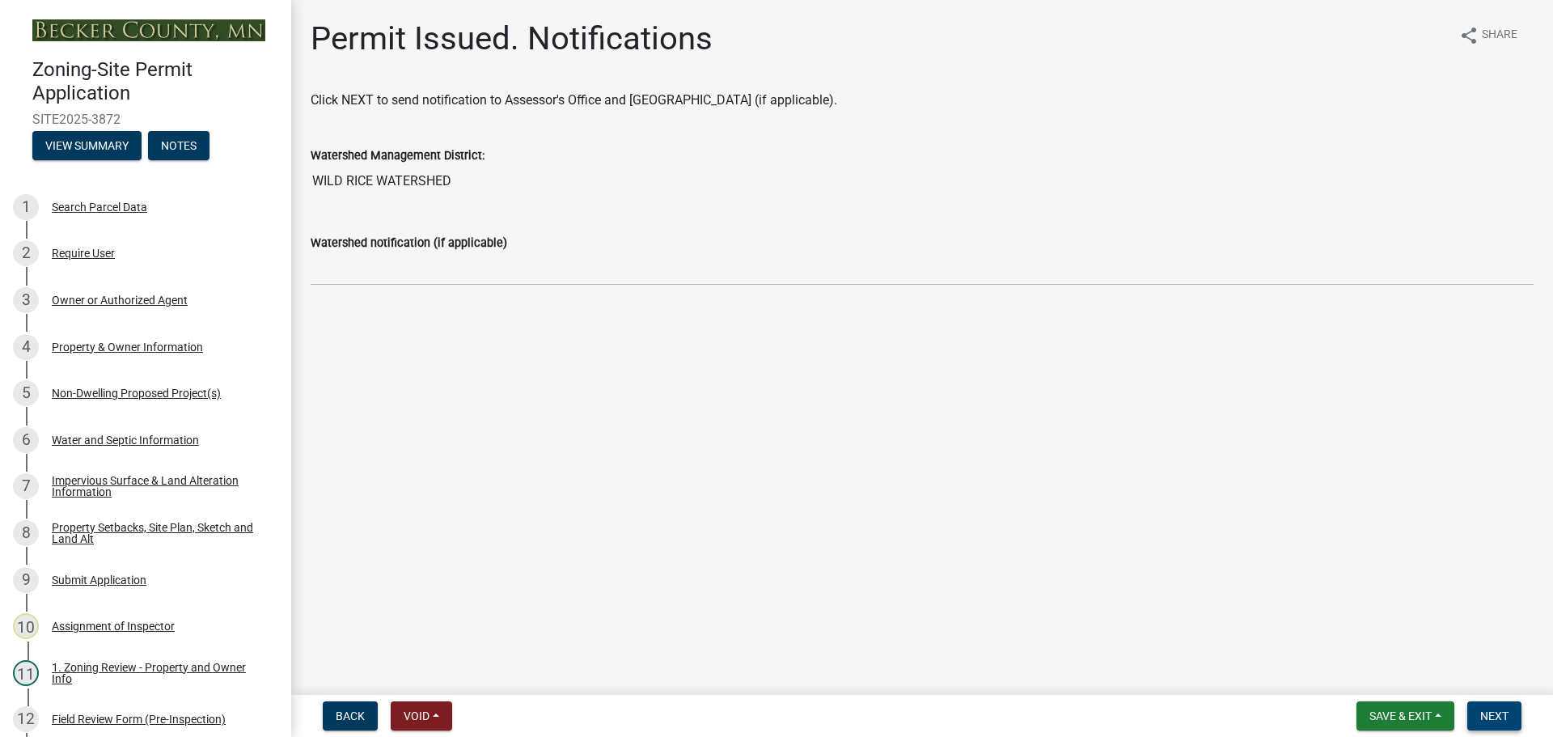
click at [1493, 707] on button "Next" at bounding box center [1494, 715] width 54 height 29
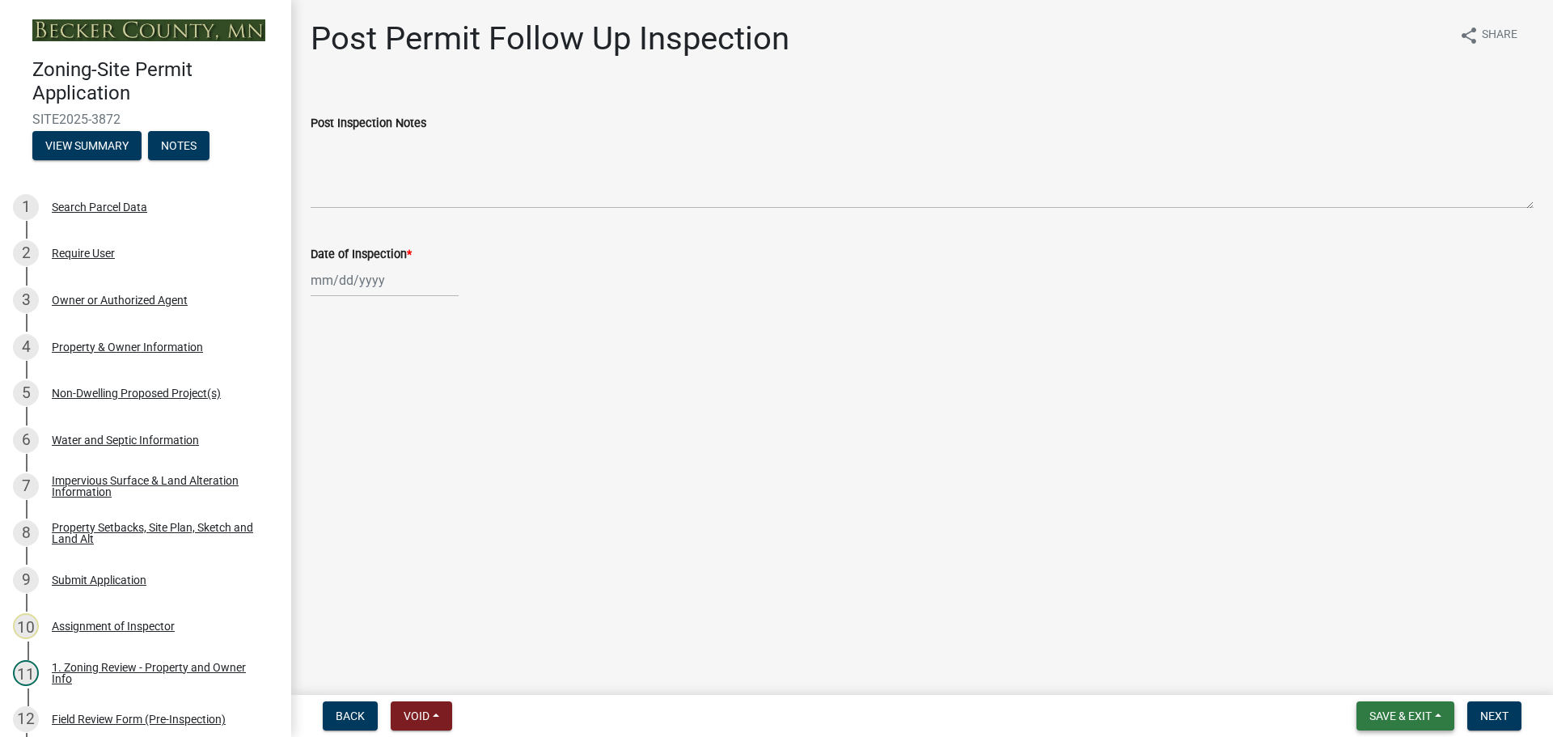
click at [1416, 708] on button "Save & Exit" at bounding box center [1405, 715] width 98 height 29
click at [1369, 674] on button "Save & Exit" at bounding box center [1389, 673] width 129 height 39
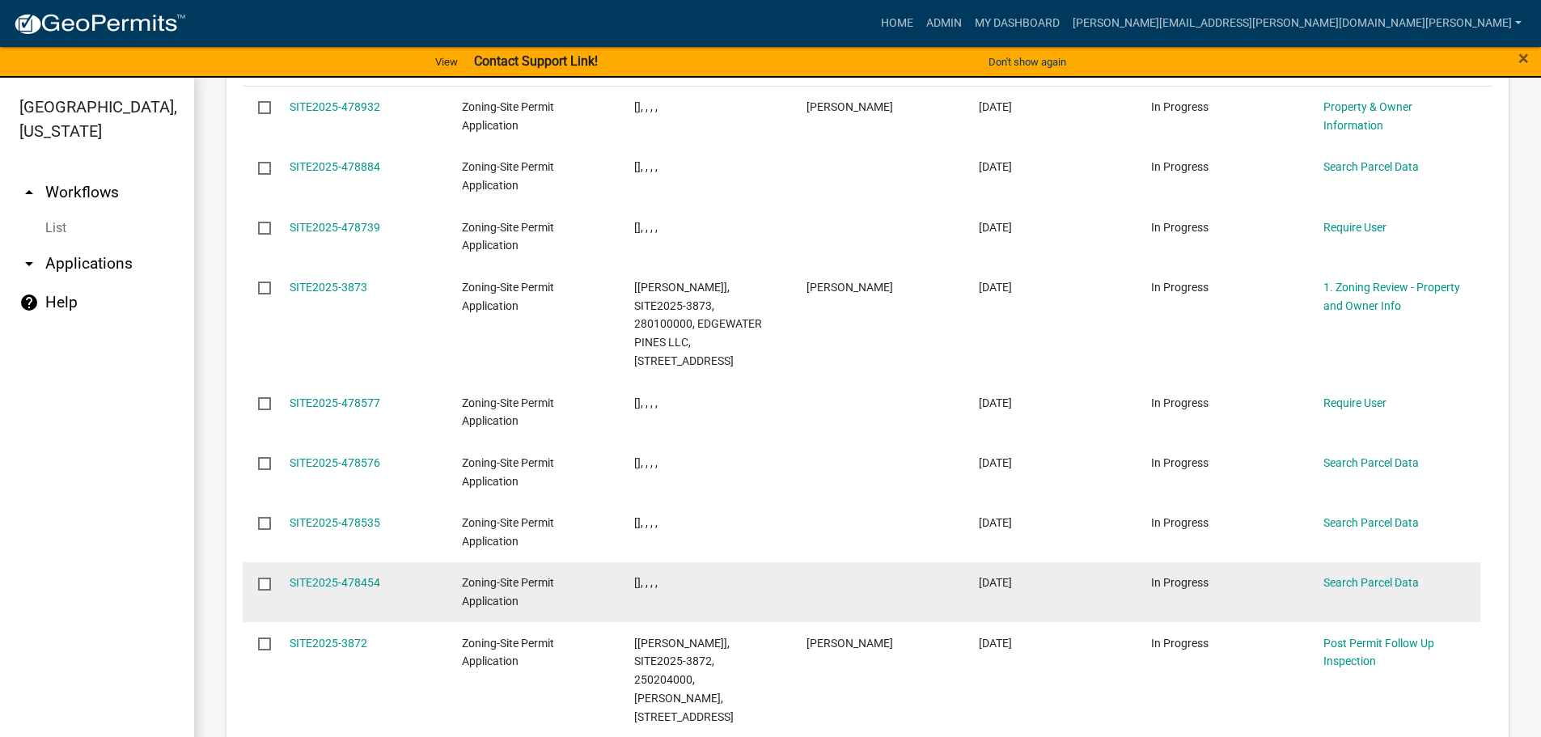
scroll to position [2142, 0]
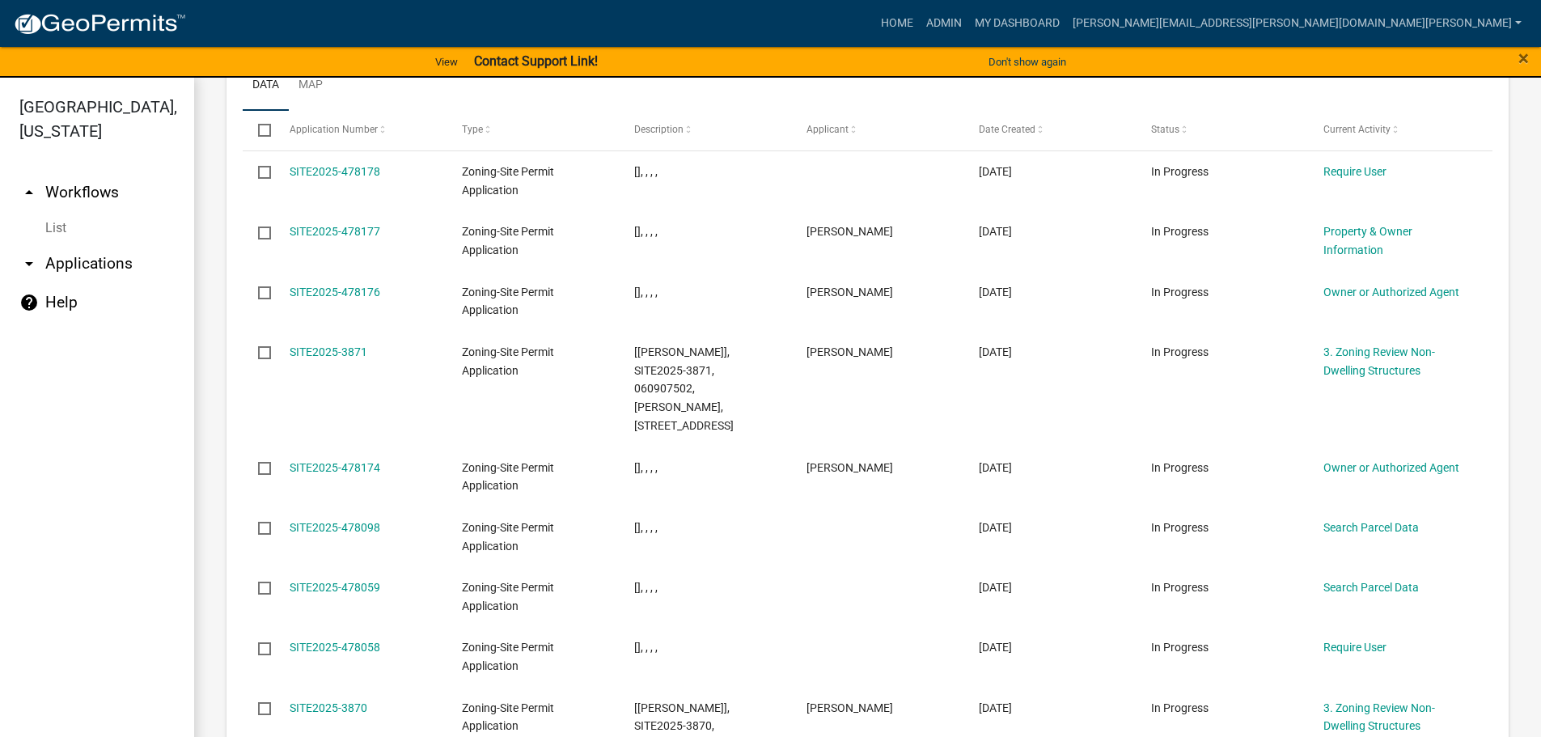
scroll to position [2160, 0]
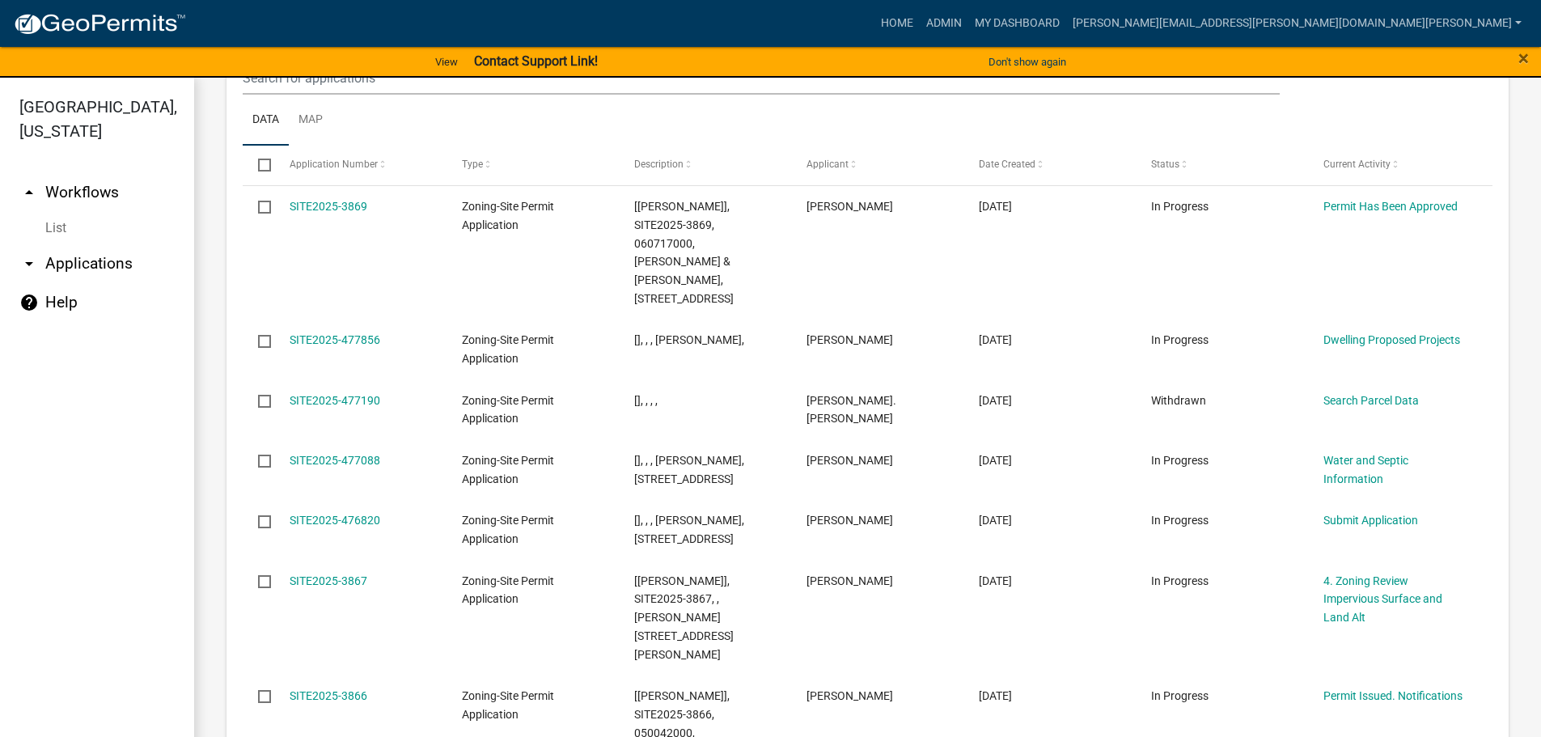
scroll to position [2036, 0]
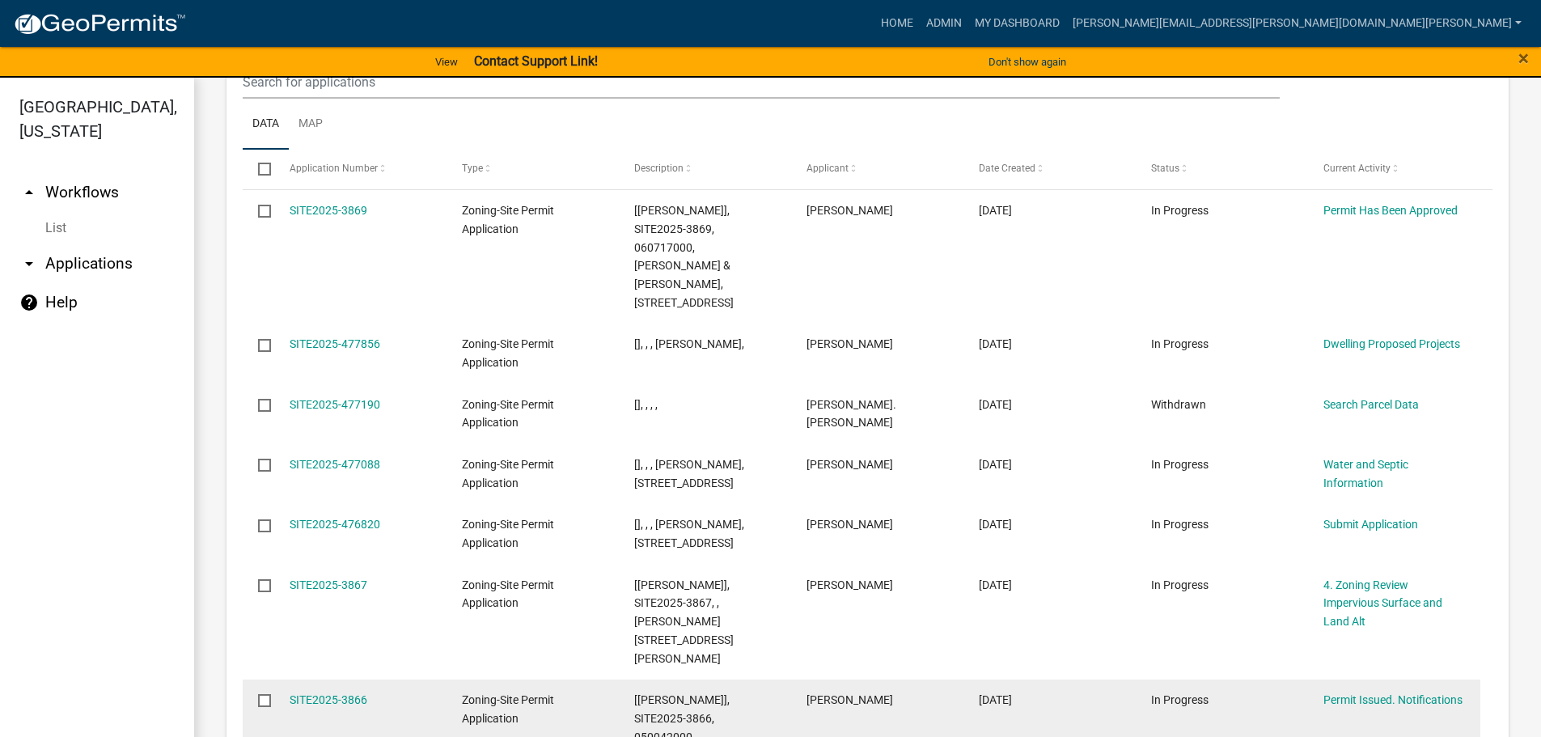
click at [319, 691] on div "SITE2025-3866" at bounding box center [361, 700] width 142 height 19
click at [324, 693] on link "SITE2025-3866" at bounding box center [329, 699] width 78 height 13
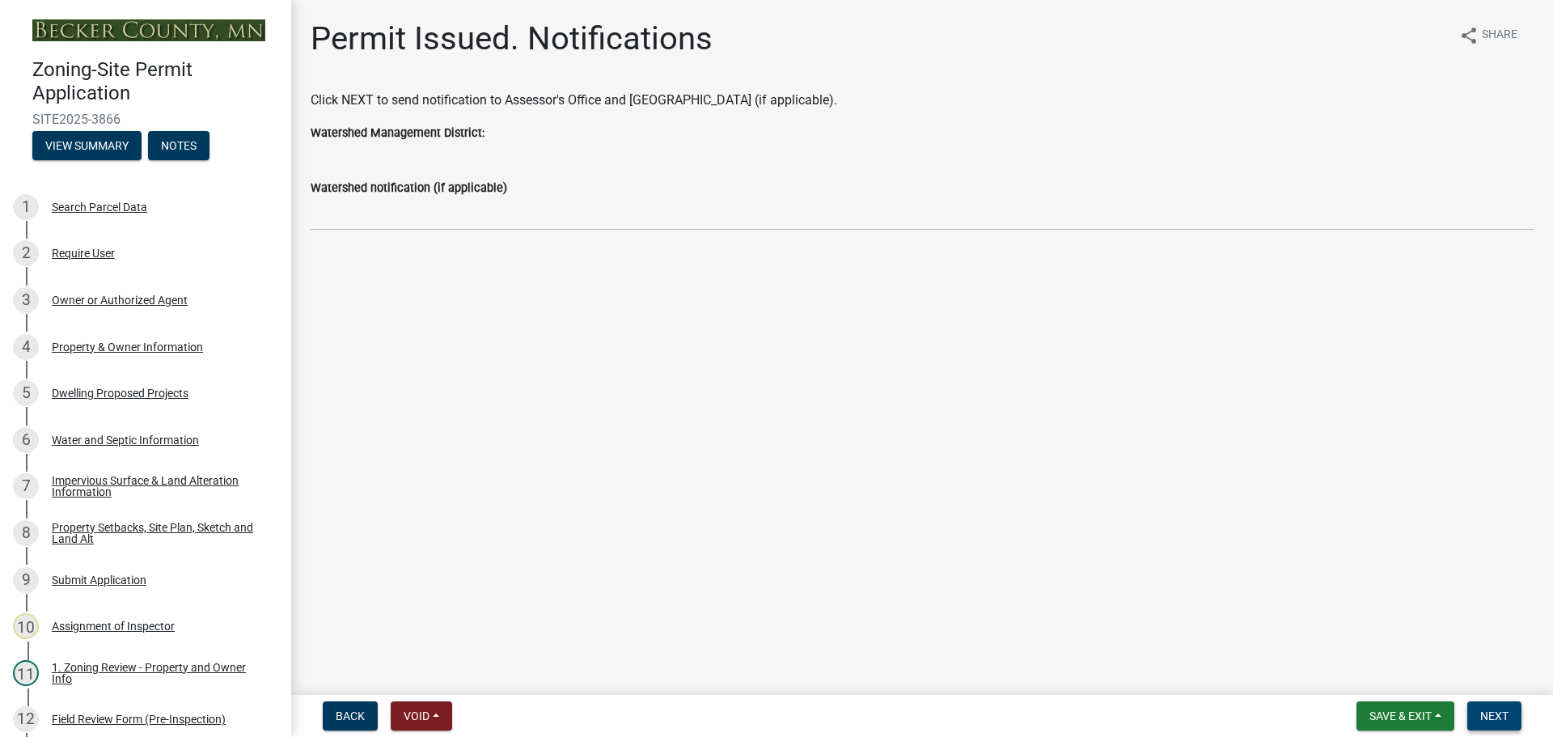
click at [1492, 705] on button "Next" at bounding box center [1494, 715] width 54 height 29
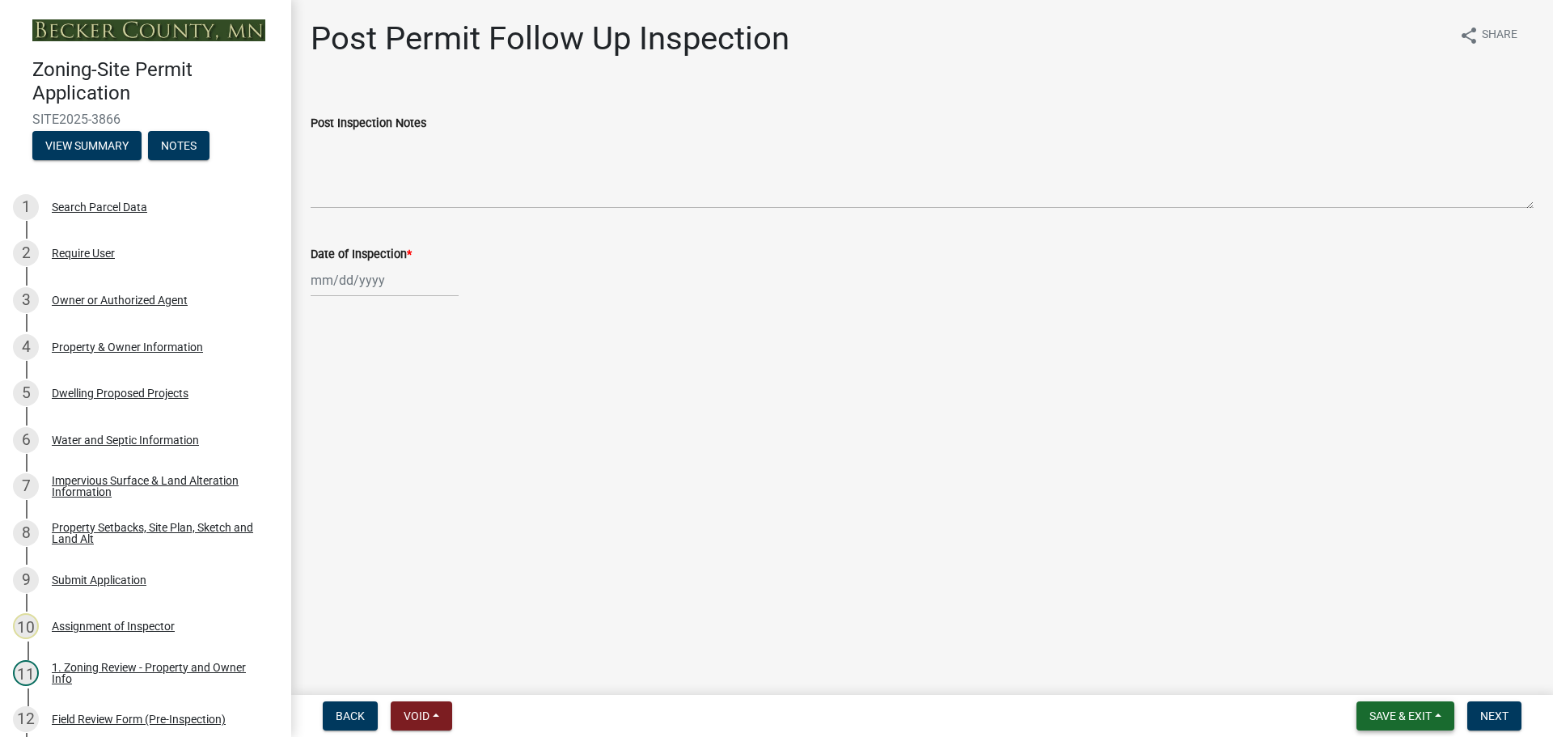
click at [1405, 713] on span "Save & Exit" at bounding box center [1400, 715] width 62 height 13
click at [1398, 666] on button "Save & Exit" at bounding box center [1389, 673] width 129 height 39
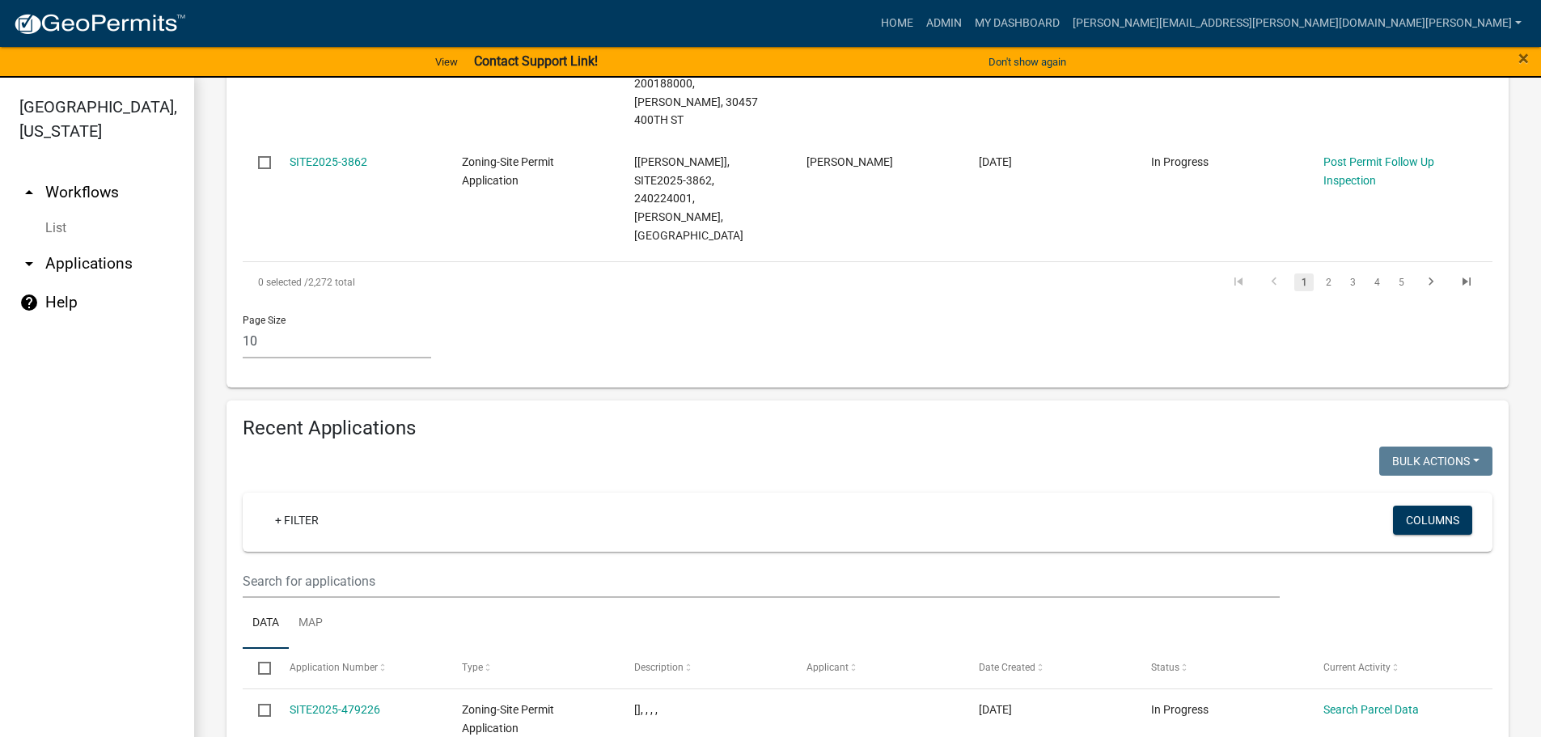
scroll to position [1132, 0]
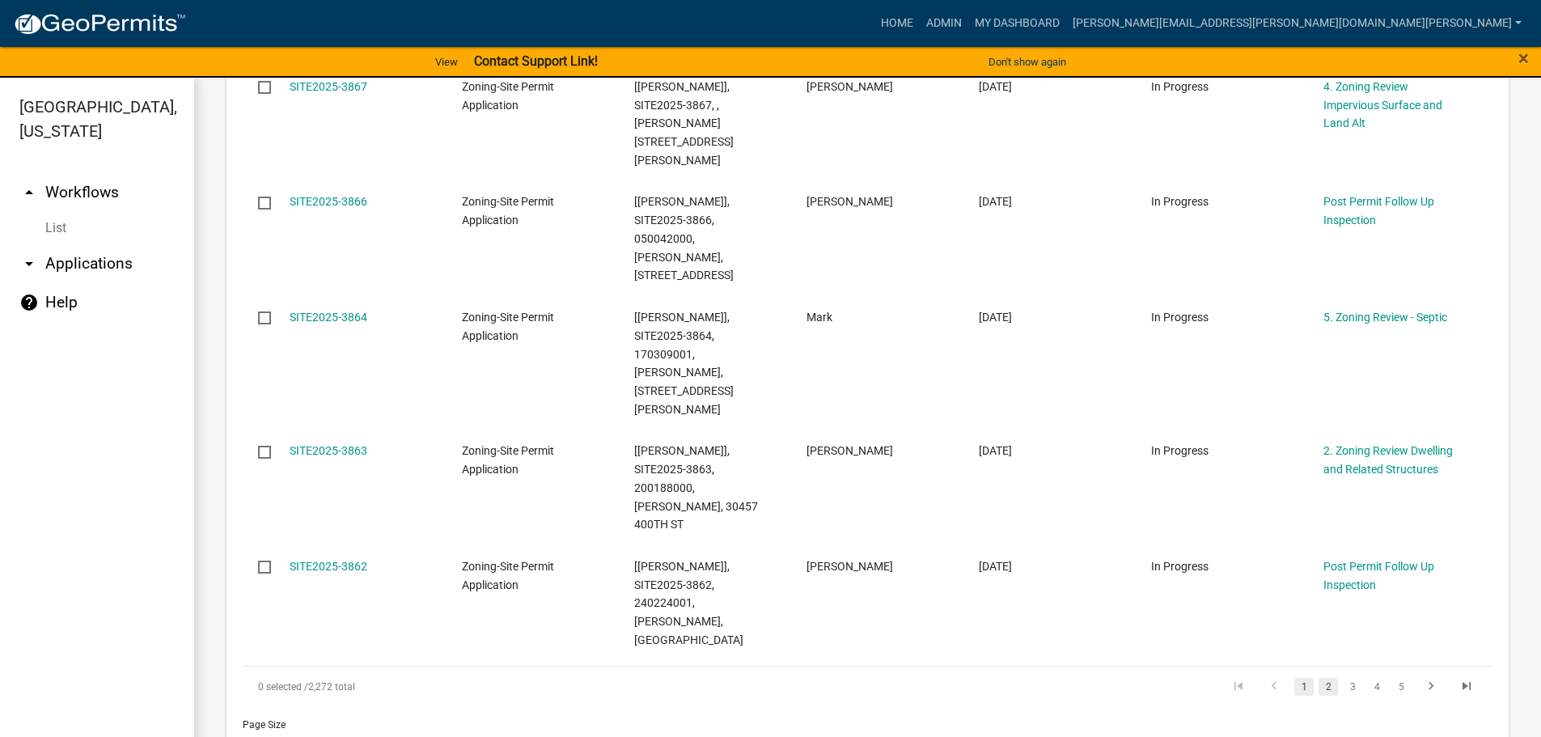
click at [1320, 678] on link "2" at bounding box center [1327, 687] width 19 height 18
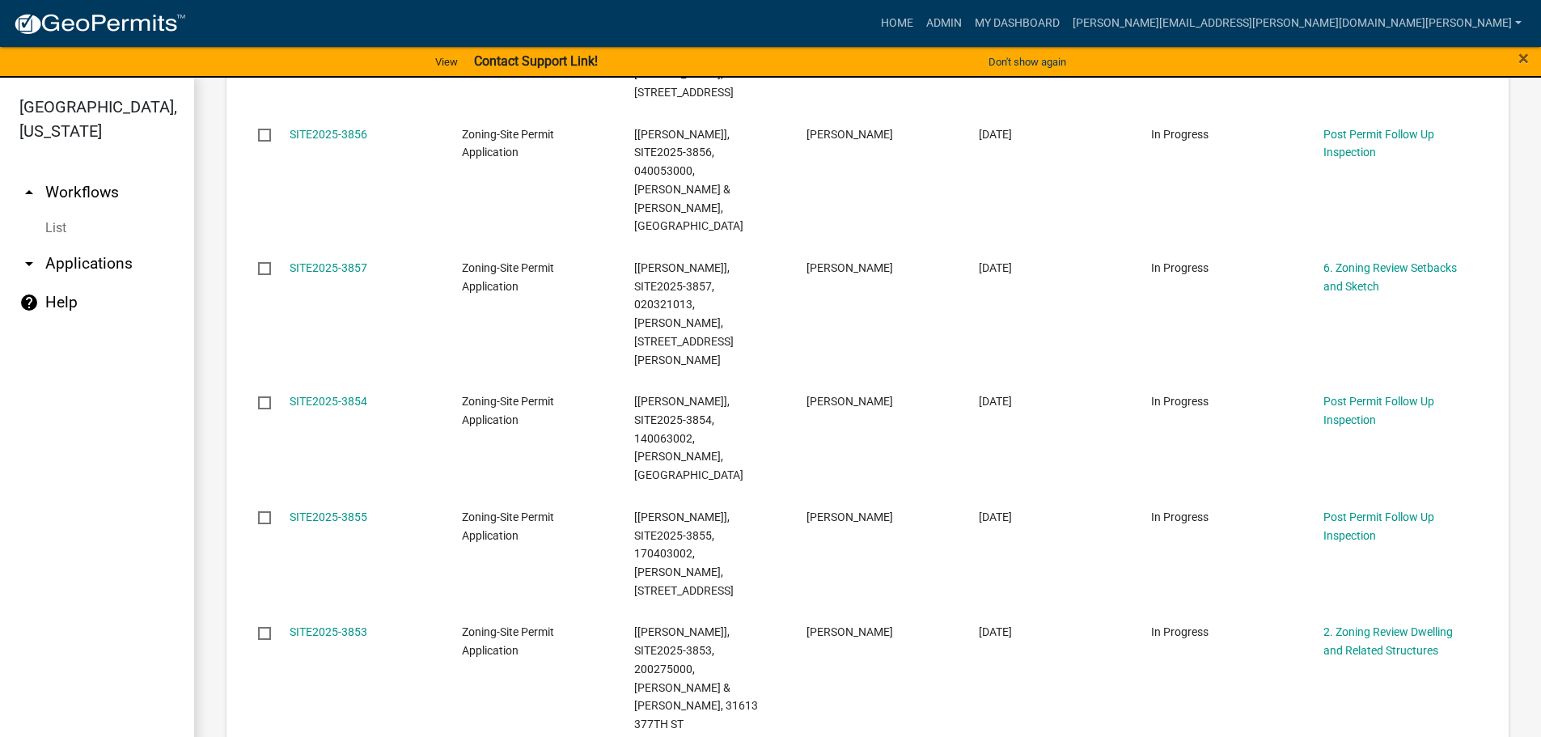
scroll to position [978, 0]
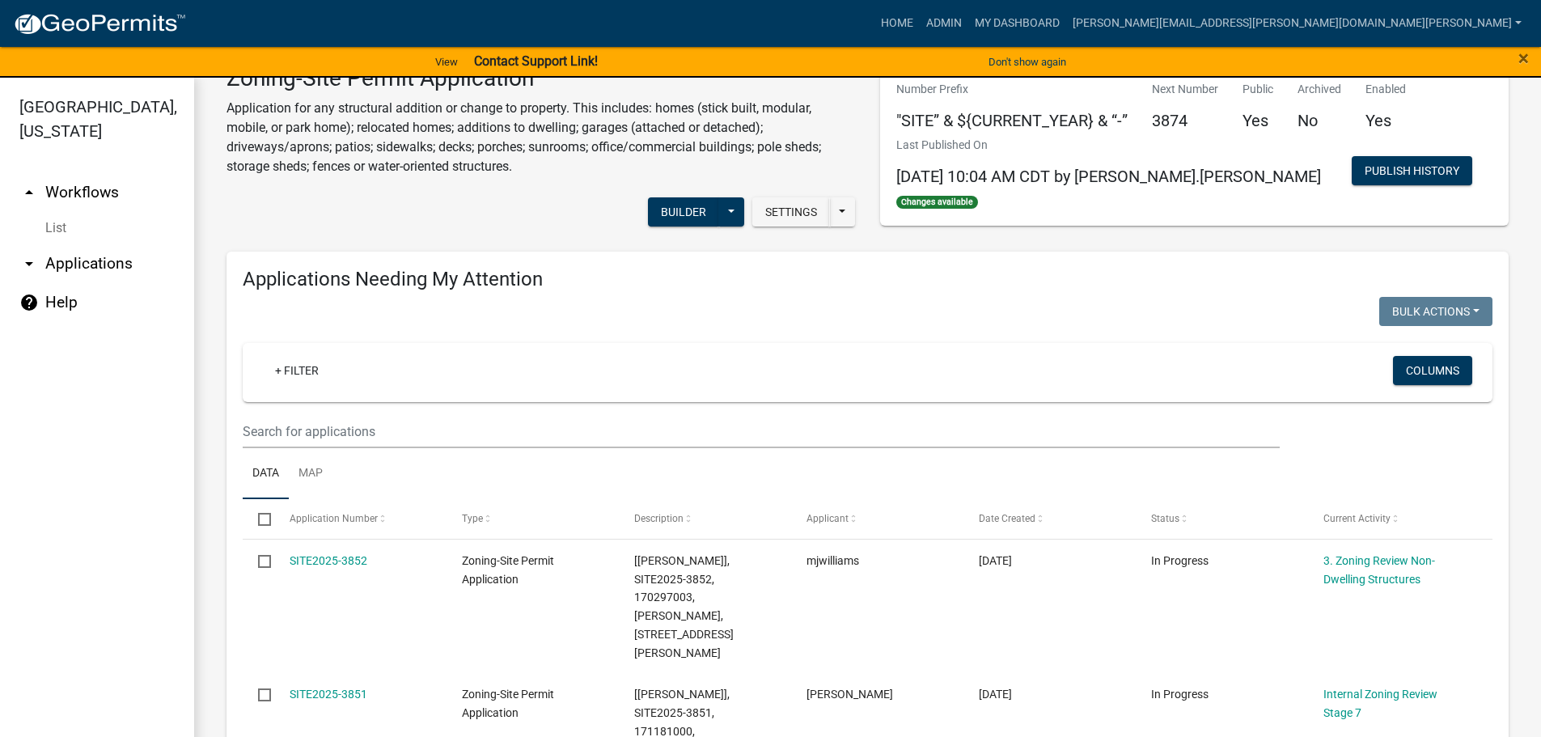
scroll to position [0, 0]
